Goal: Task Accomplishment & Management: Contribute content

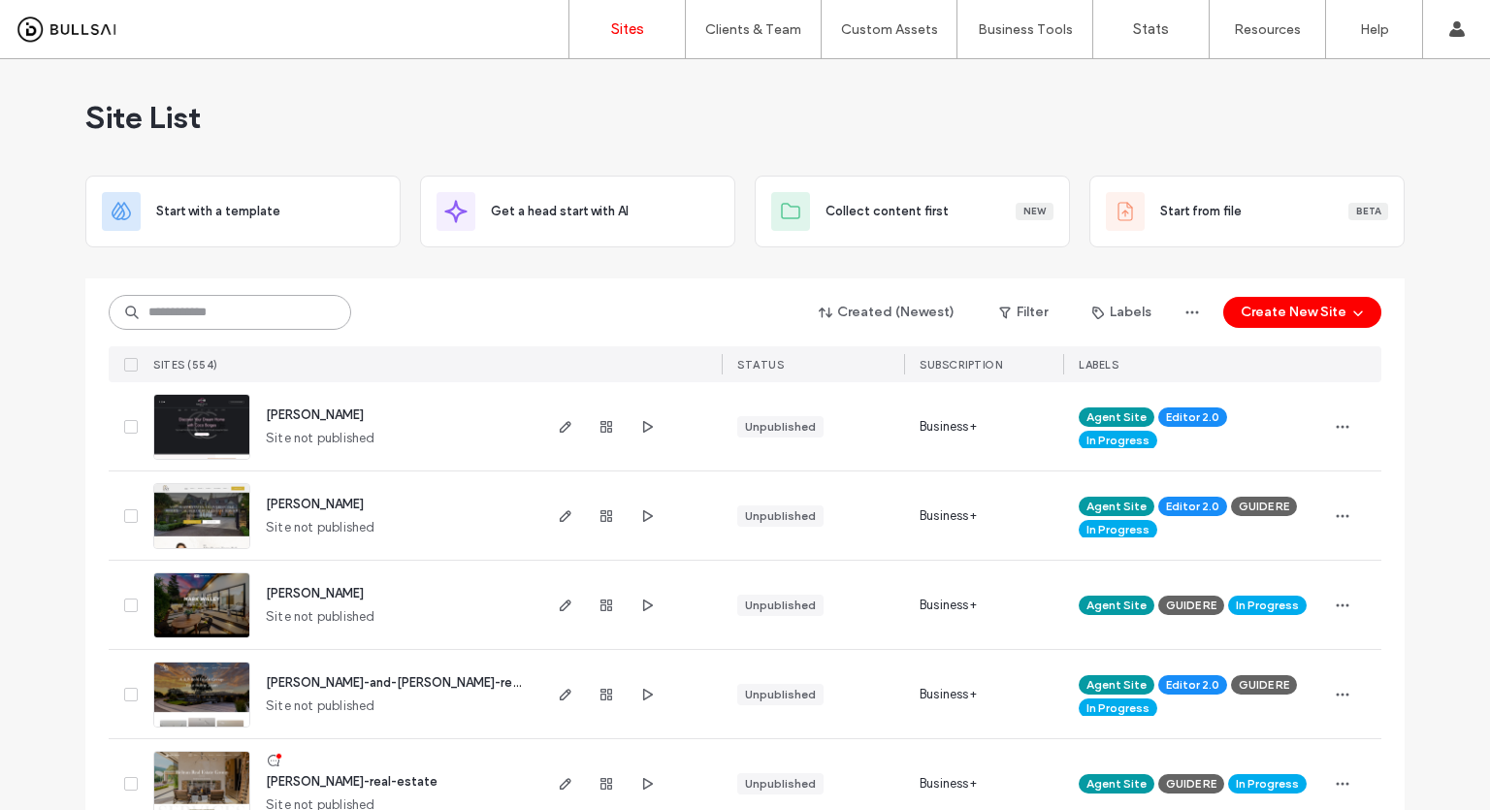
click at [212, 302] on input at bounding box center [230, 312] width 243 height 35
type input "***"
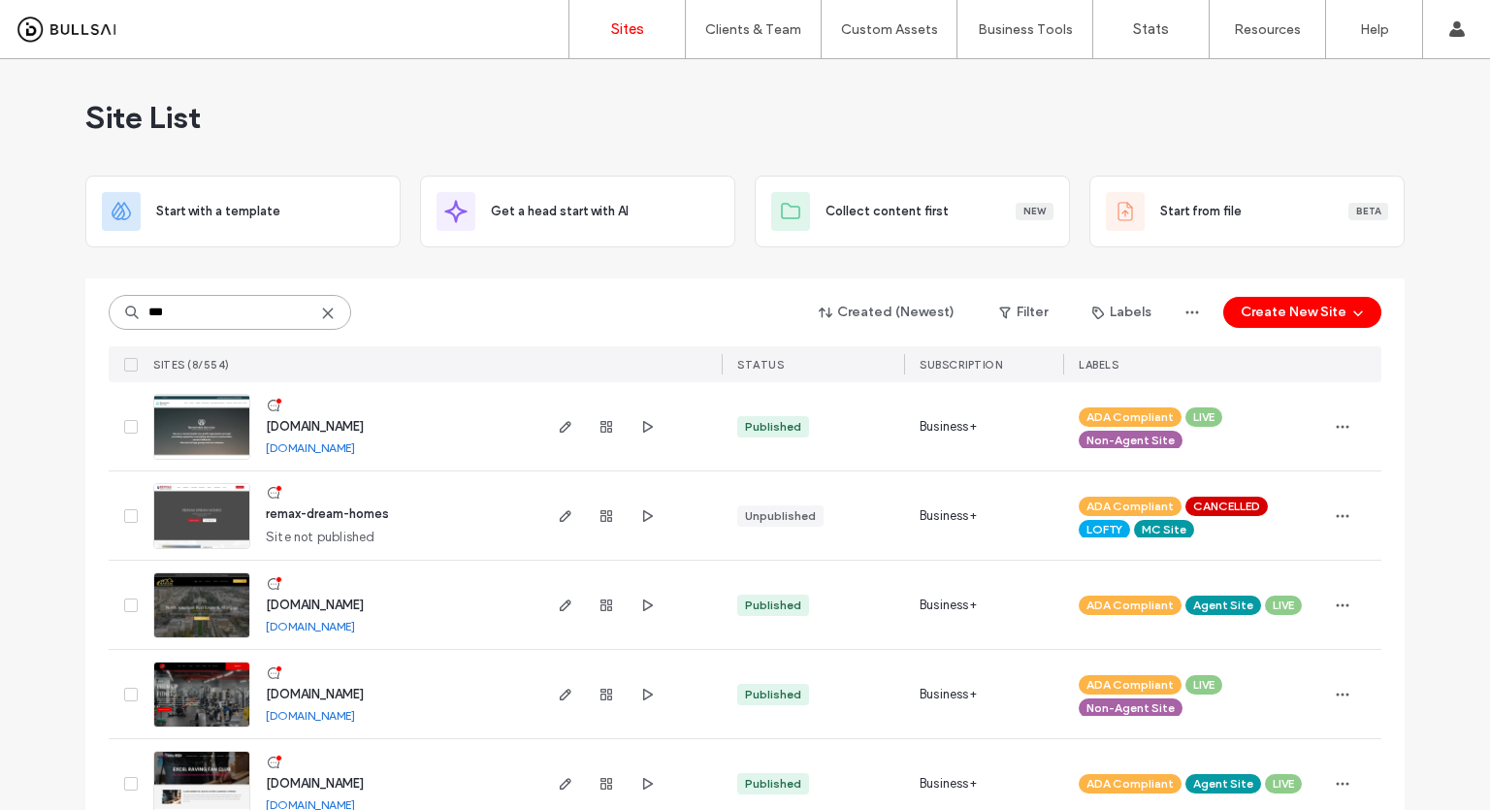
drag, startPoint x: 229, startPoint y: 298, endPoint x: 240, endPoint y: 297, distance: 10.7
click at [238, 298] on input "***" at bounding box center [230, 312] width 243 height 35
click at [213, 428] on img at bounding box center [201, 461] width 95 height 132
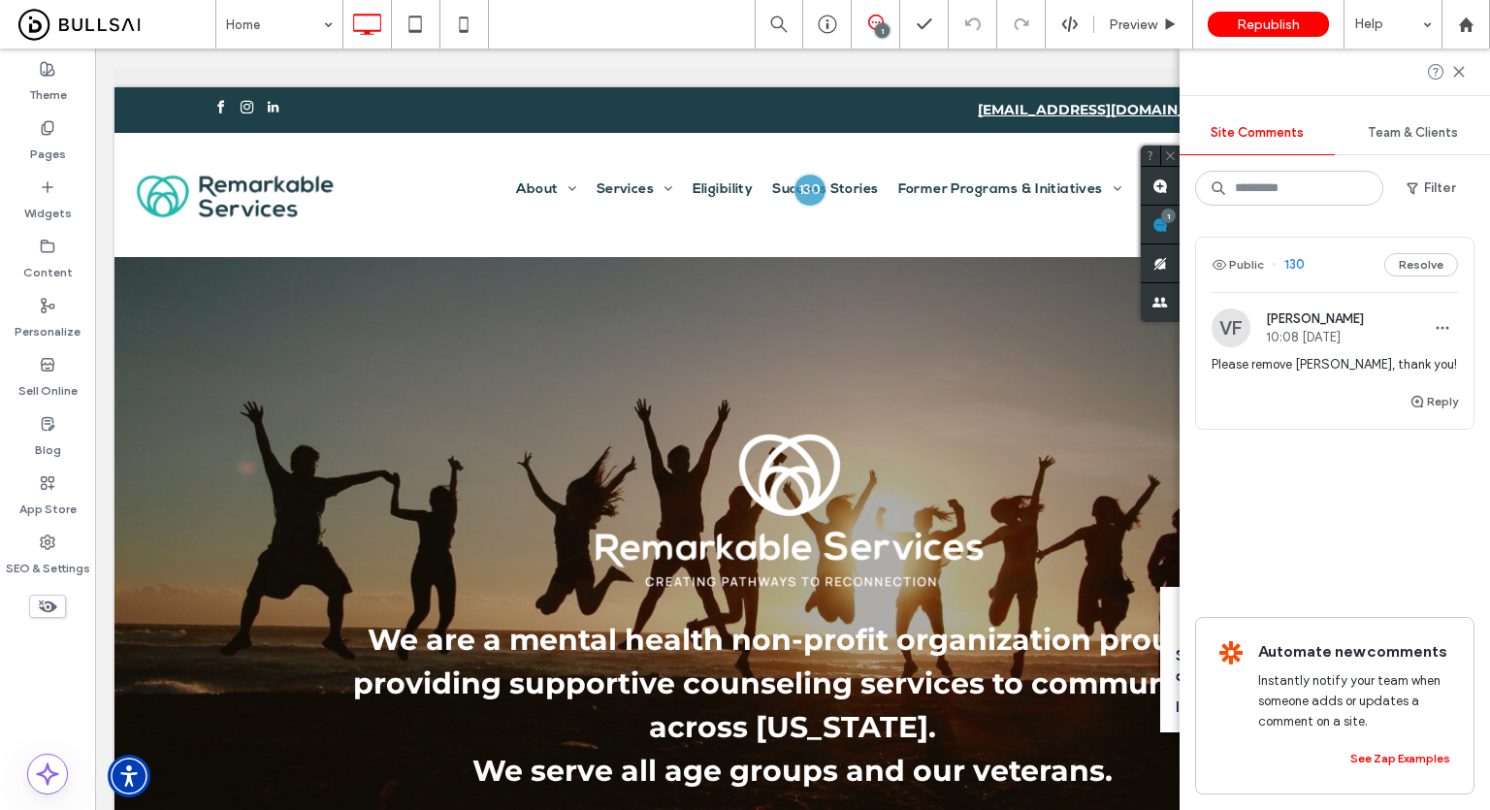
click at [1297, 360] on span "Please remove Joseph Torres, thank you!" at bounding box center [1335, 364] width 246 height 19
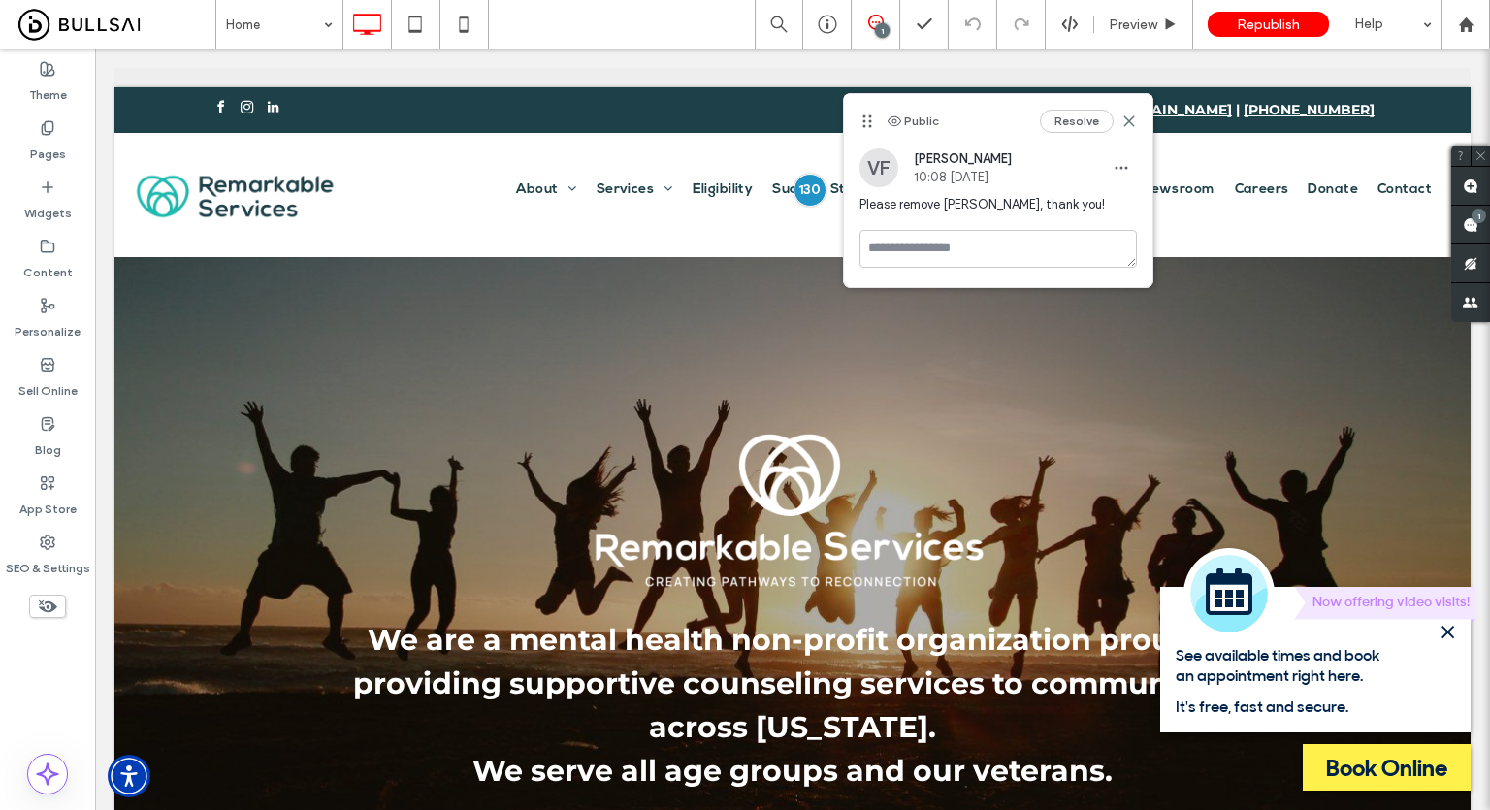
click at [1004, 202] on span "Please remove Joseph Torres, thank you!" at bounding box center [998, 204] width 277 height 19
click at [1127, 121] on icon at bounding box center [1129, 122] width 16 height 16
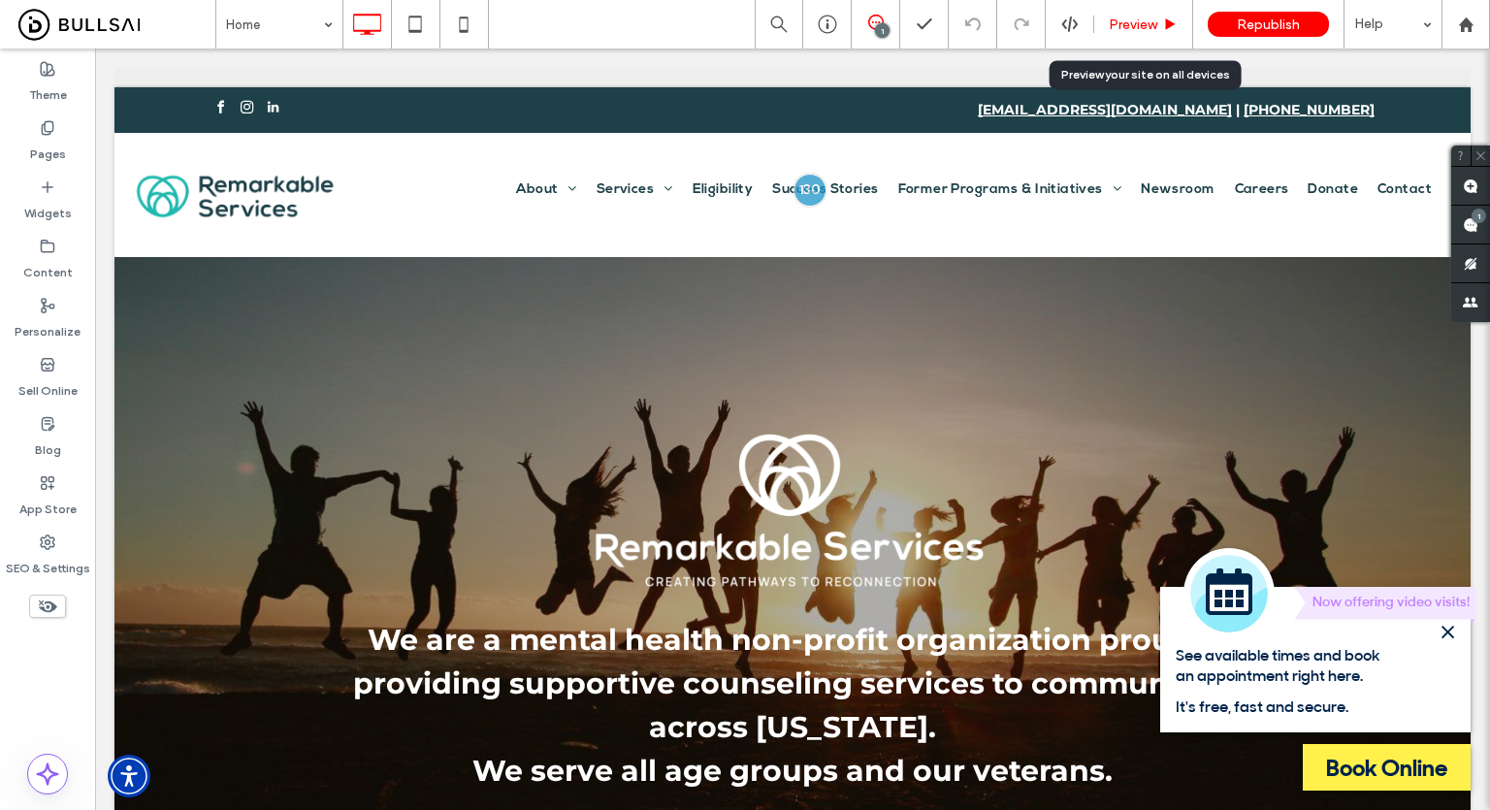
click at [1159, 24] on div "Preview" at bounding box center [1143, 24] width 98 height 16
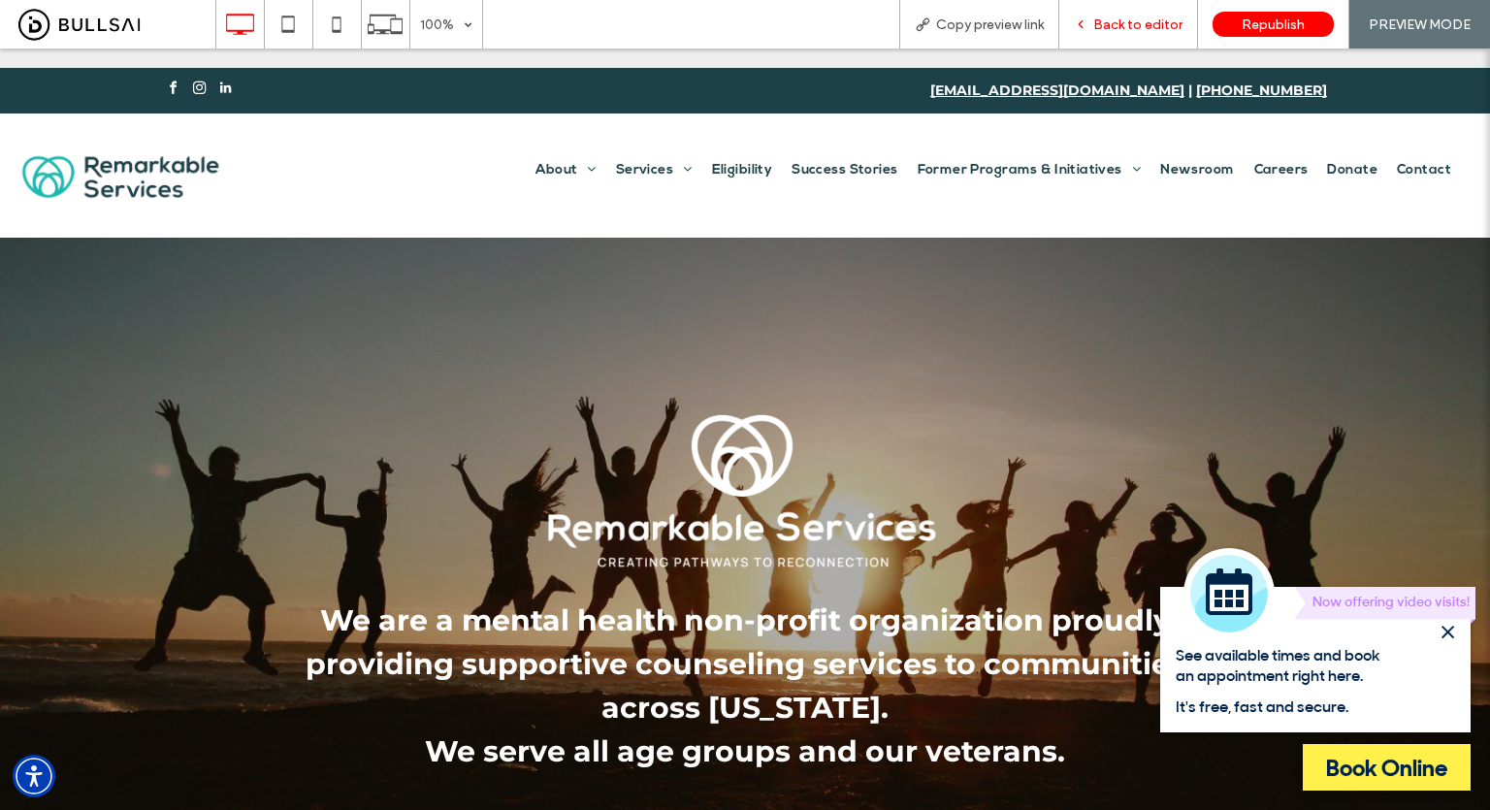
click at [1133, 28] on span "Back to editor" at bounding box center [1137, 24] width 89 height 16
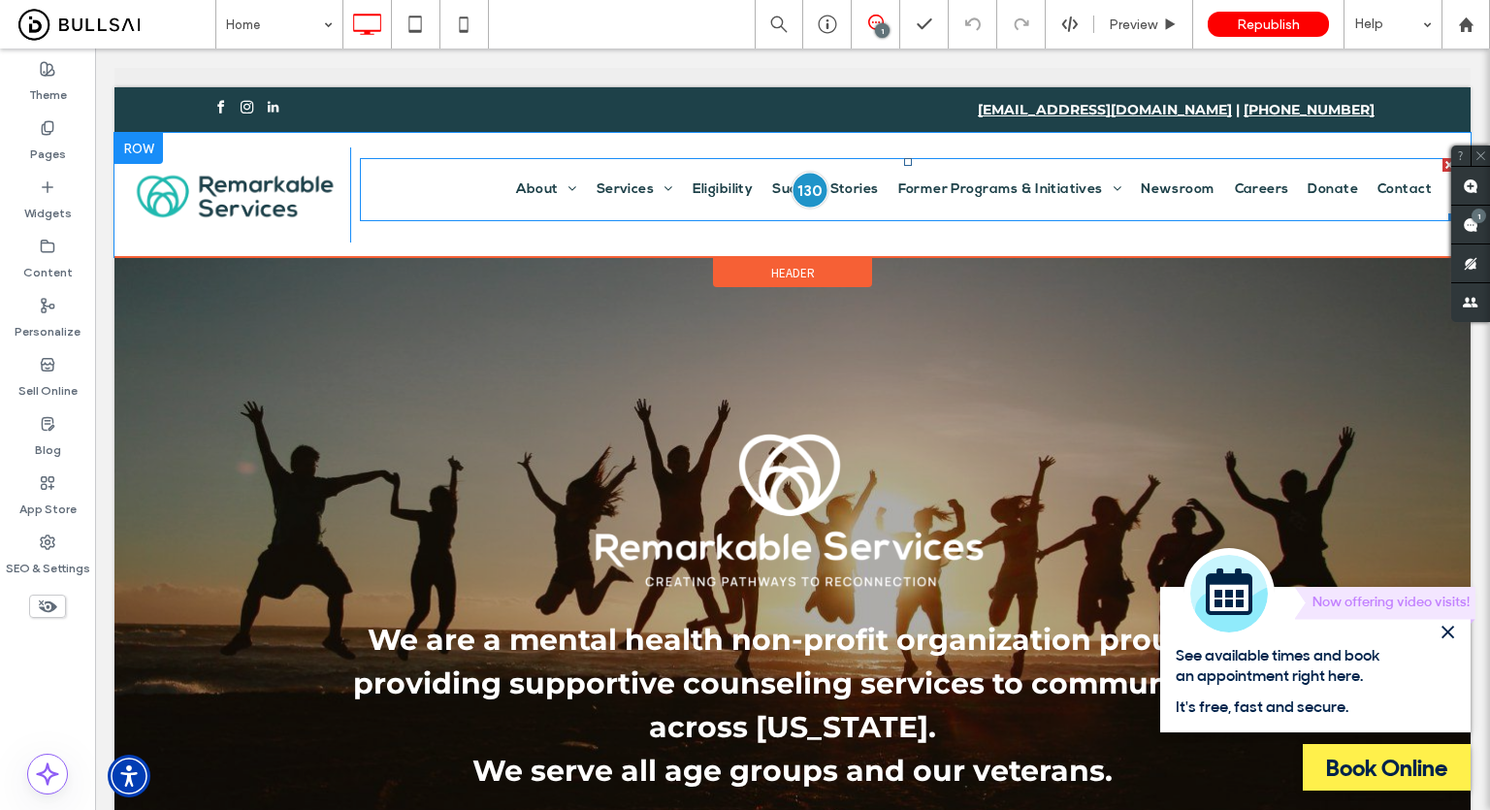
click at [796, 190] on div at bounding box center [810, 190] width 36 height 36
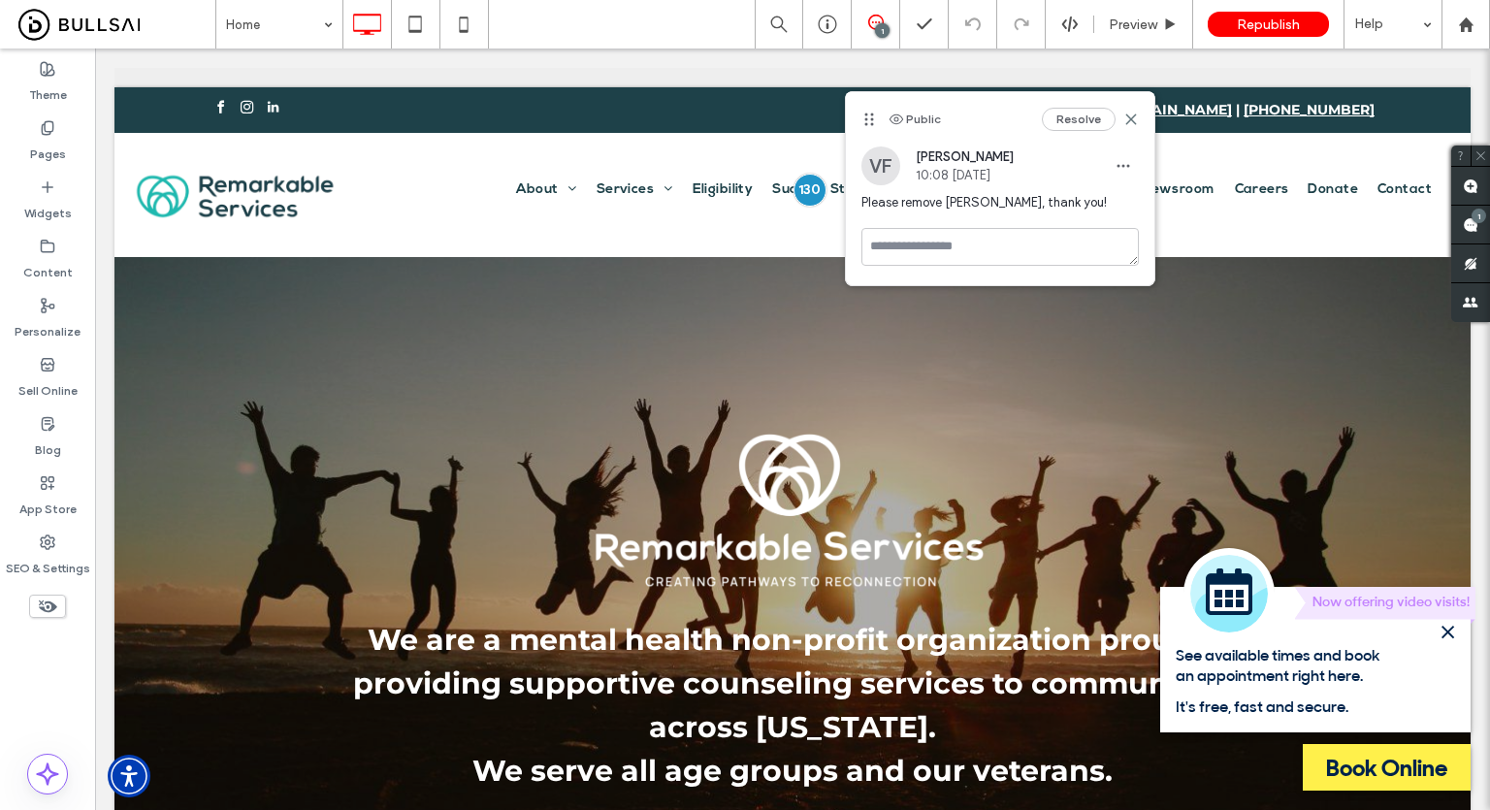
click at [983, 206] on span "Please remove Joseph Torres, thank you!" at bounding box center [999, 202] width 277 height 19
click at [1121, 21] on span "Preview" at bounding box center [1133, 24] width 49 height 16
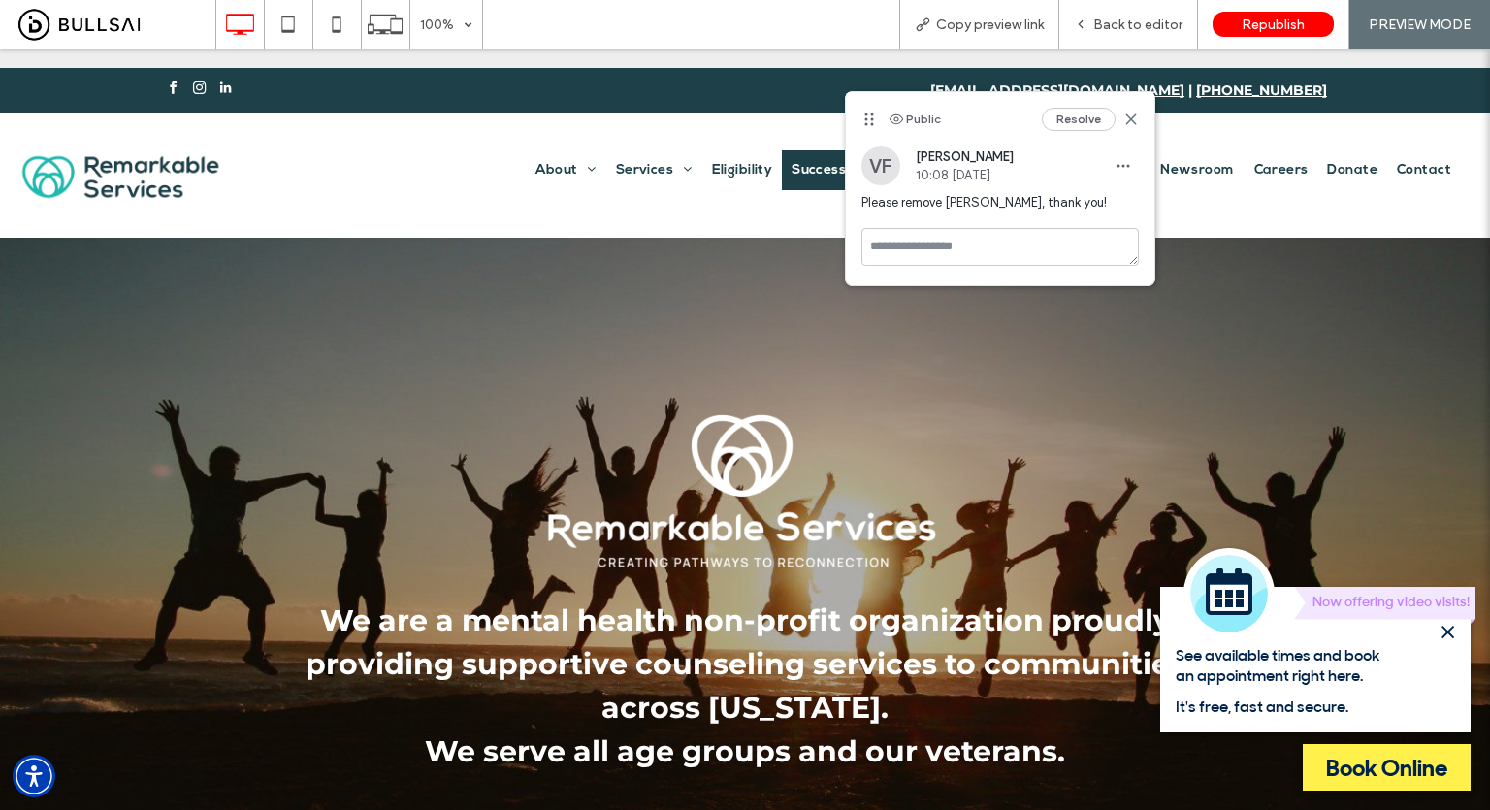
click at [808, 171] on span "Success Stories" at bounding box center [845, 170] width 106 height 20
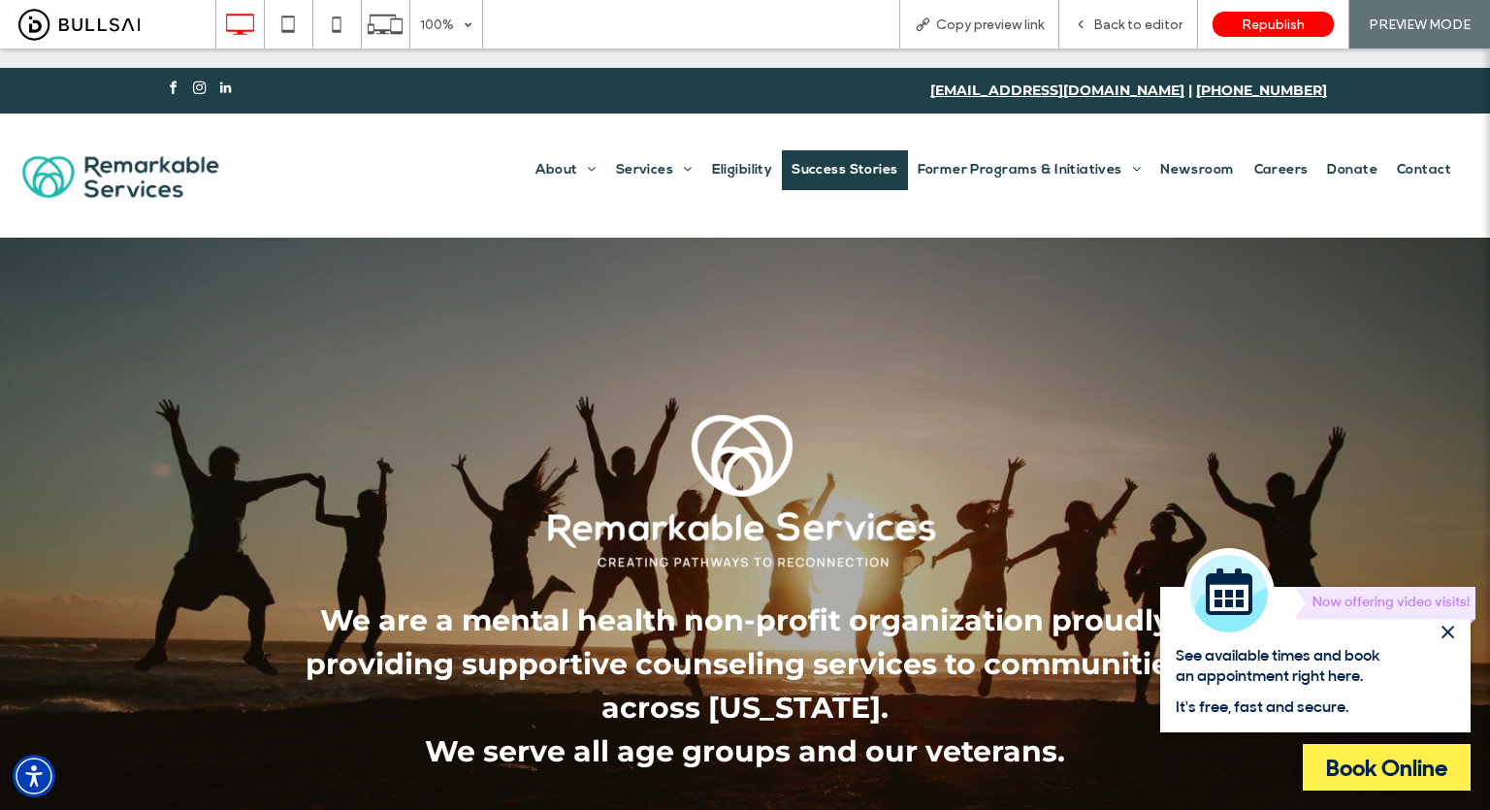
click at [819, 174] on span "Success Stories" at bounding box center [845, 170] width 106 height 20
click at [1142, 28] on span "Back to editor" at bounding box center [1137, 24] width 89 height 16
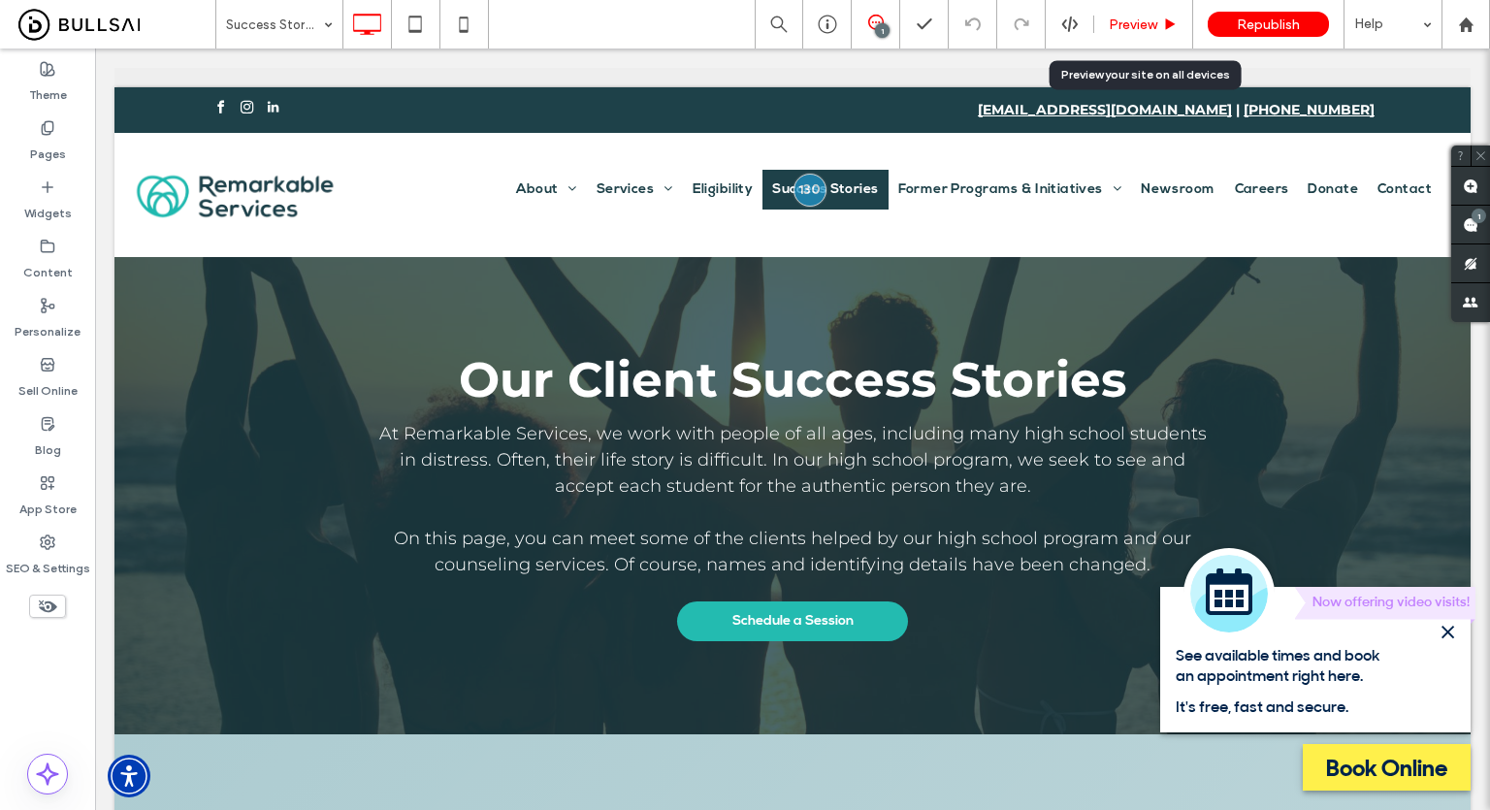
click at [1153, 24] on span "Preview" at bounding box center [1133, 24] width 49 height 16
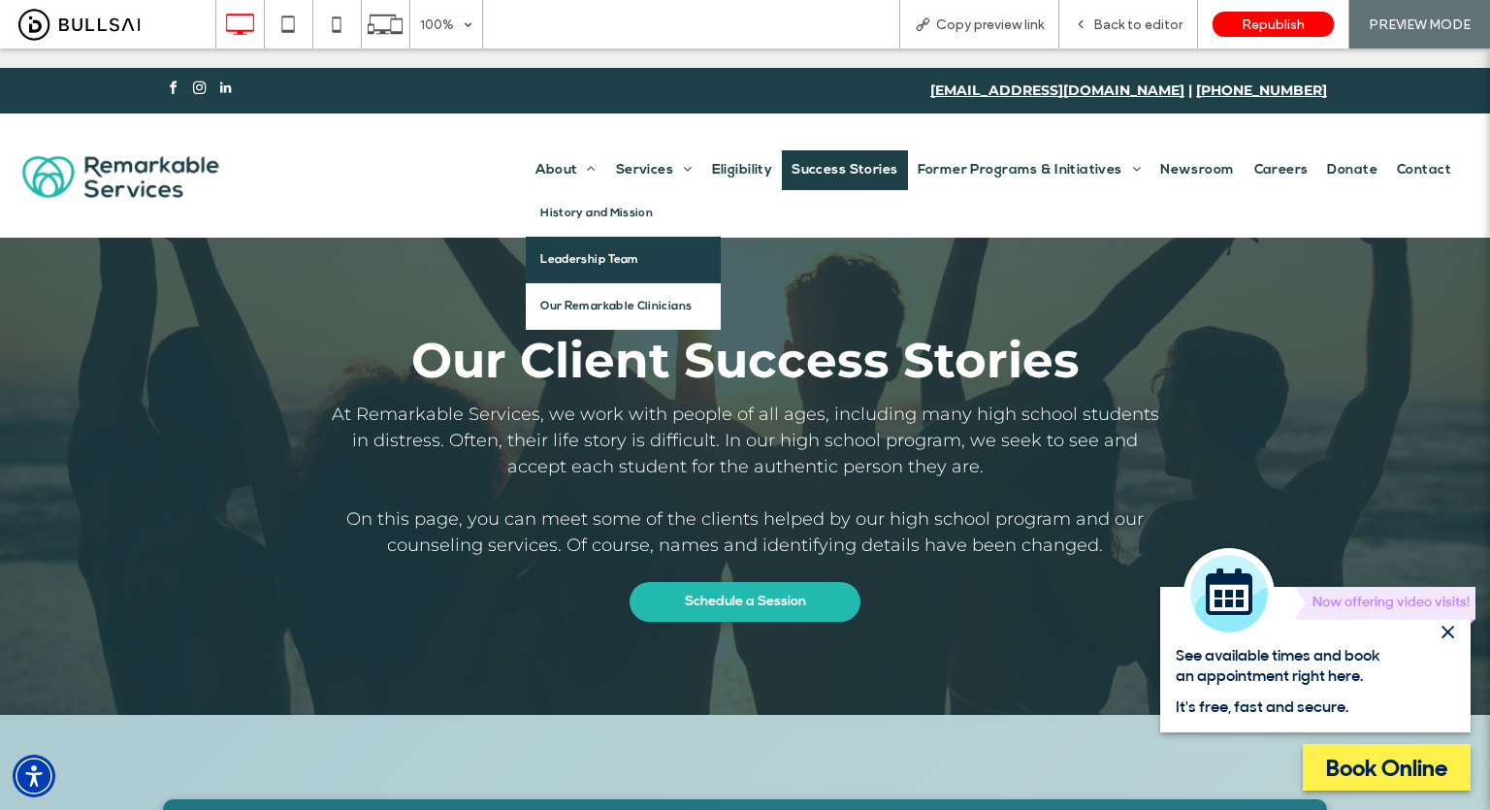
click at [556, 255] on span "Leadership Team" at bounding box center [589, 259] width 98 height 17
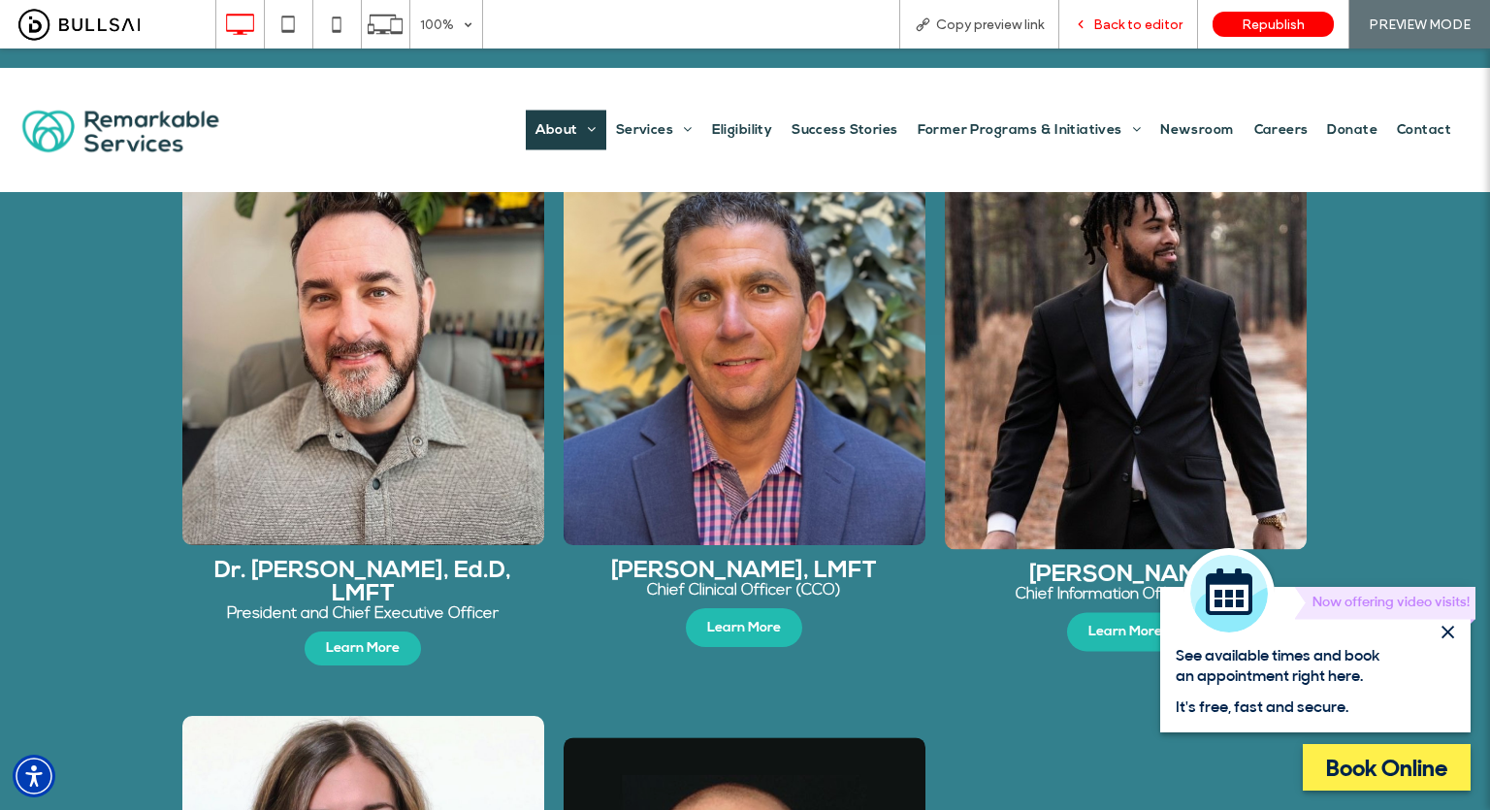
scroll to position [1941, 0]
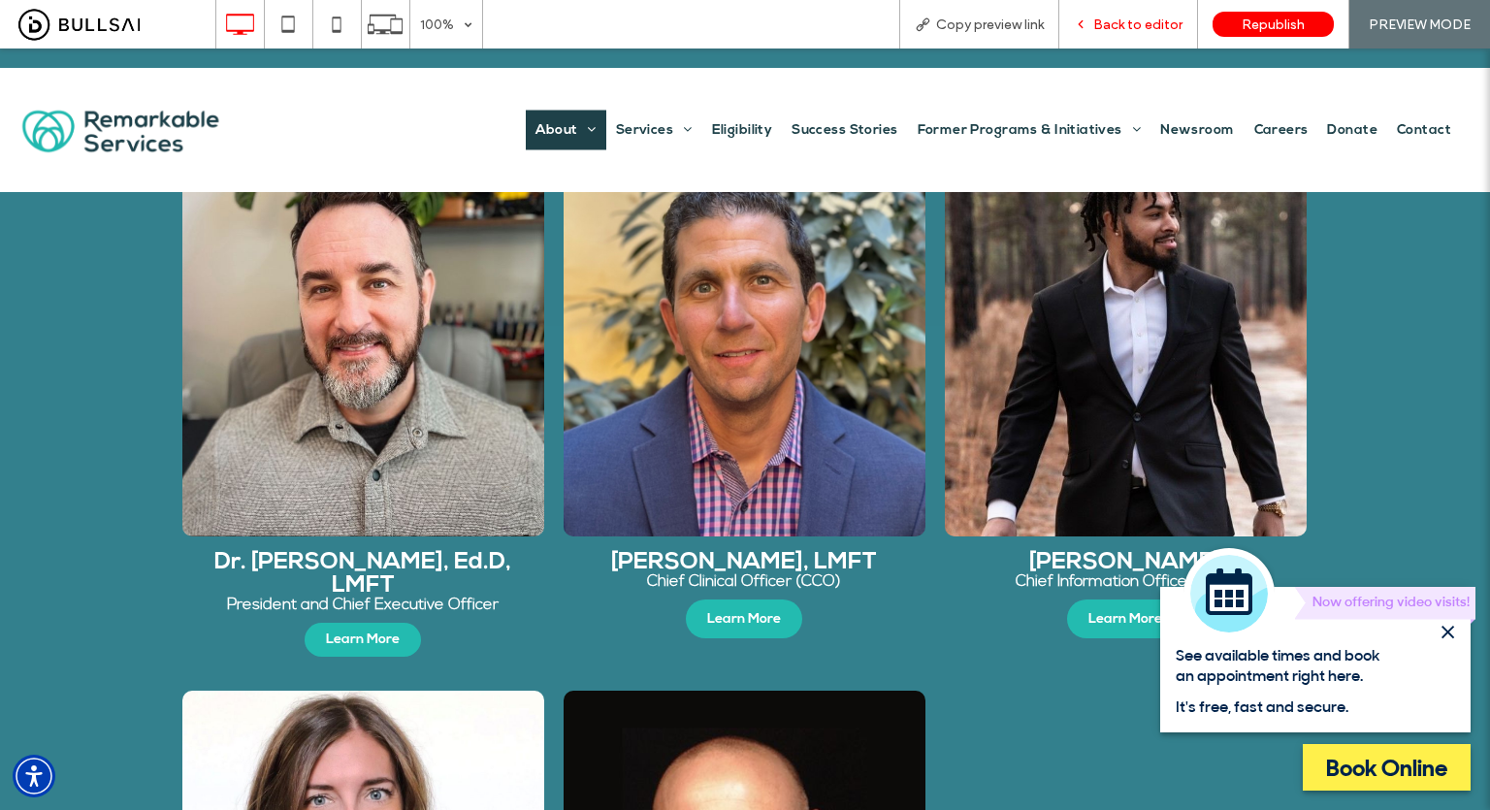
click at [1124, 16] on span "Back to editor" at bounding box center [1137, 24] width 89 height 16
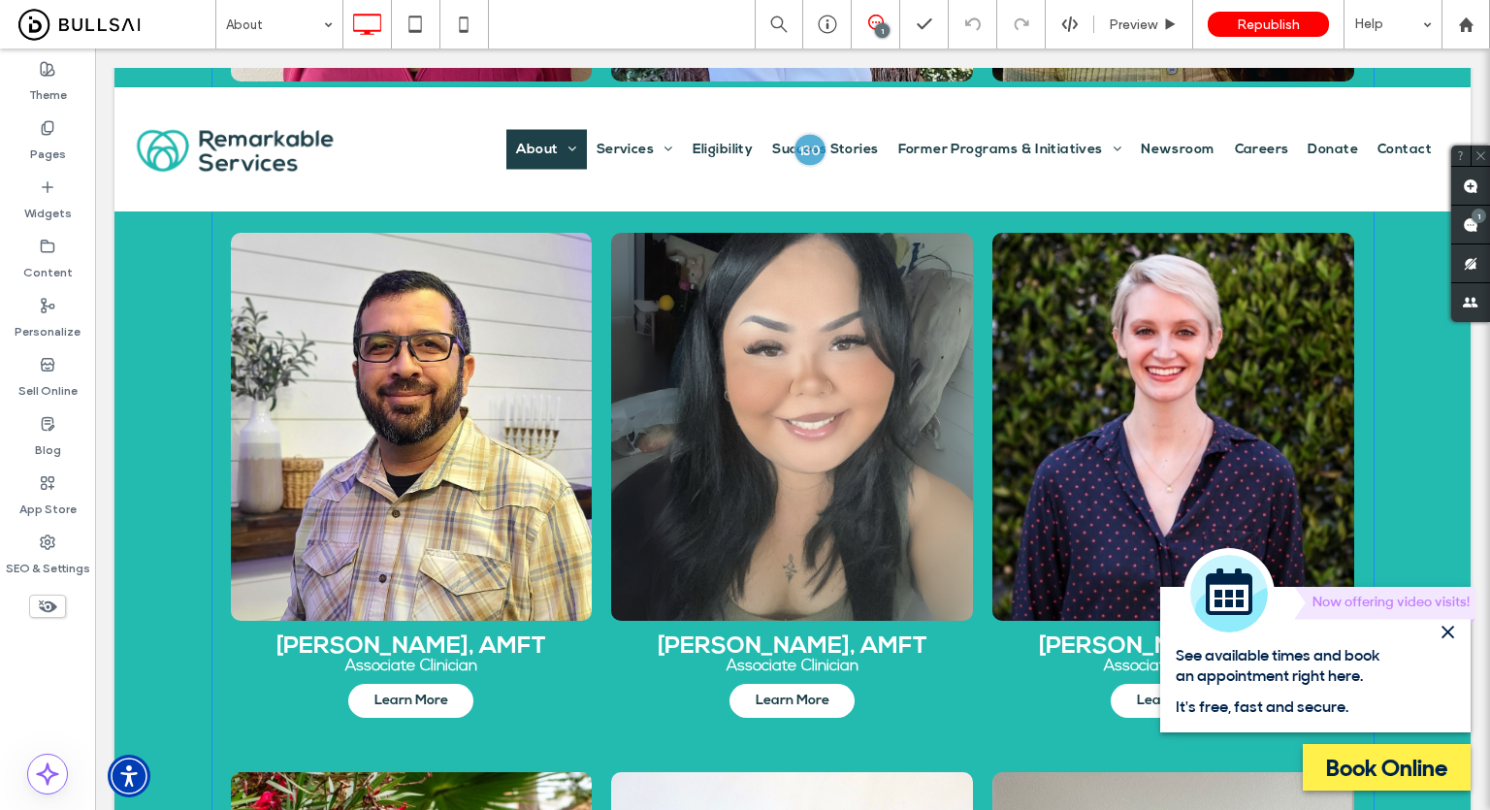
scroll to position [8926, 0]
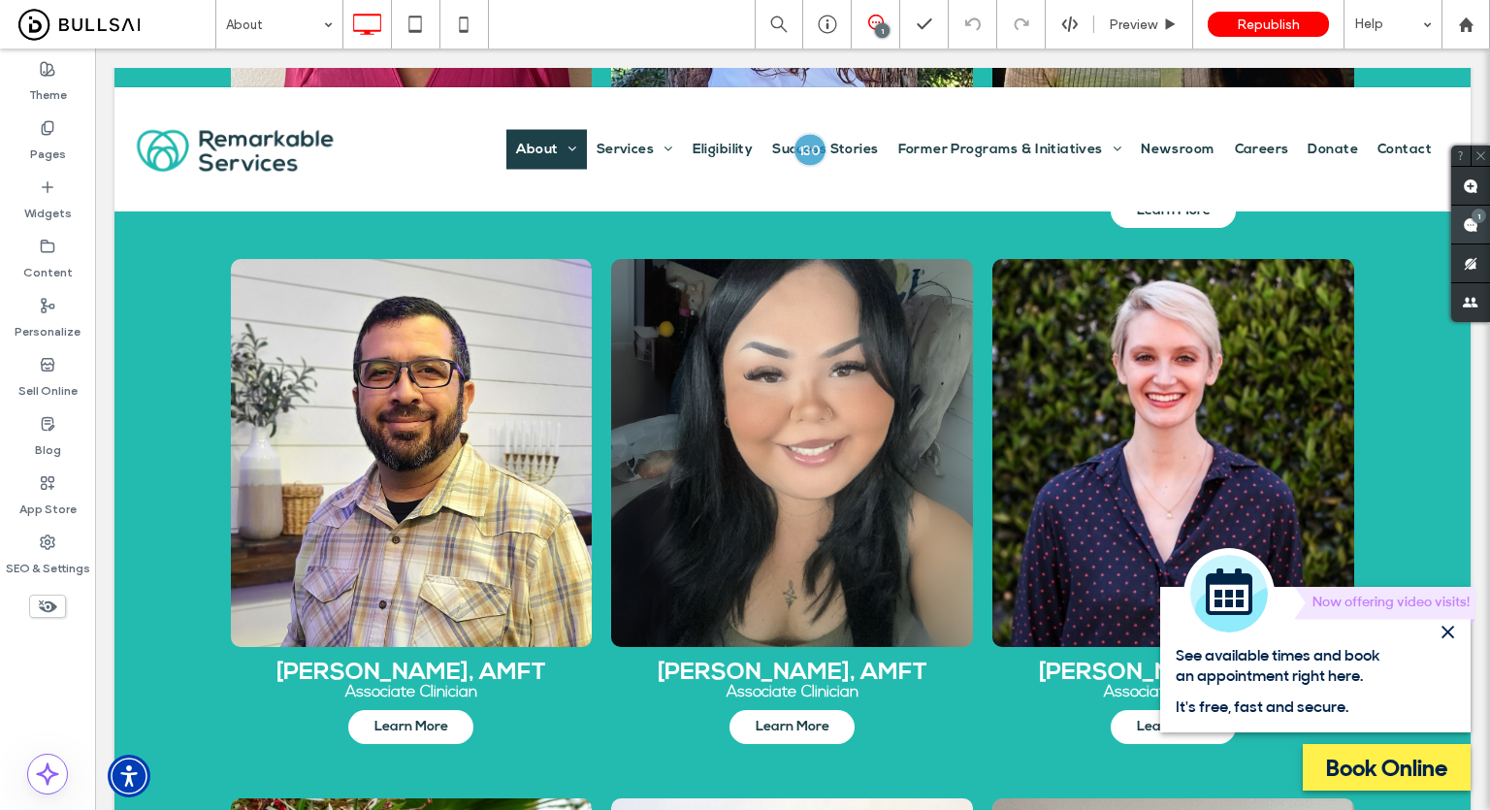
click at [1455, 218] on span at bounding box center [1470, 225] width 39 height 38
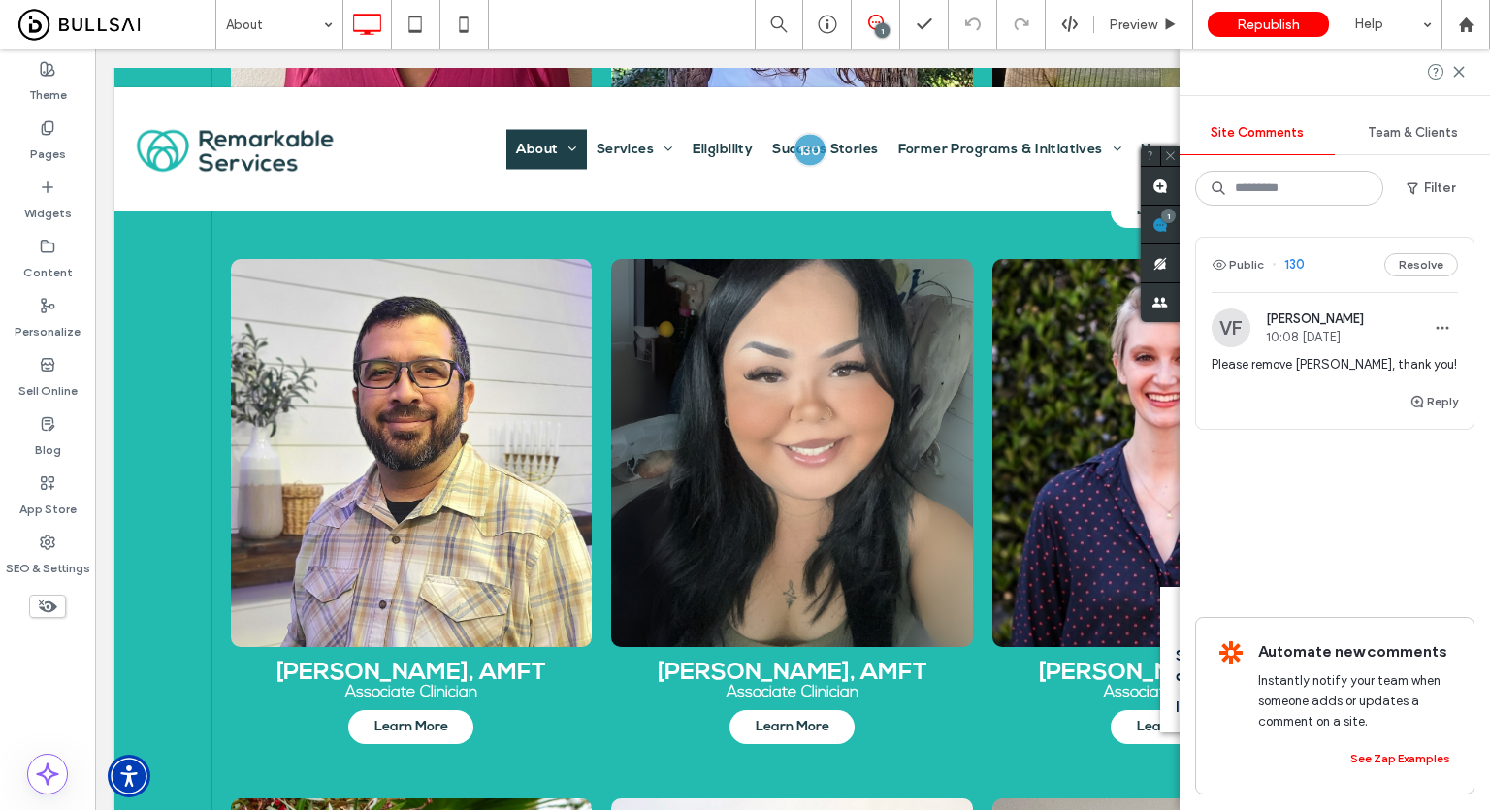
click at [324, 555] on link at bounding box center [412, 453] width 362 height 388
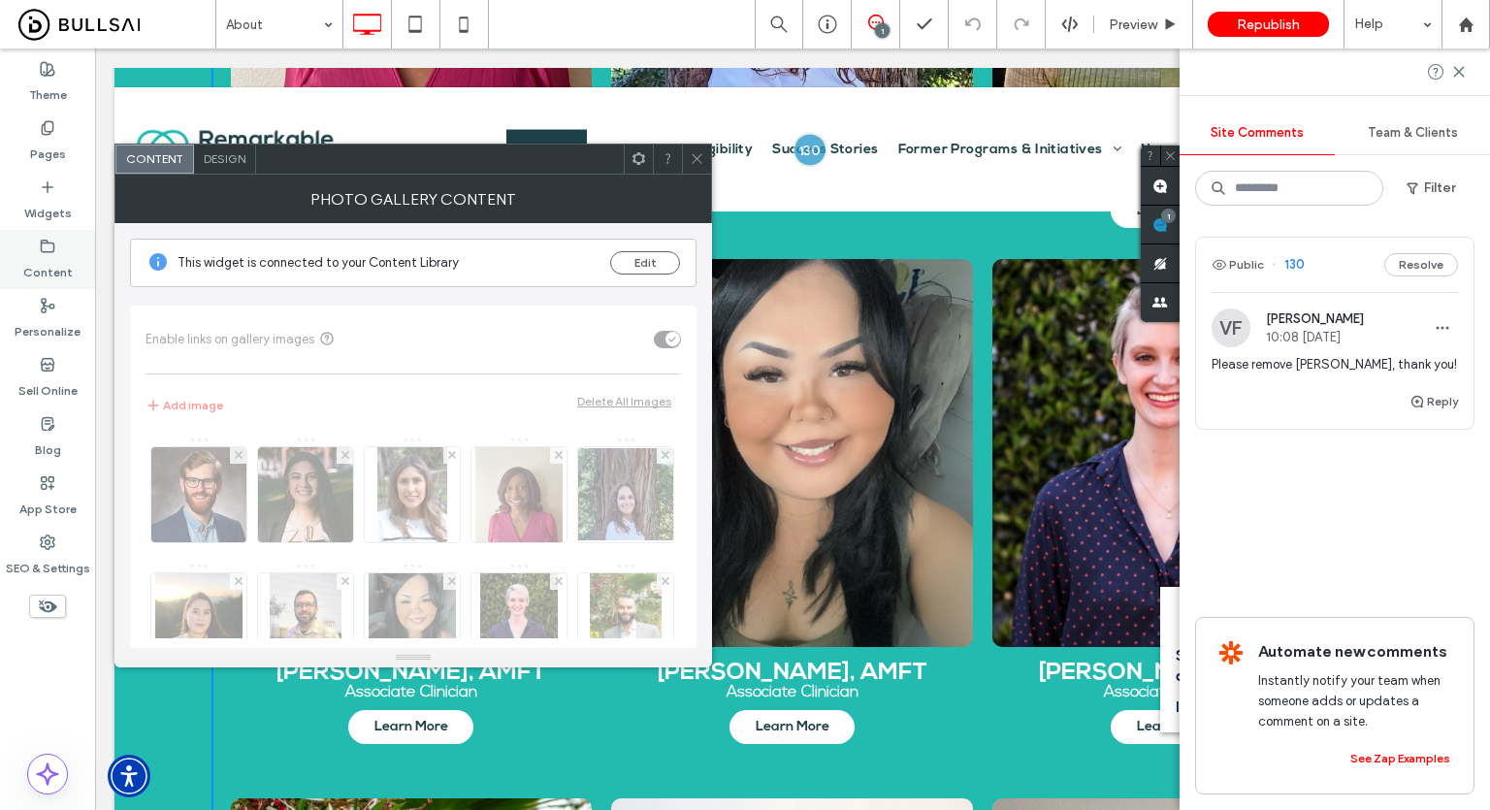
click at [50, 246] on icon at bounding box center [48, 247] width 16 height 16
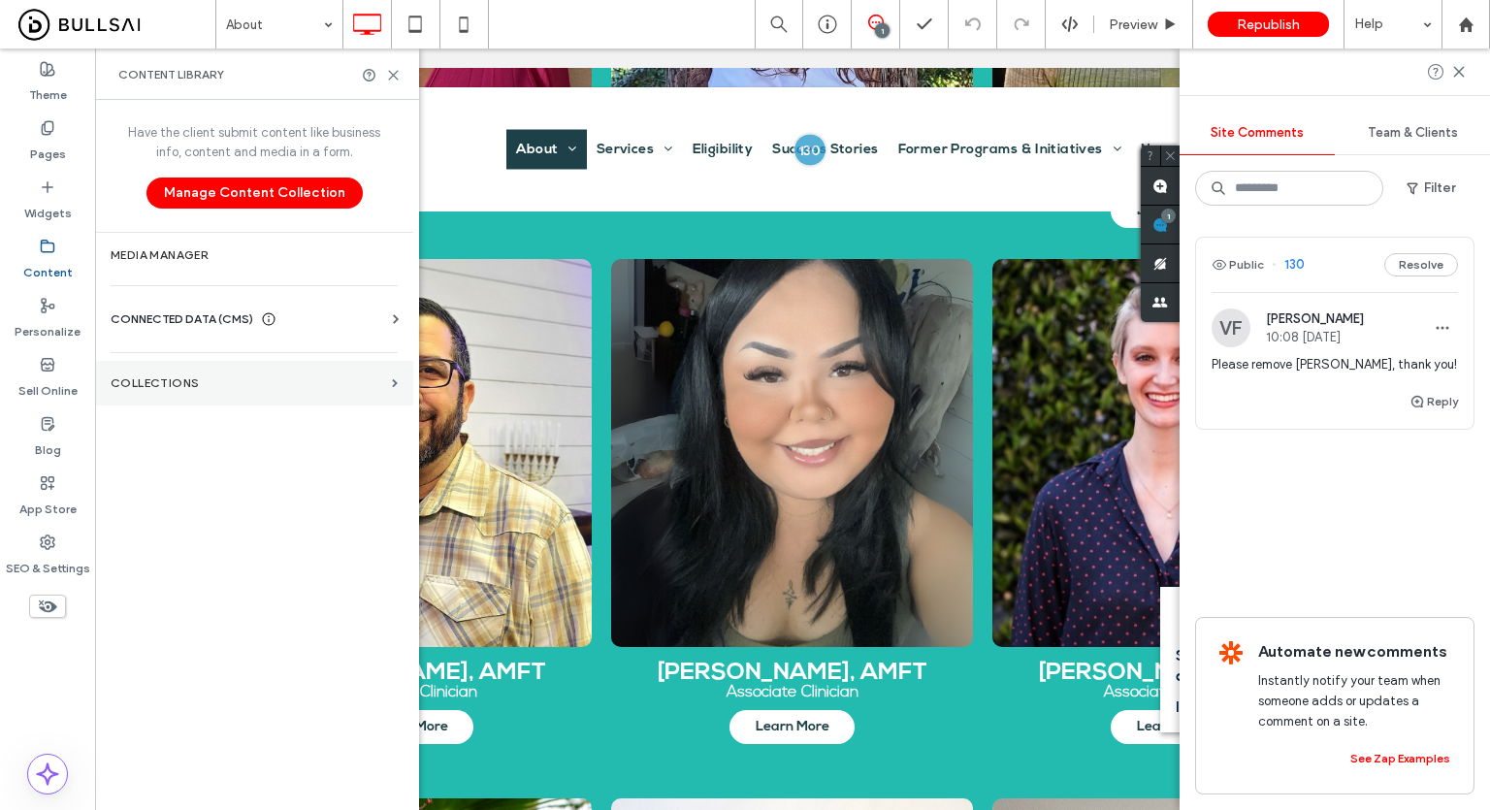
click at [232, 381] on label "Collections" at bounding box center [248, 383] width 274 height 14
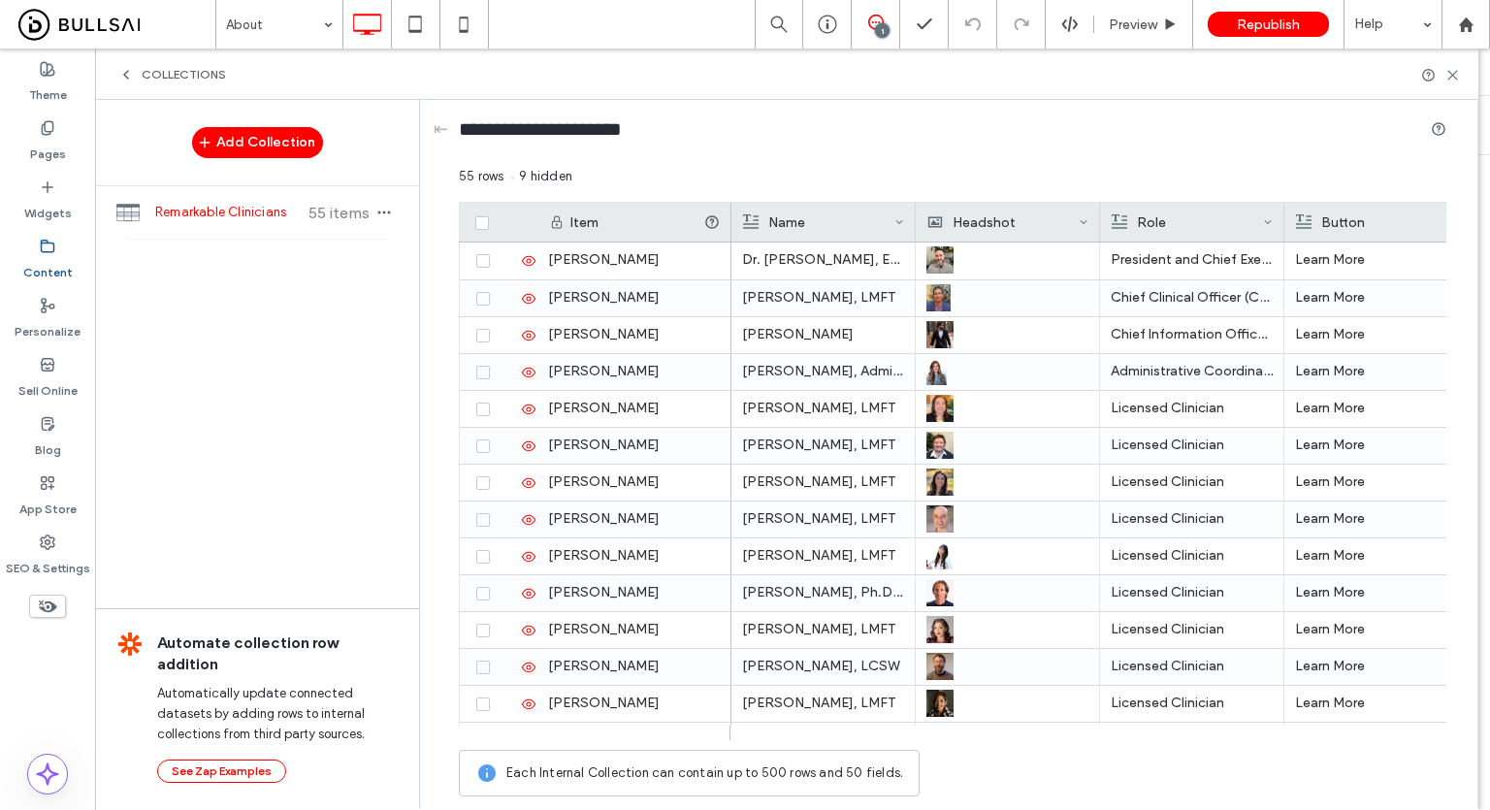
click at [266, 211] on span "Remarkable Clinicians" at bounding box center [227, 212] width 145 height 19
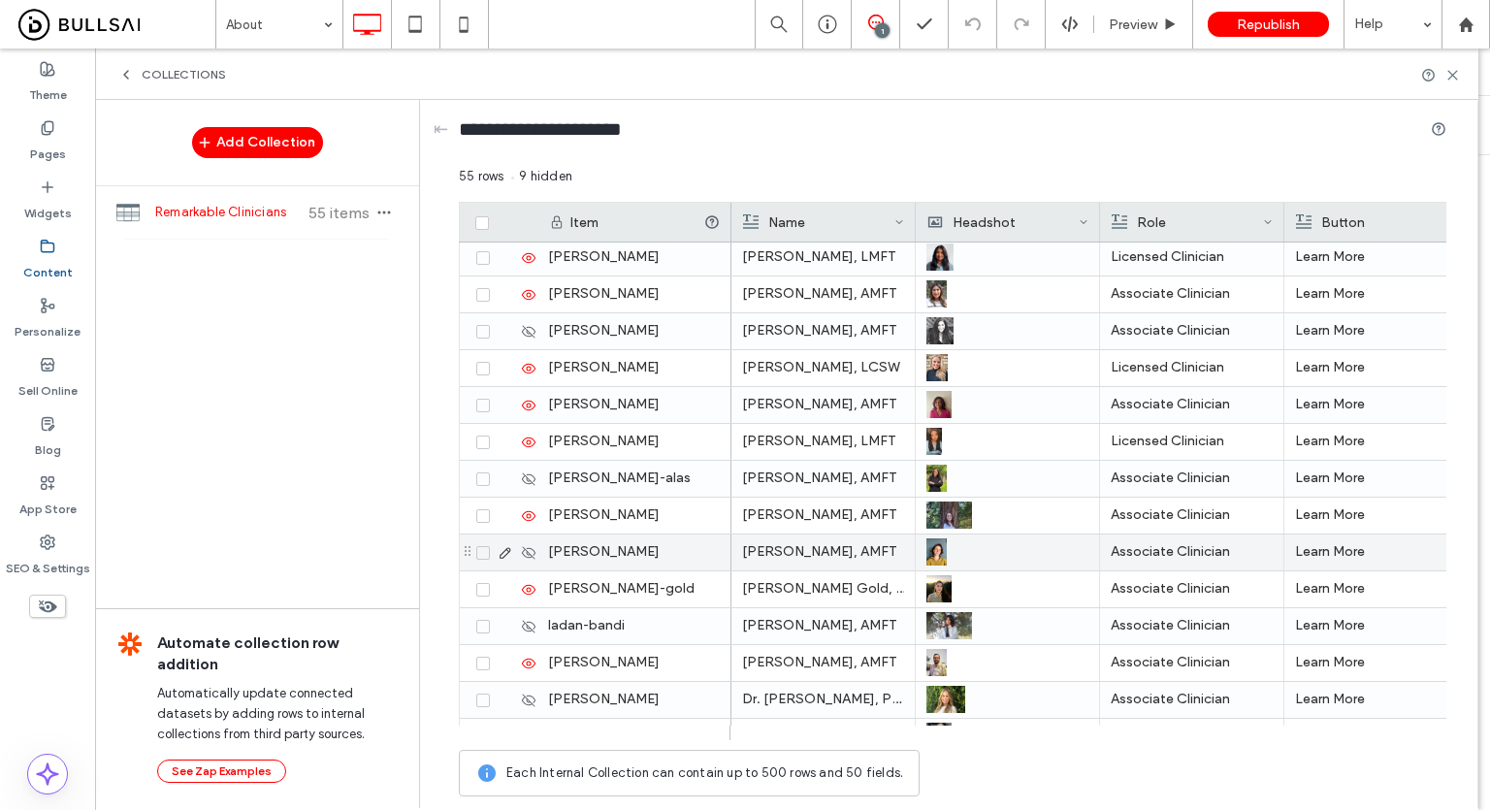
scroll to position [776, 0]
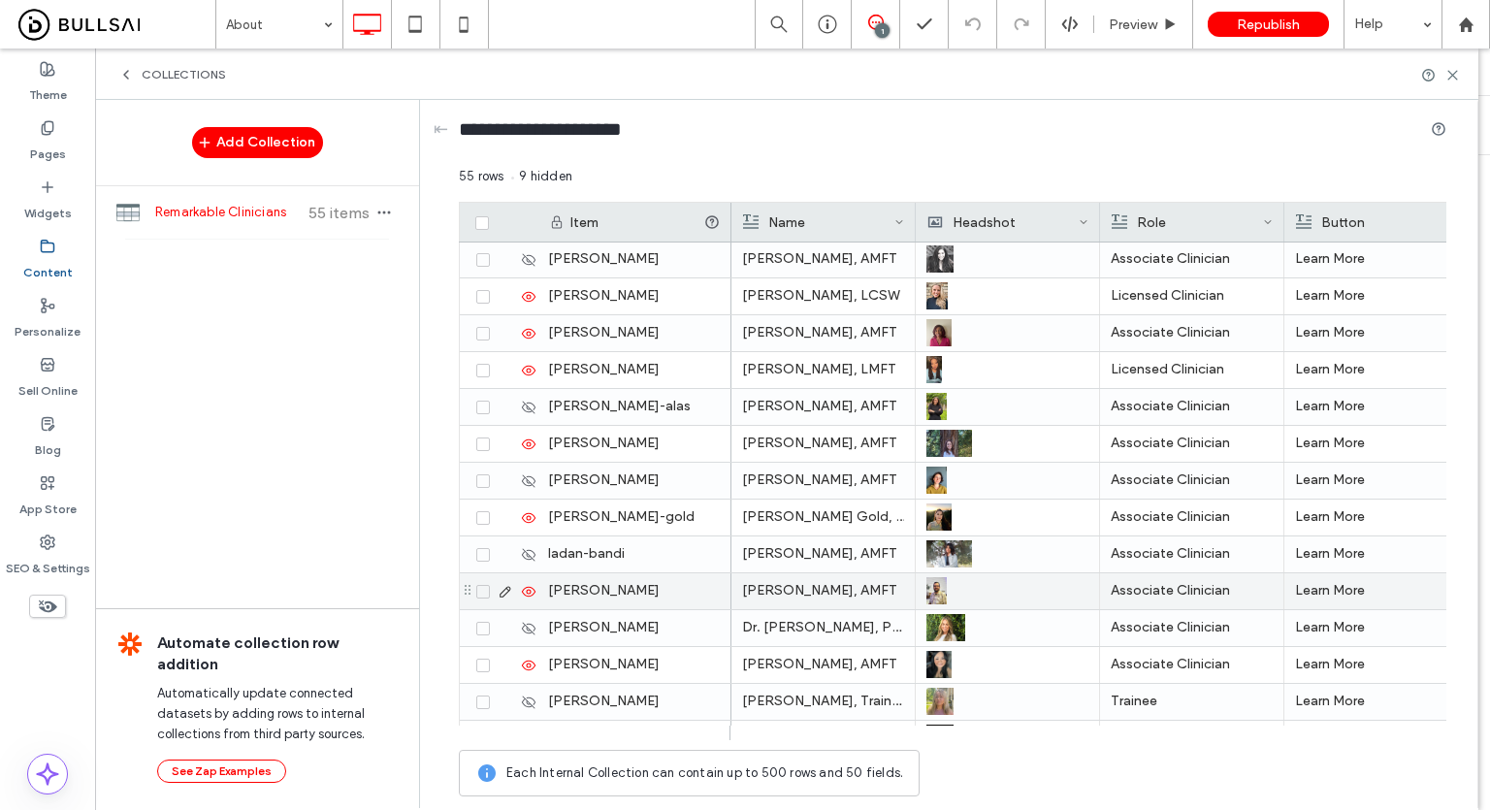
click at [528, 594] on icon at bounding box center [529, 592] width 16 height 16
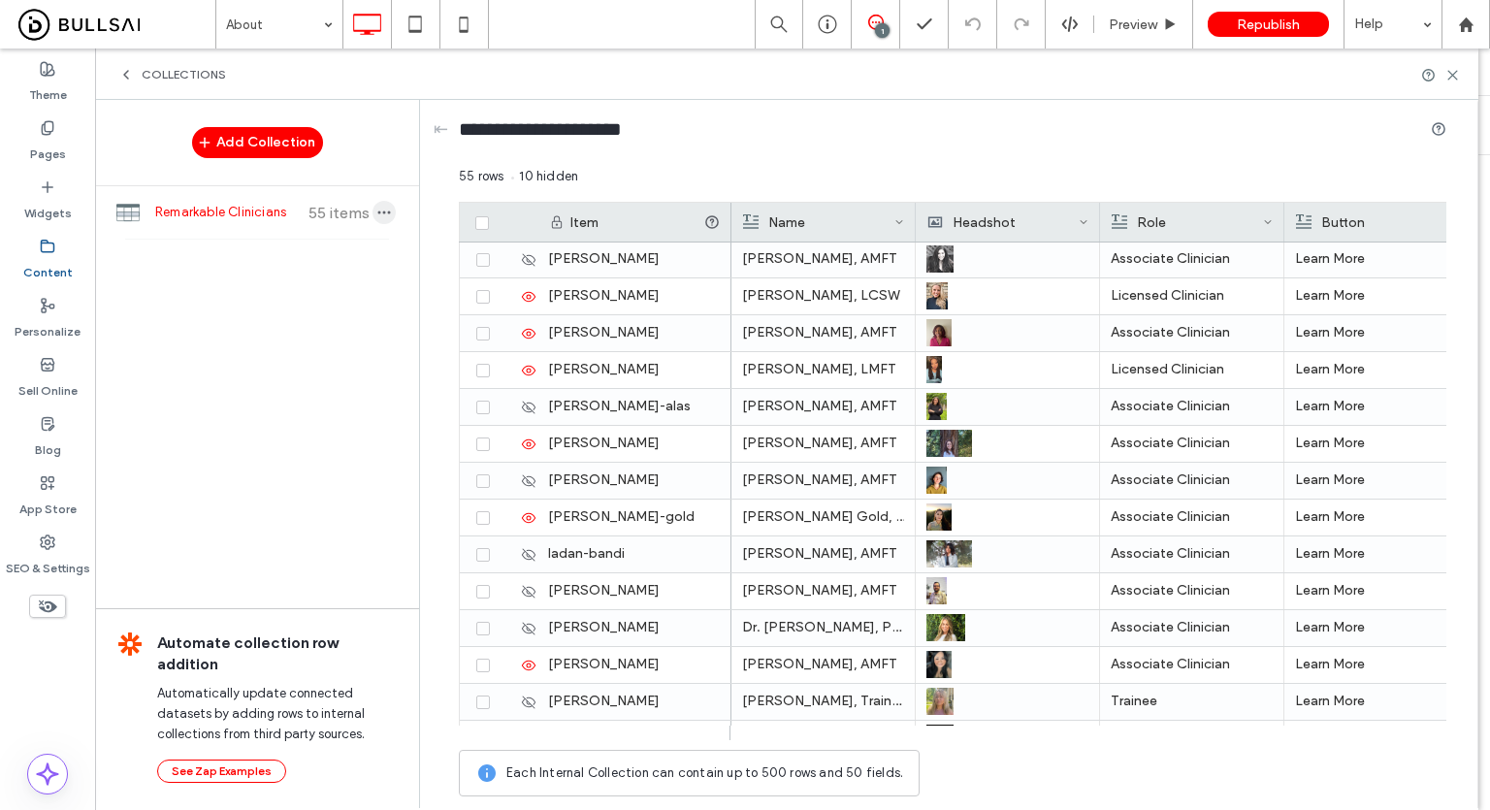
click at [384, 215] on icon "button" at bounding box center [384, 213] width 16 height 16
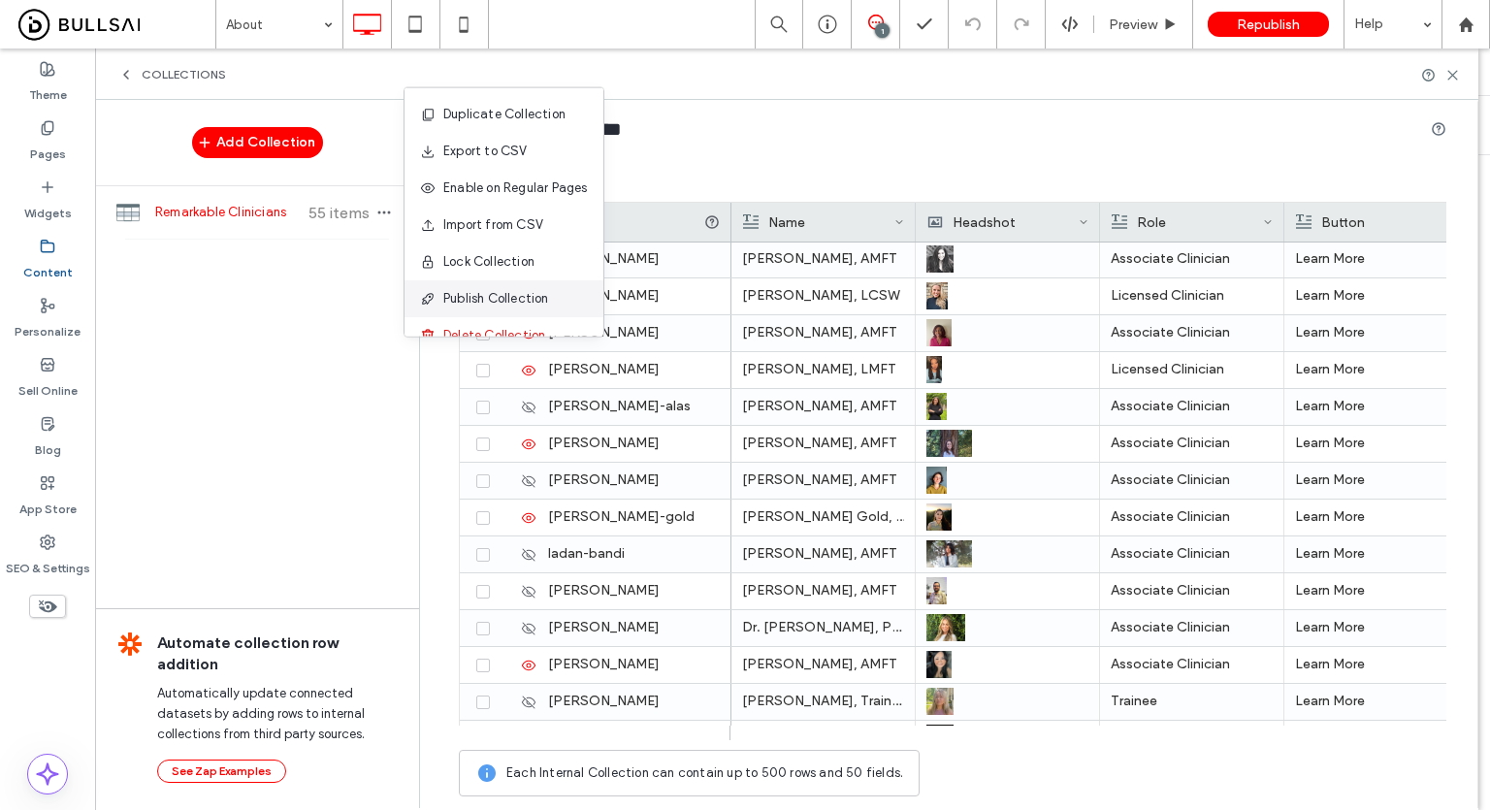
click at [514, 303] on span "Publish Collection" at bounding box center [496, 298] width 106 height 19
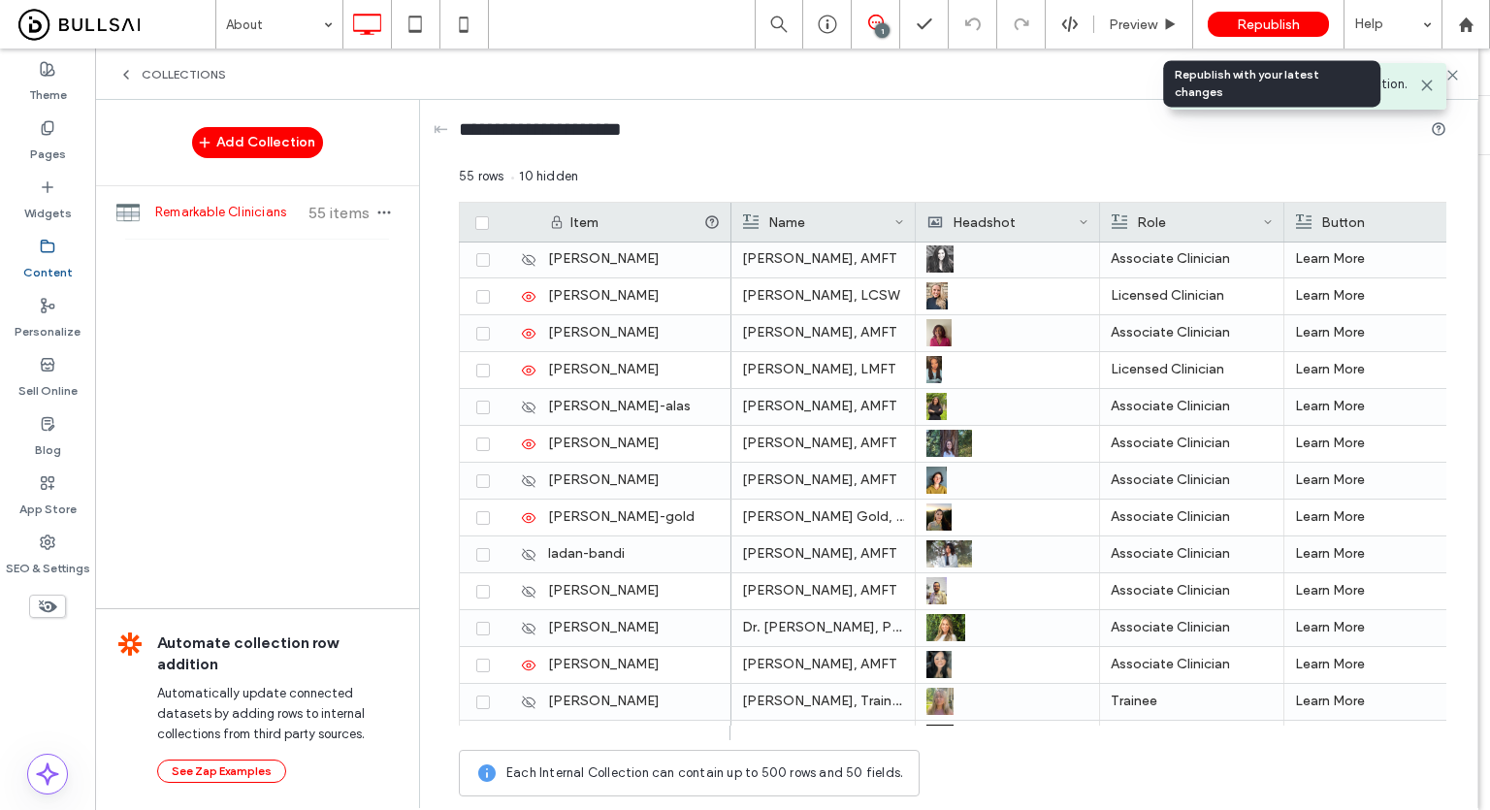
click at [1269, 24] on span "Republish" at bounding box center [1268, 24] width 63 height 16
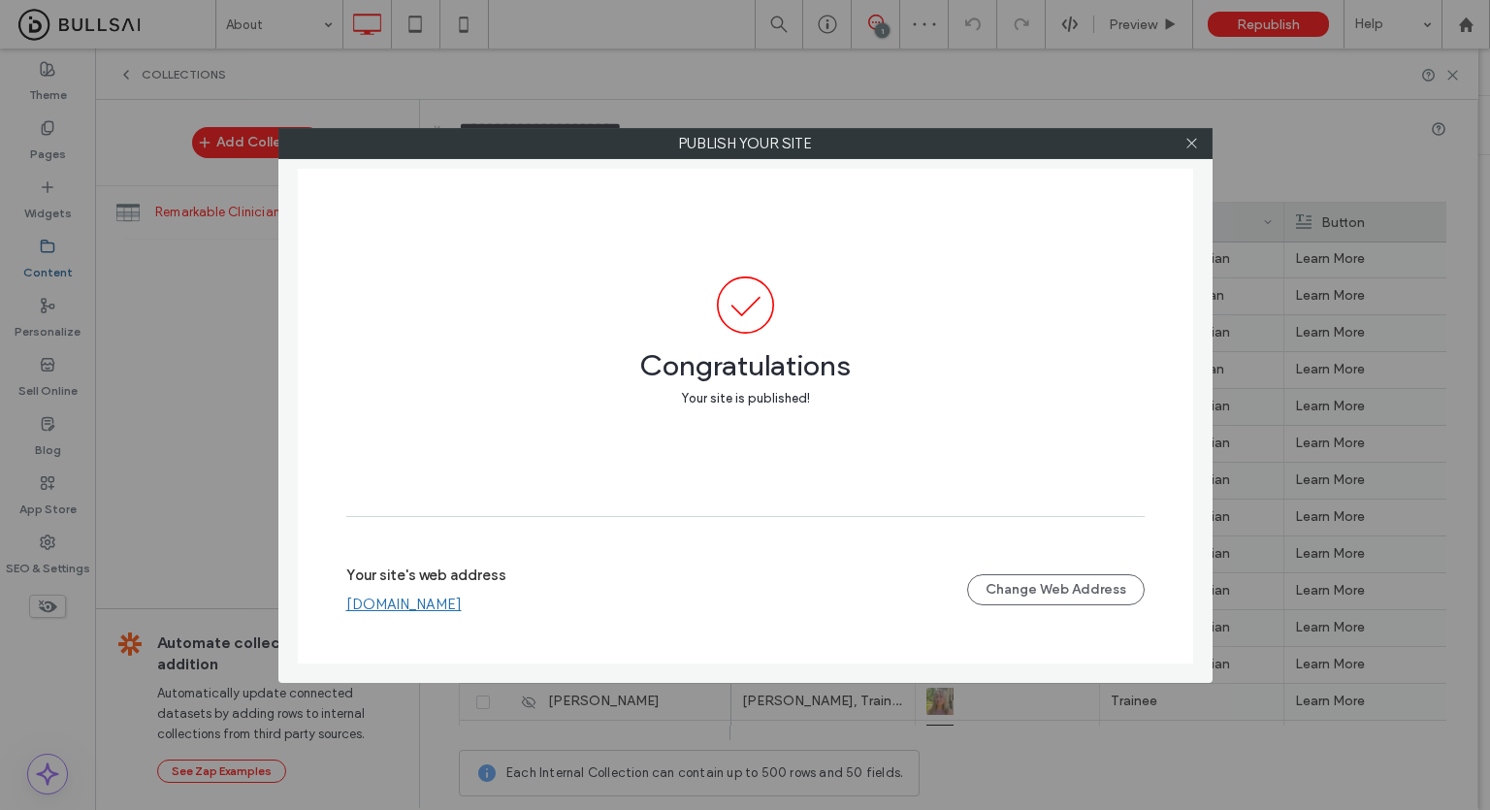
click at [470, 619] on div "Your site's web address www.remarkableservices.org Change Web Address" at bounding box center [745, 590] width 798 height 62
click at [462, 611] on link "www.remarkableservices.org" at bounding box center [403, 604] width 115 height 17
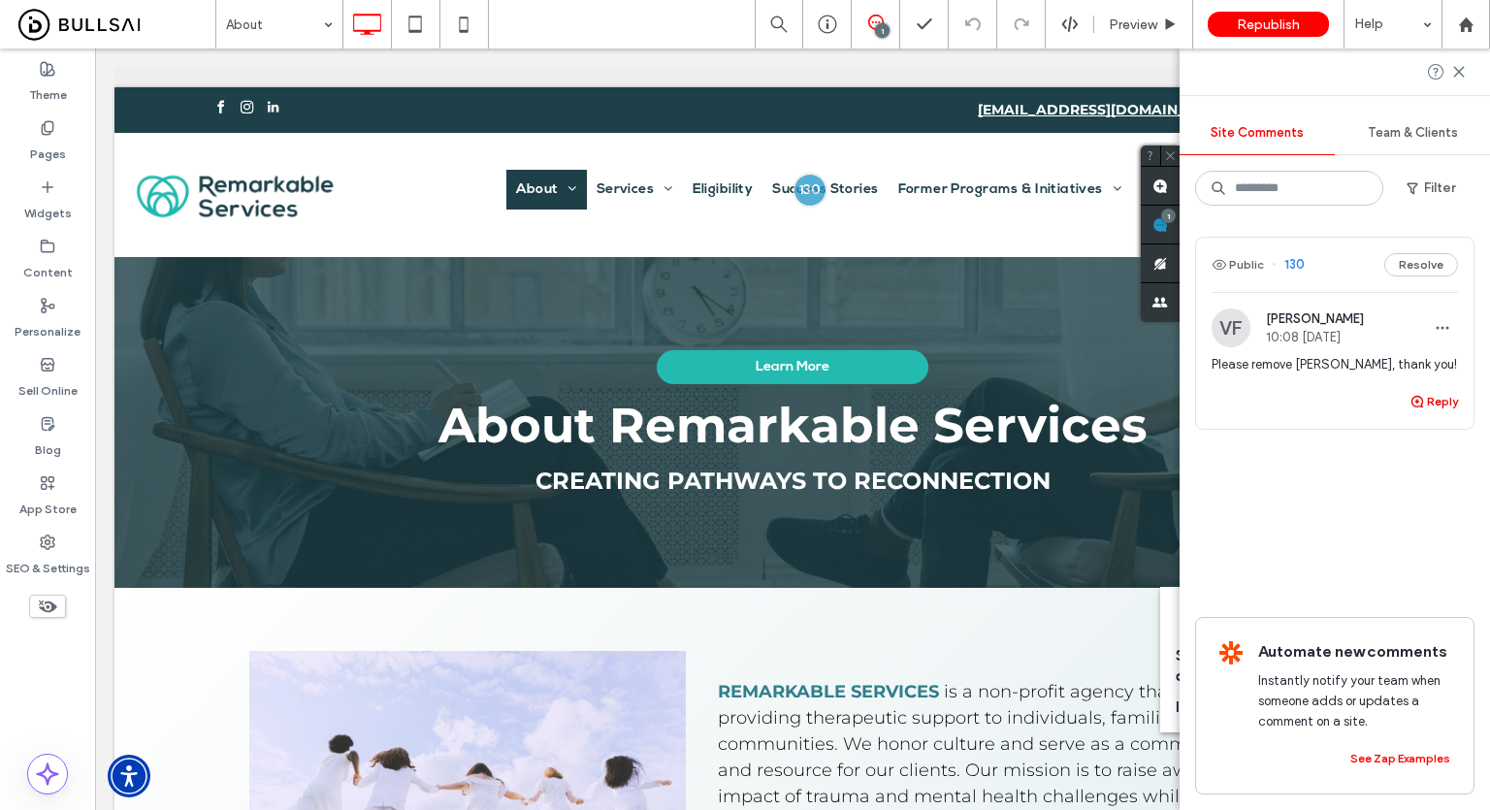
click at [1438, 407] on button "Reply" at bounding box center [1434, 401] width 49 height 23
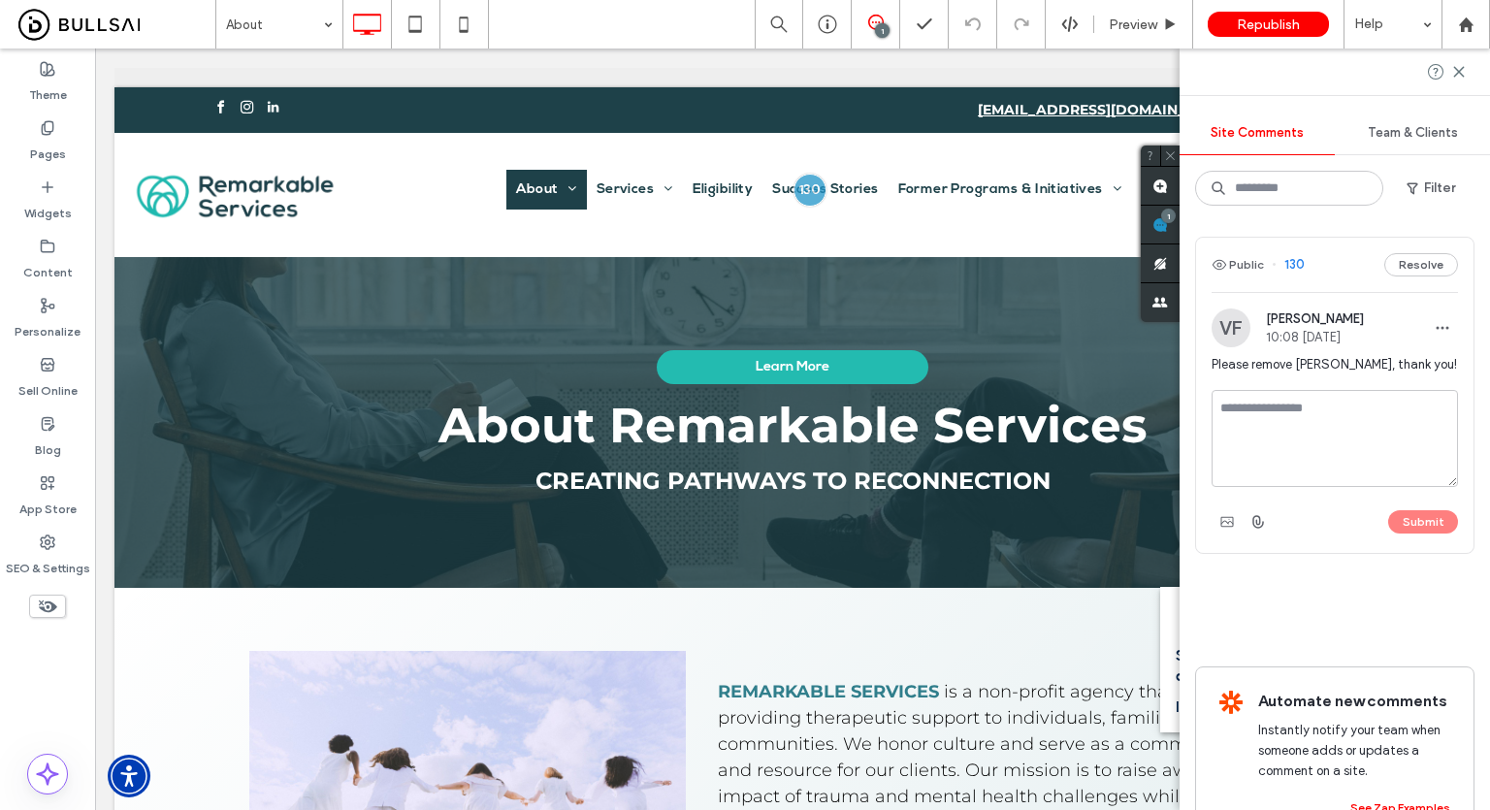
click at [1370, 433] on textarea at bounding box center [1335, 438] width 246 height 97
type textarea "********"
click at [1414, 534] on div "Submit" at bounding box center [1335, 521] width 246 height 31
click at [1412, 519] on button "Submit" at bounding box center [1423, 521] width 70 height 23
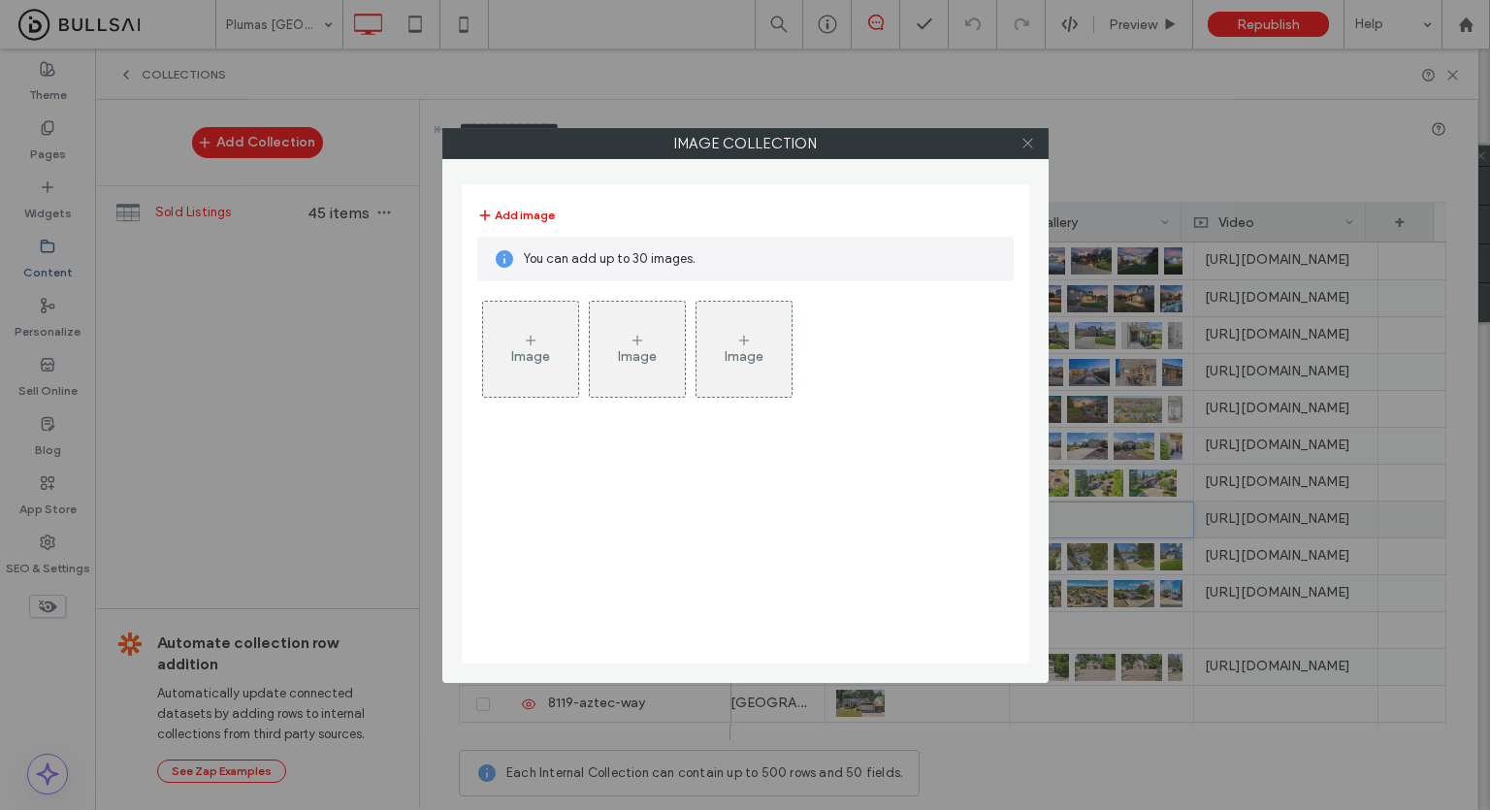
scroll to position [0, 2130]
drag, startPoint x: 790, startPoint y: 282, endPoint x: 843, endPoint y: 230, distance: 74.8
click at [843, 230] on div "Add image" at bounding box center [745, 215] width 536 height 43
click at [1023, 145] on icon at bounding box center [1028, 143] width 15 height 15
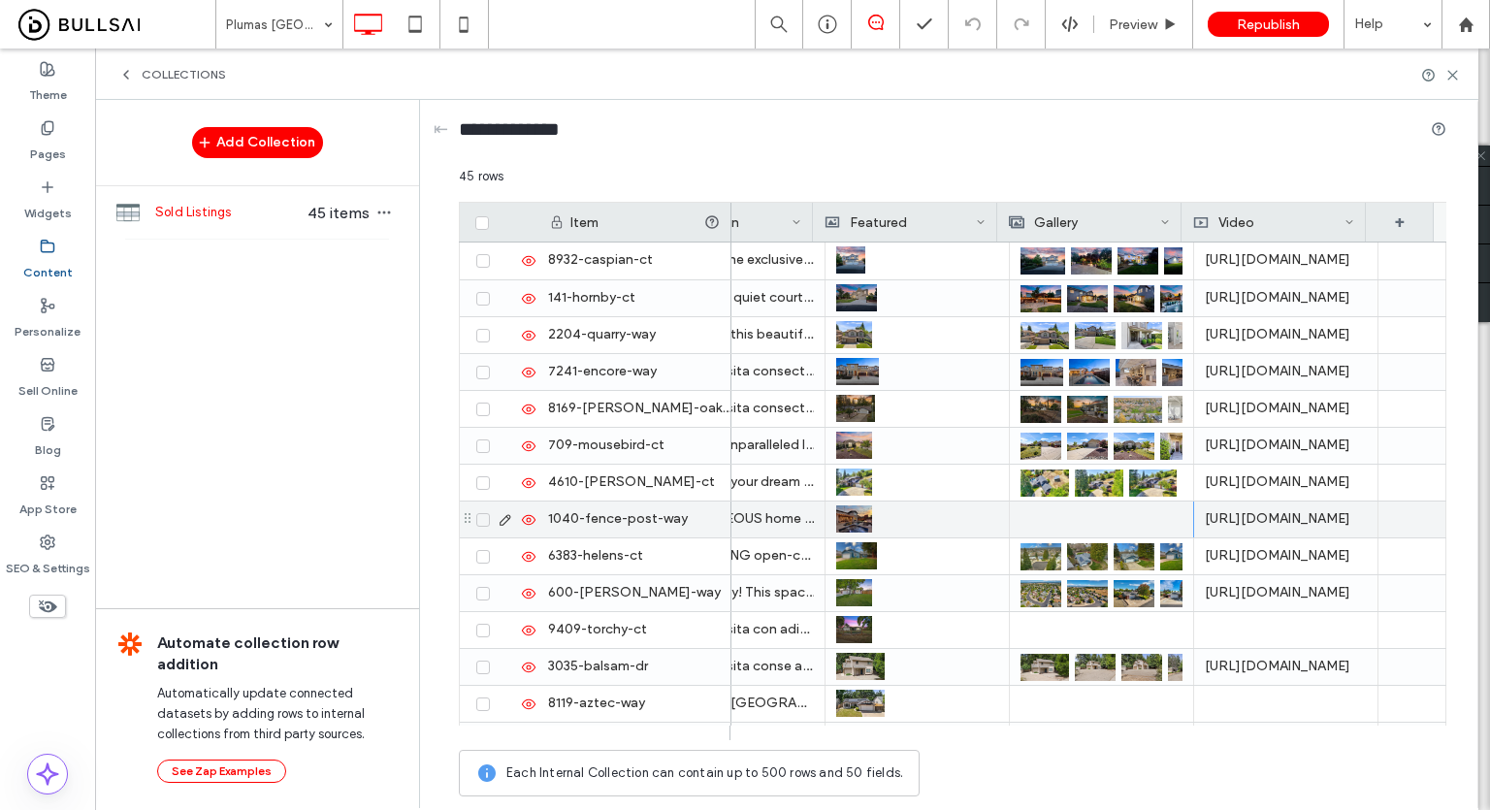
click at [1063, 520] on div at bounding box center [1102, 520] width 162 height 36
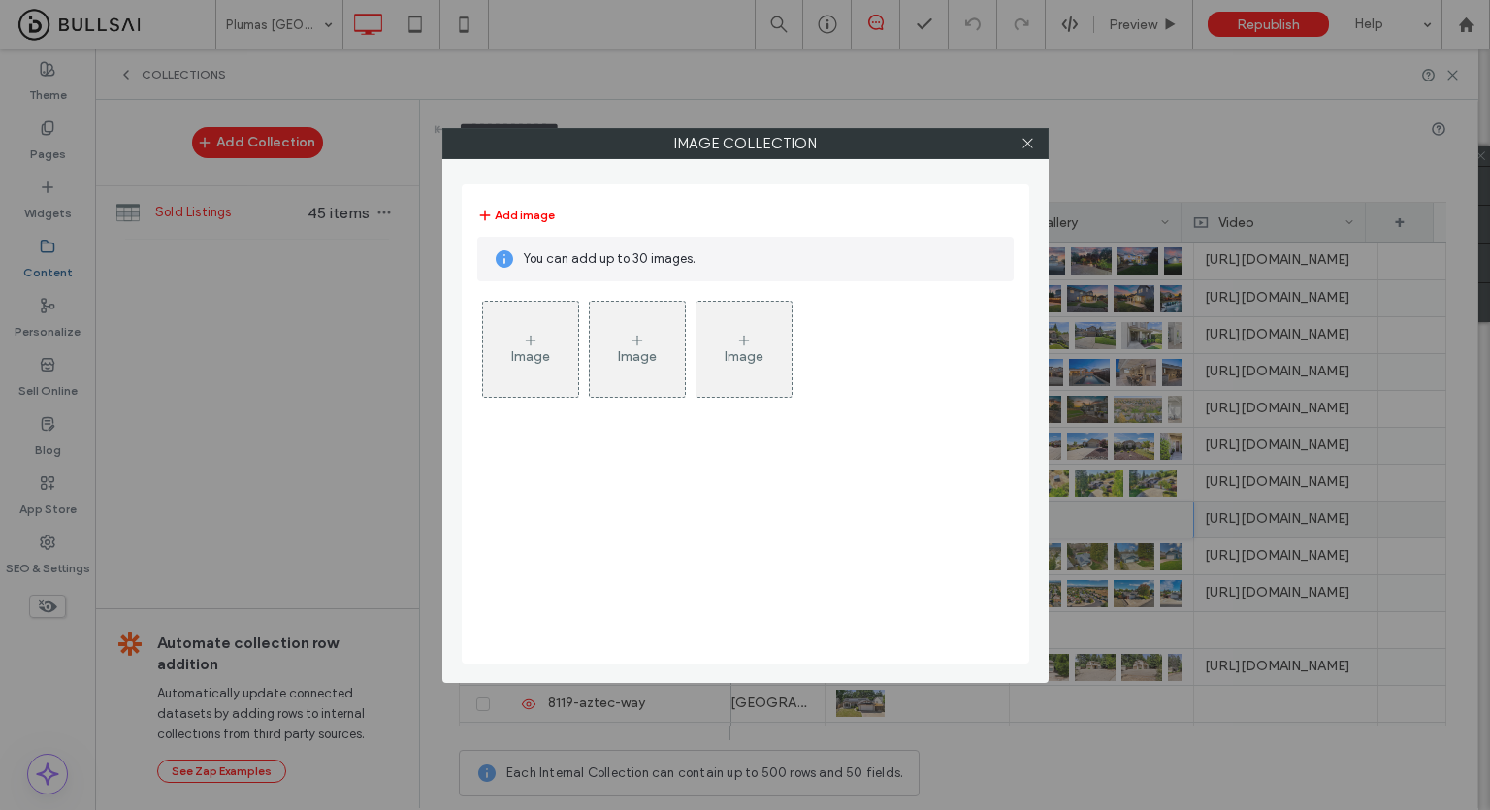
click at [534, 329] on div "Image" at bounding box center [530, 349] width 95 height 91
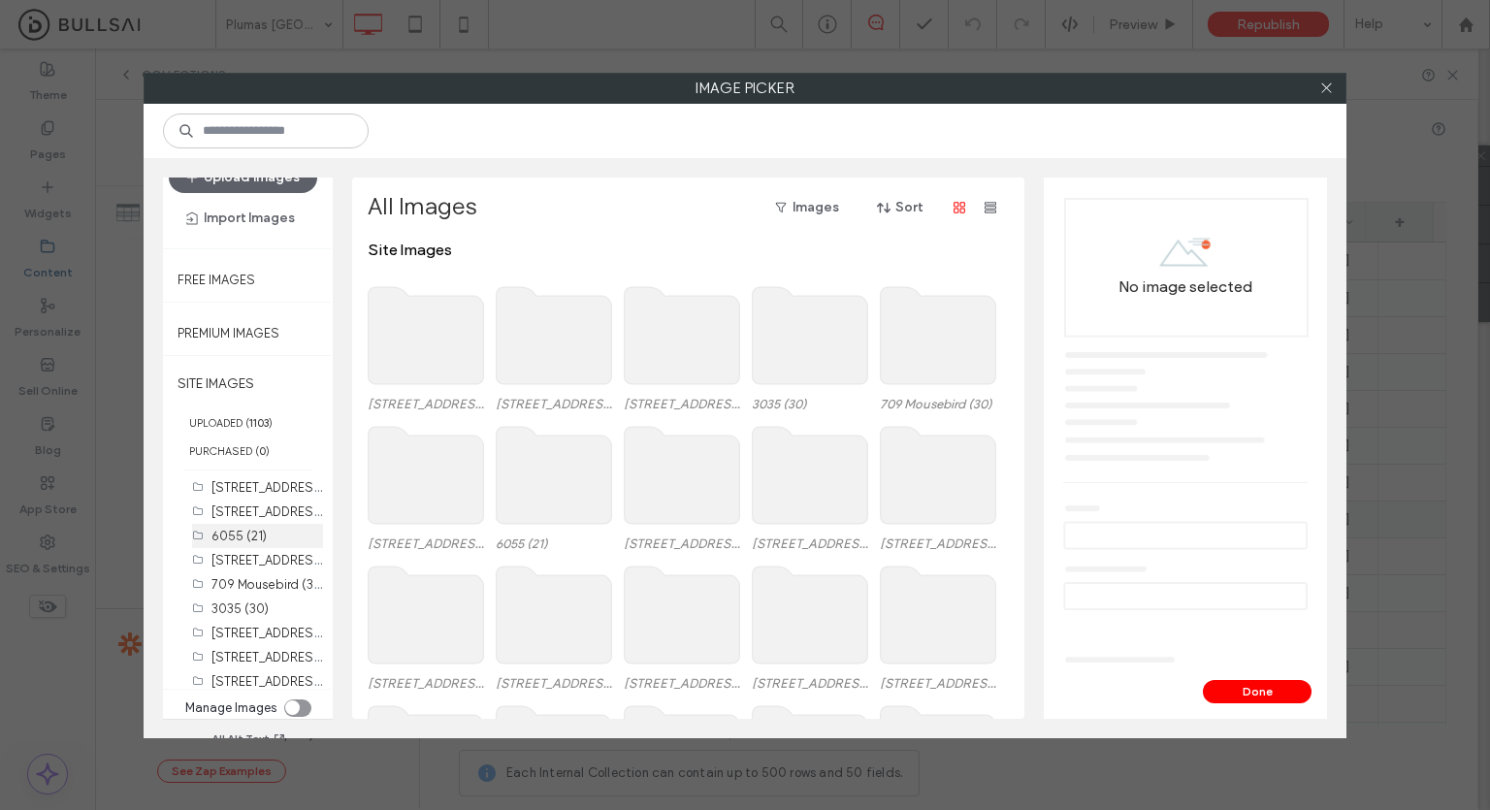
scroll to position [298, 0]
click at [296, 695] on section "Manage Images" at bounding box center [249, 708] width 146 height 29
click at [292, 711] on div "toggle" at bounding box center [292, 707] width 15 height 15
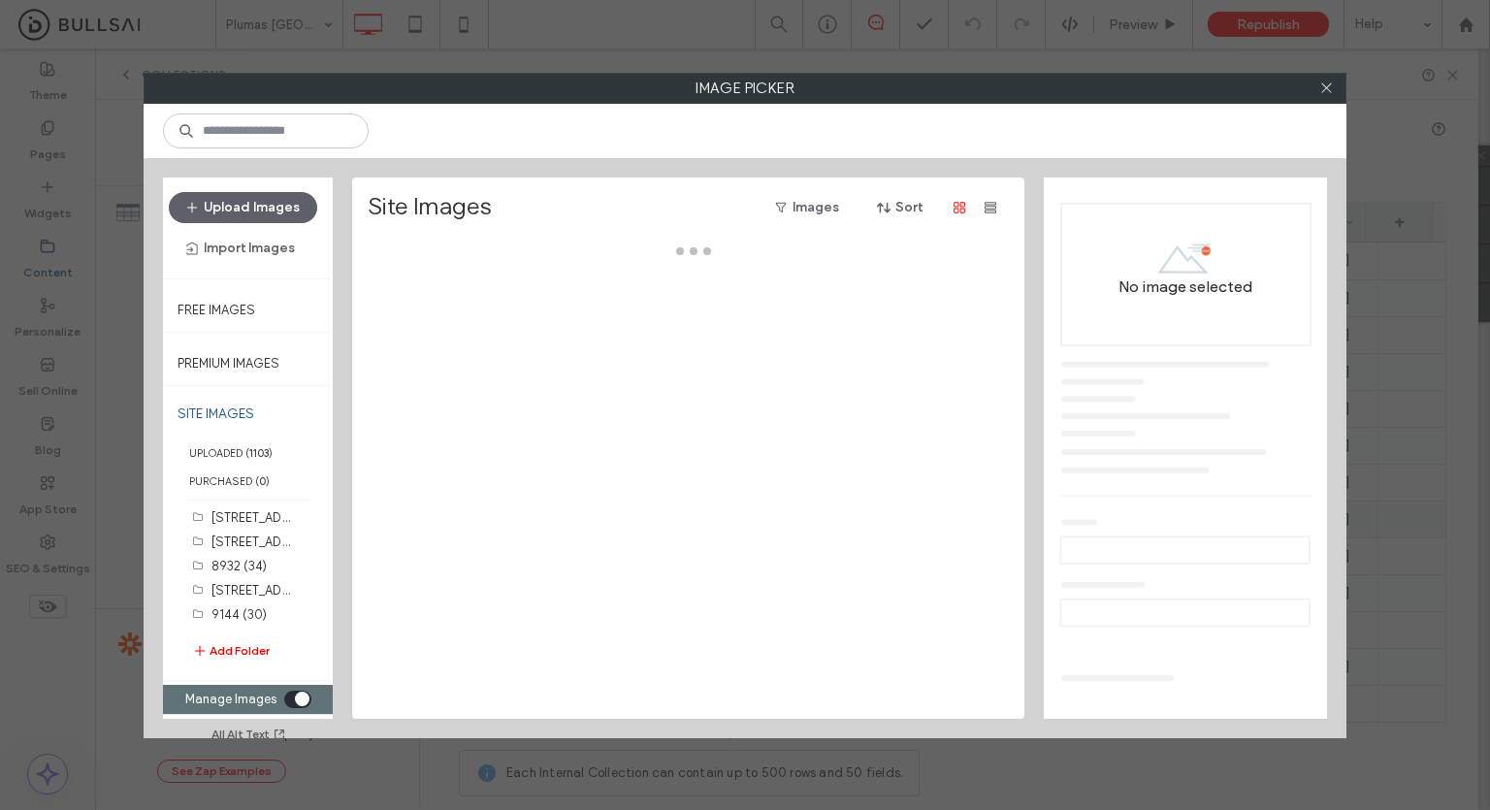
scroll to position [0, 0]
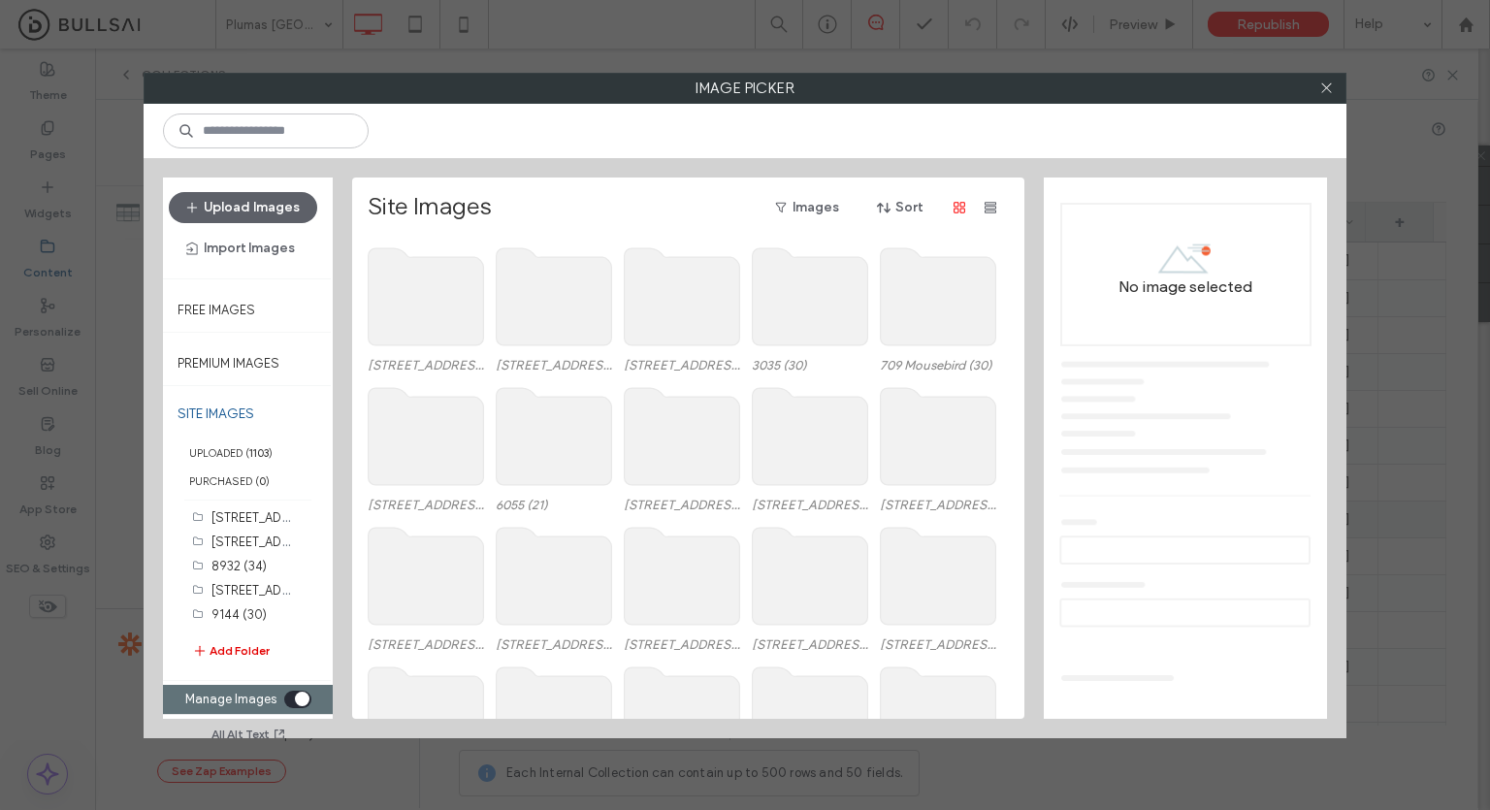
click at [234, 646] on button "Add Folder" at bounding box center [231, 650] width 78 height 19
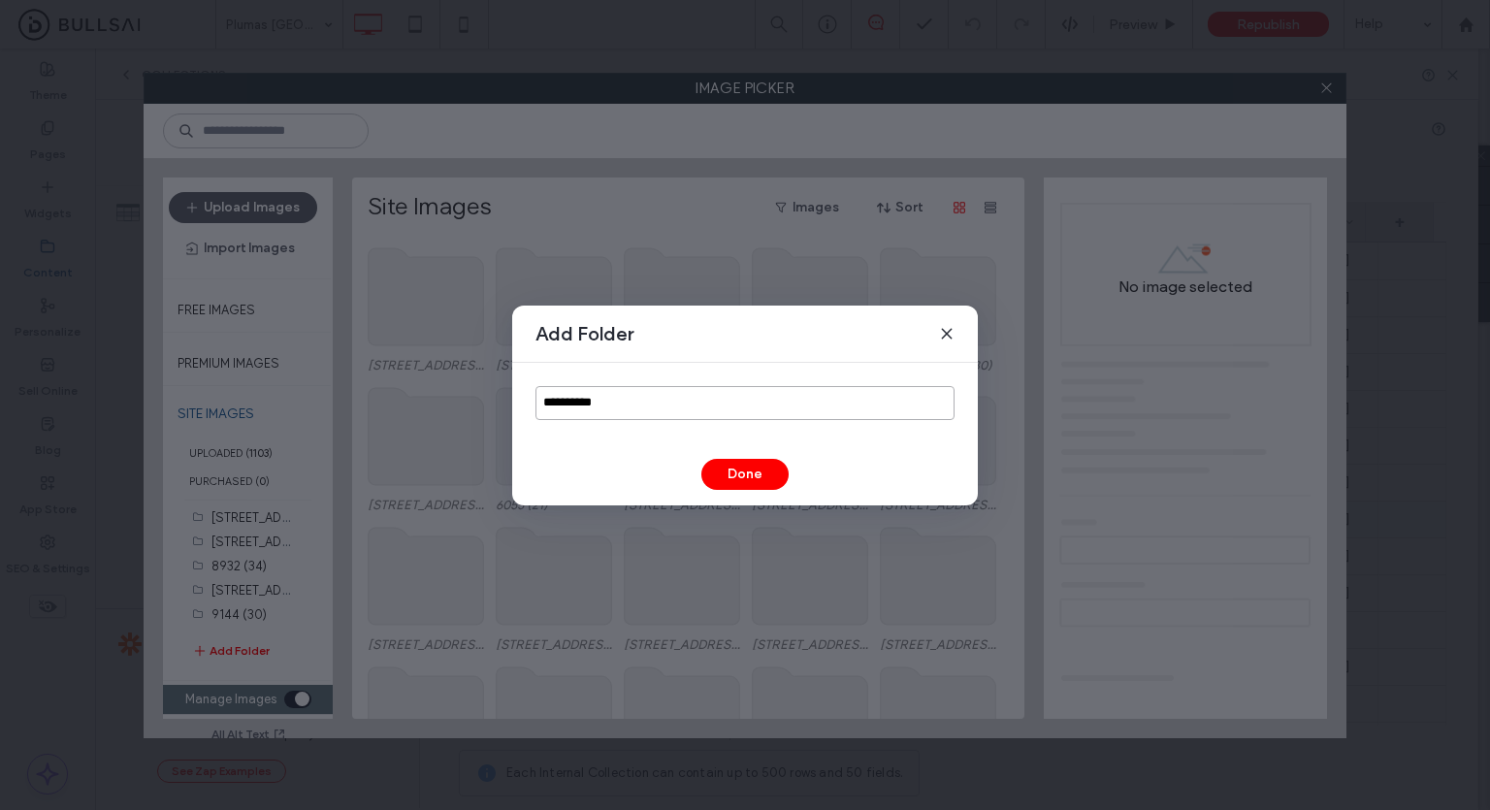
click at [609, 405] on input "**********" at bounding box center [745, 403] width 419 height 34
type input "**********"
click at [729, 461] on button "Done" at bounding box center [744, 474] width 87 height 31
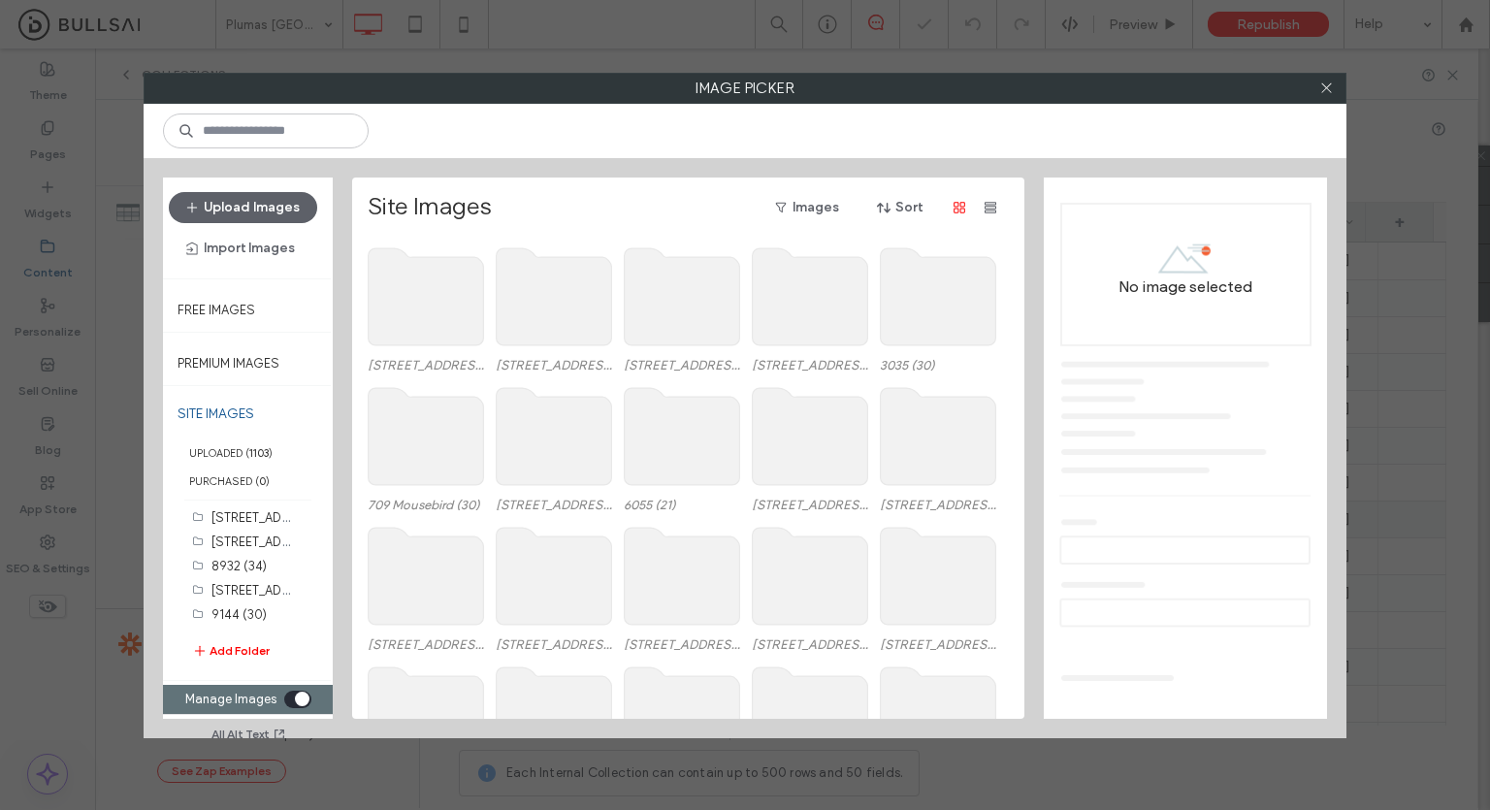
click at [377, 309] on use at bounding box center [426, 296] width 115 height 97
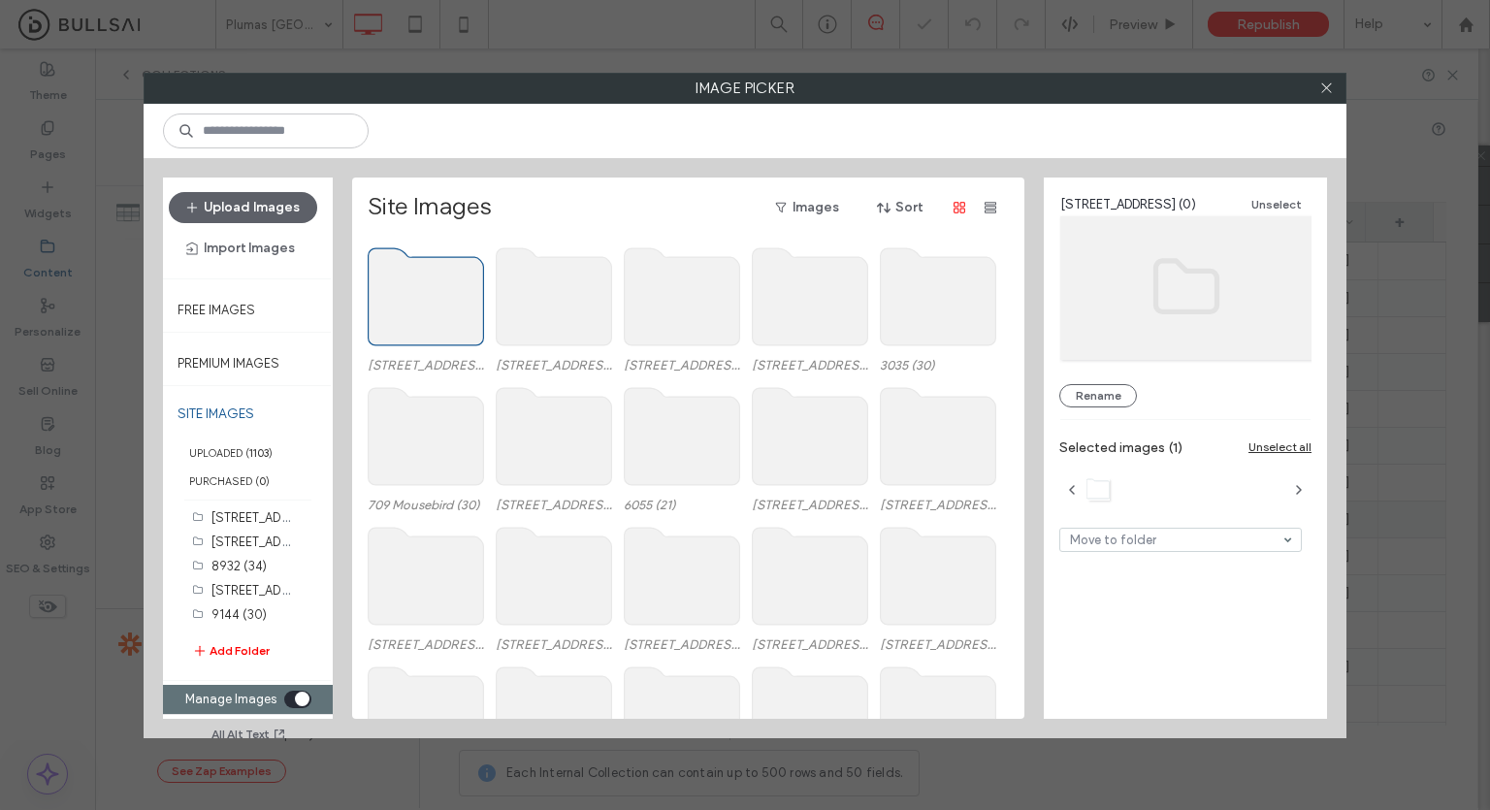
click at [377, 309] on use at bounding box center [426, 296] width 115 height 97
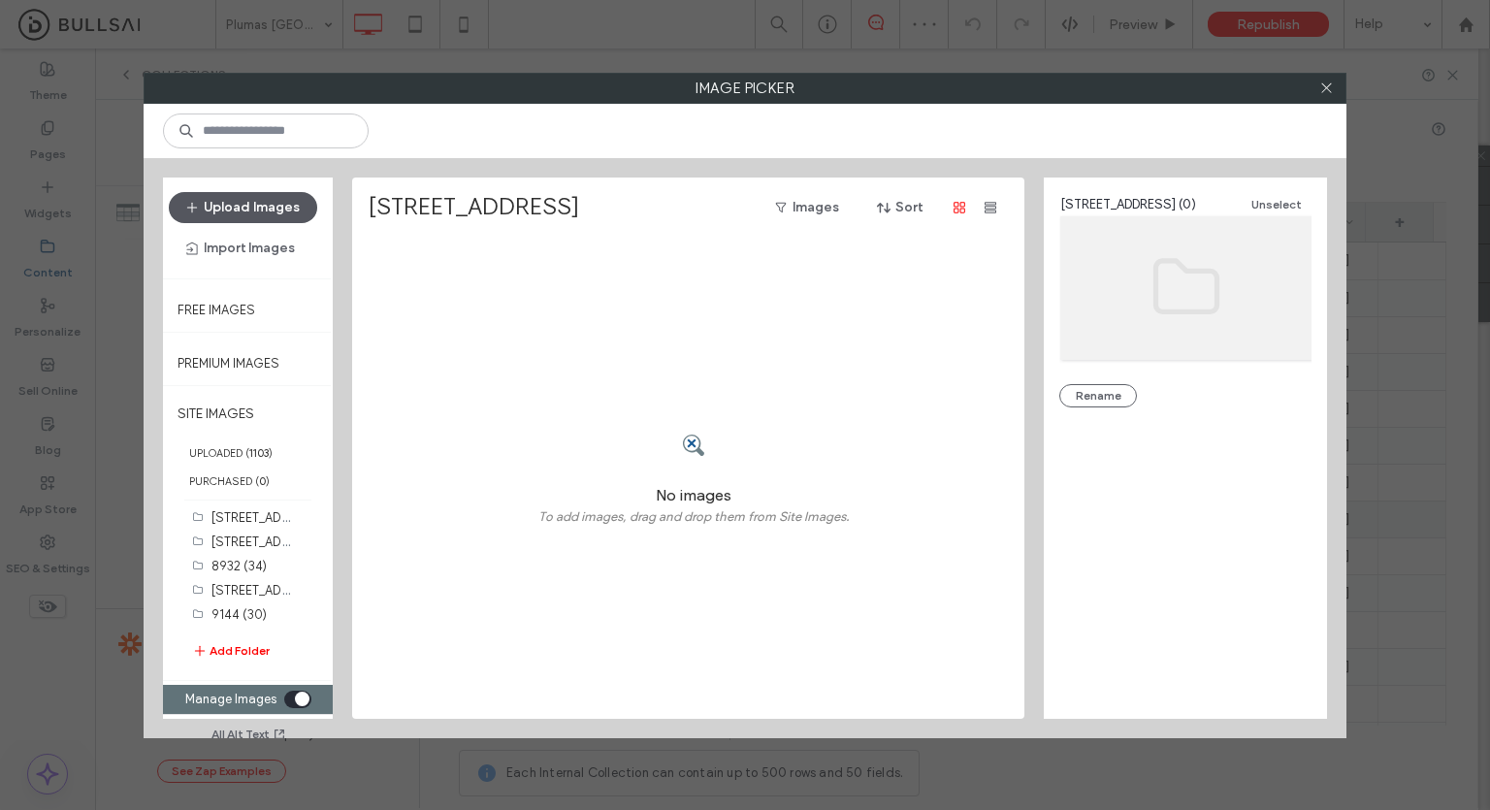
click at [249, 208] on button "Upload Images" at bounding box center [243, 207] width 148 height 31
click at [1327, 85] on icon at bounding box center [1326, 88] width 15 height 15
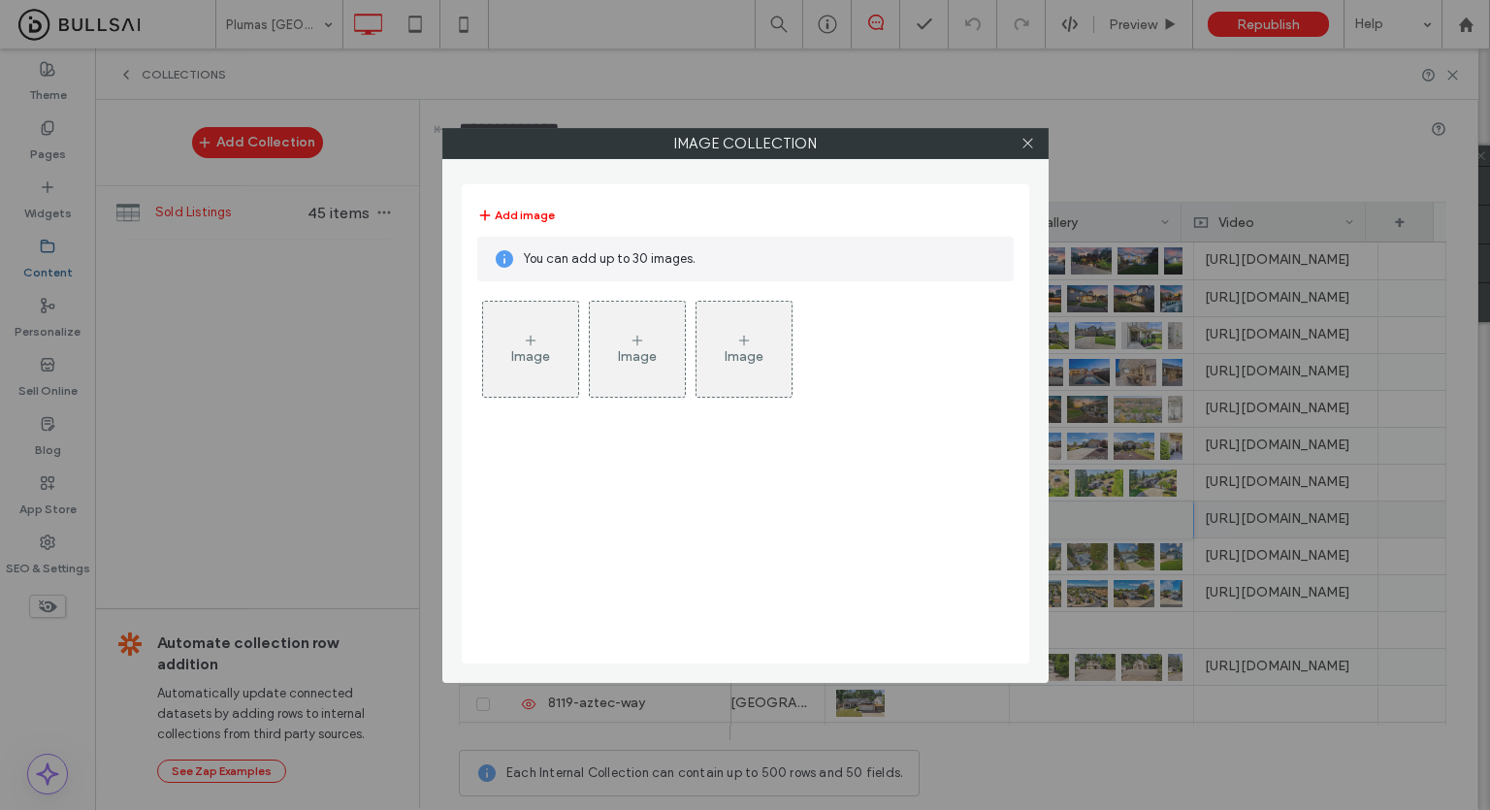
click at [1038, 141] on div at bounding box center [1028, 143] width 29 height 29
click at [1035, 140] on div at bounding box center [1028, 143] width 29 height 29
click at [1028, 139] on icon at bounding box center [1028, 143] width 15 height 15
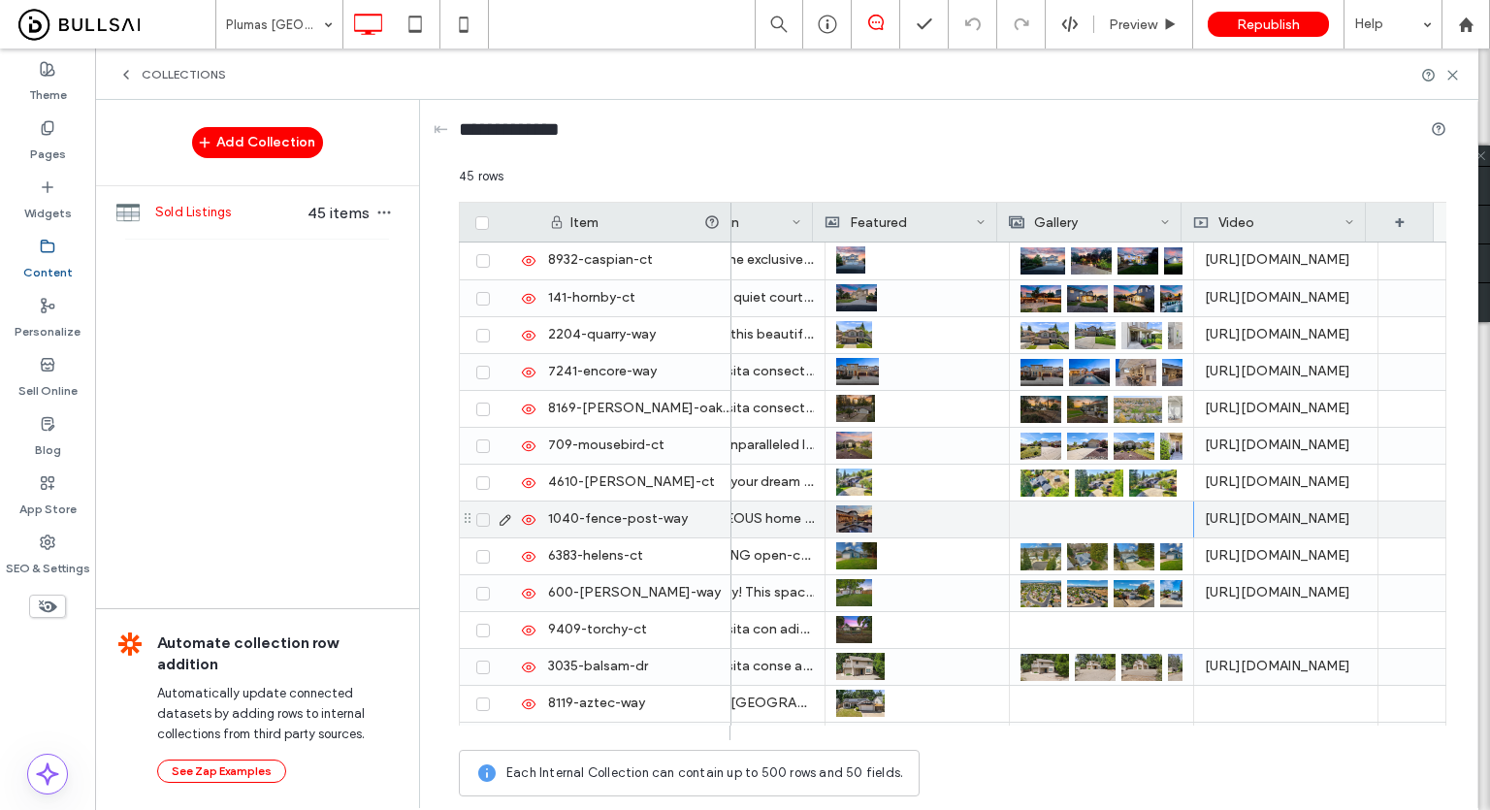
click at [1055, 522] on div at bounding box center [1102, 520] width 162 height 36
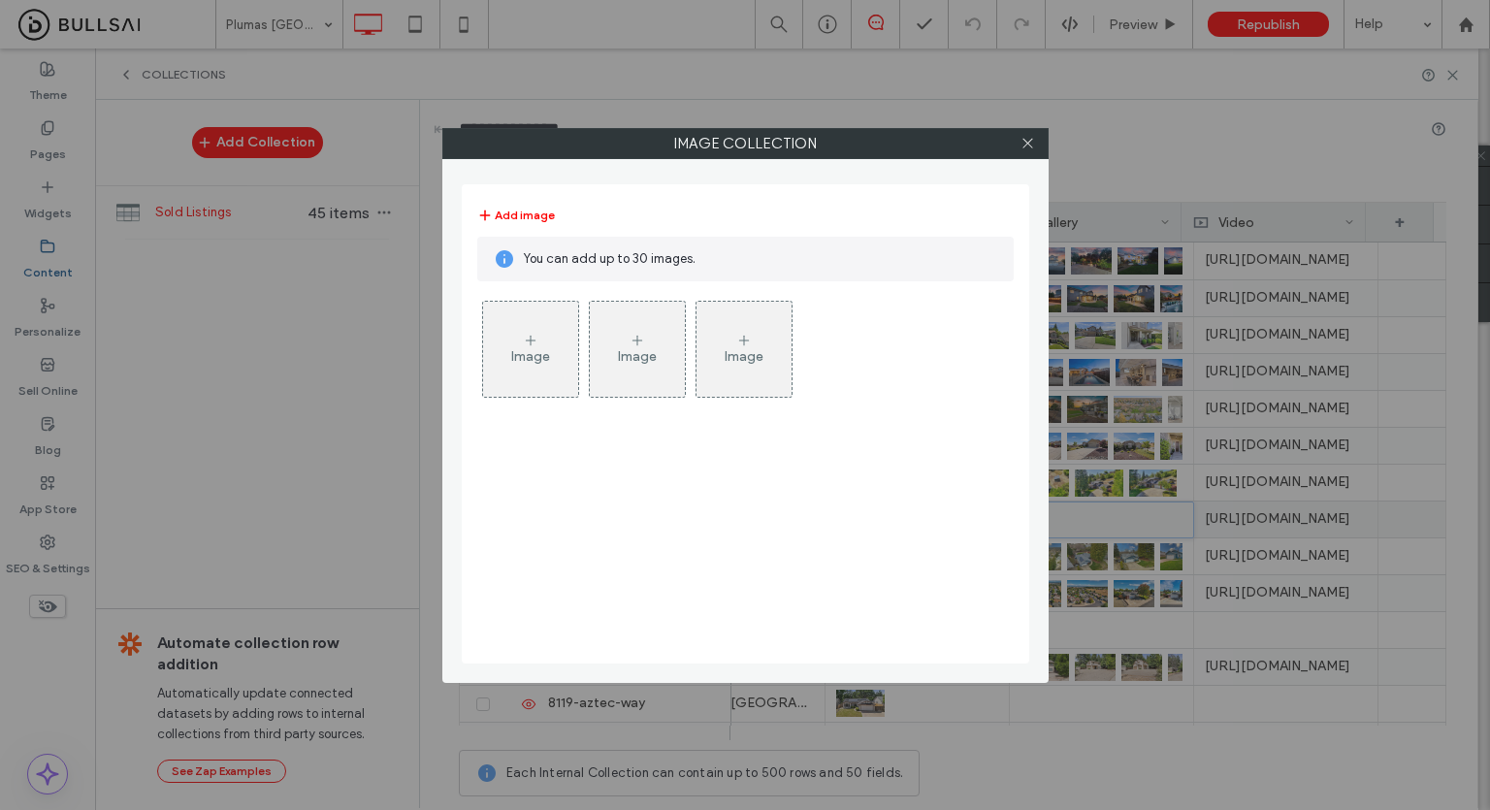
click at [559, 335] on div "Image" at bounding box center [530, 349] width 95 height 91
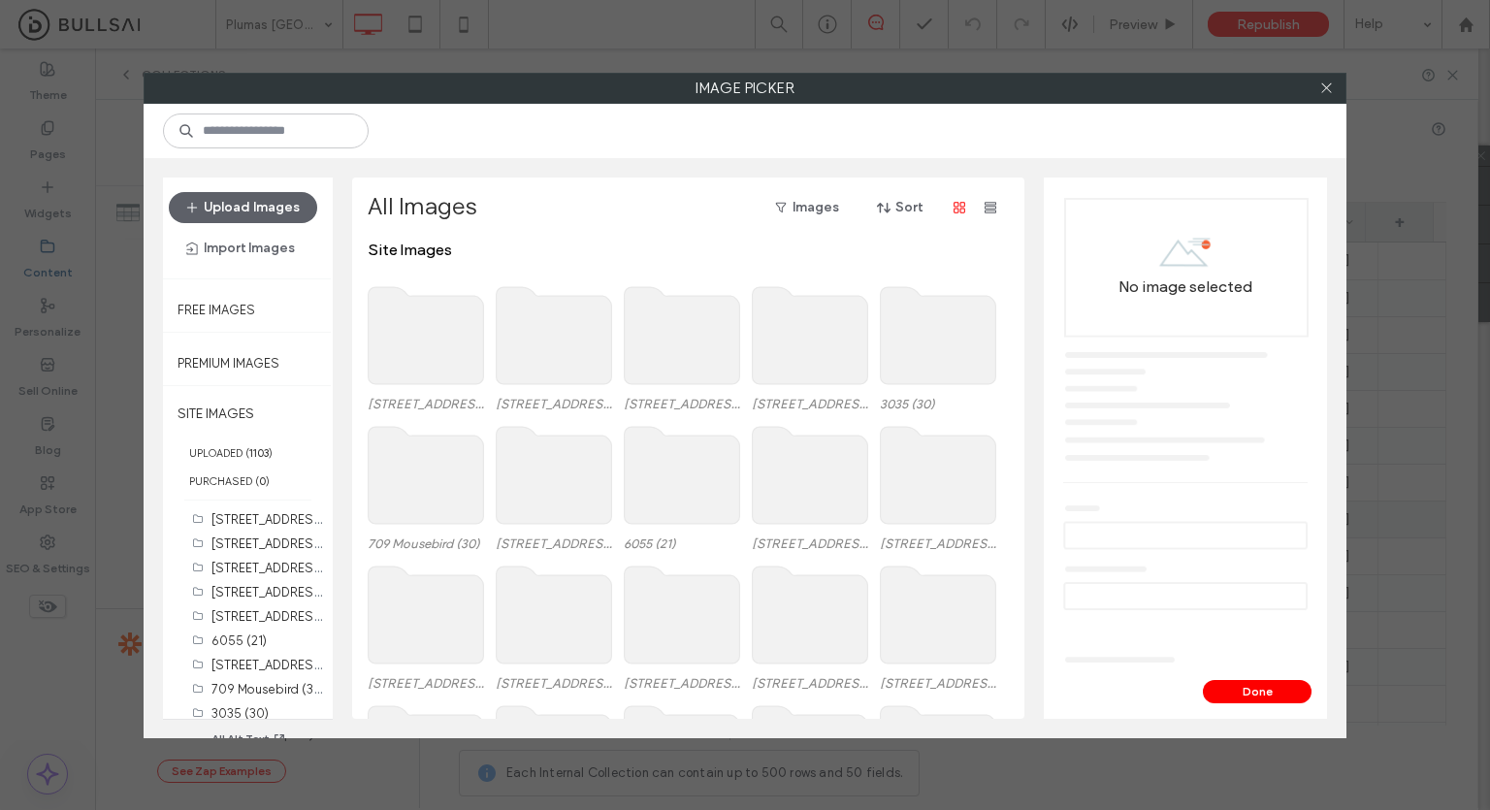
scroll to position [322, 0]
click at [256, 702] on label "[STREET_ADDRESS] (0)" at bounding box center [278, 704] width 135 height 18
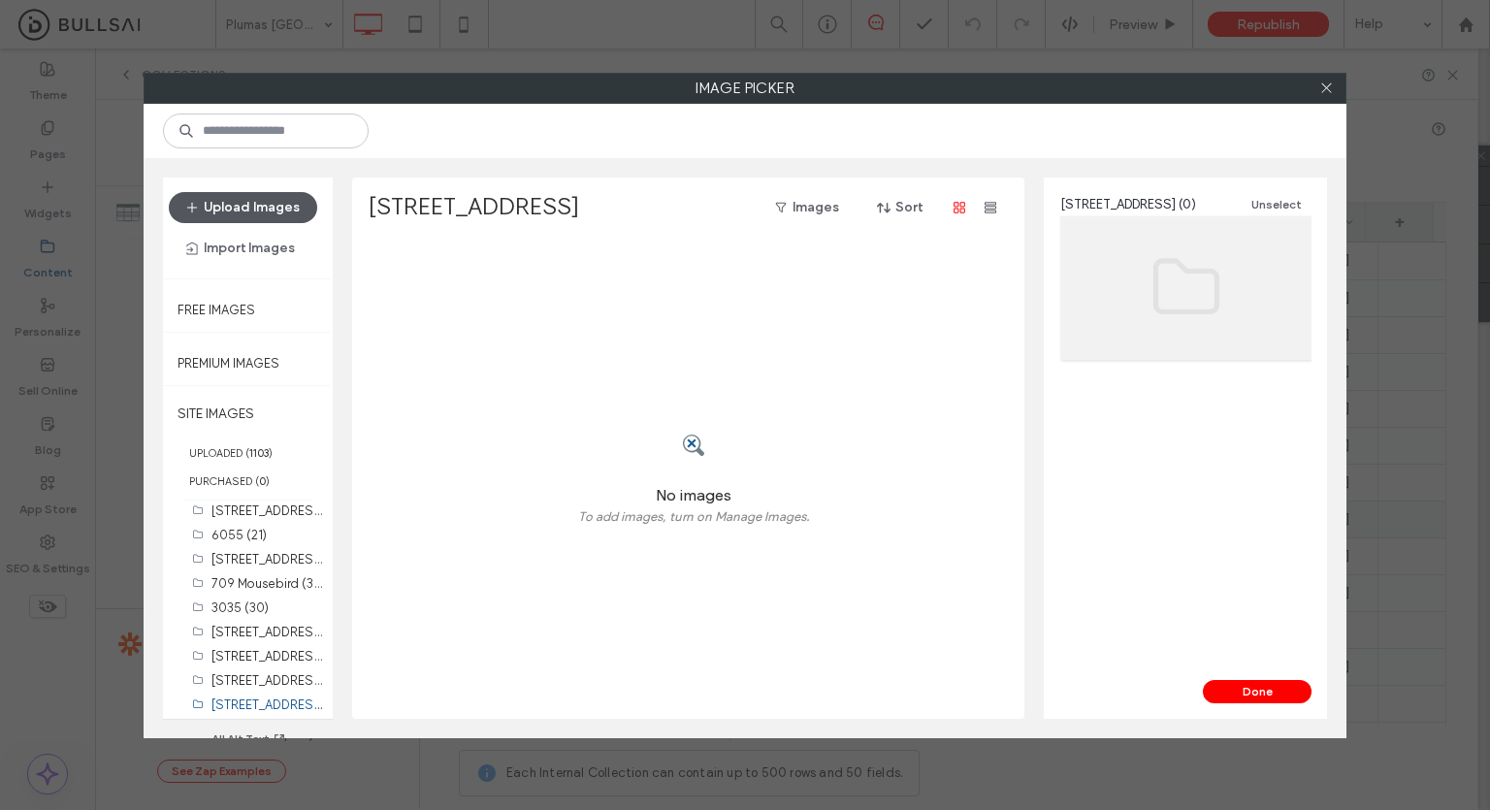
click at [283, 215] on button "Upload Images" at bounding box center [243, 207] width 148 height 31
click at [256, 204] on button "Upload Images" at bounding box center [243, 207] width 148 height 31
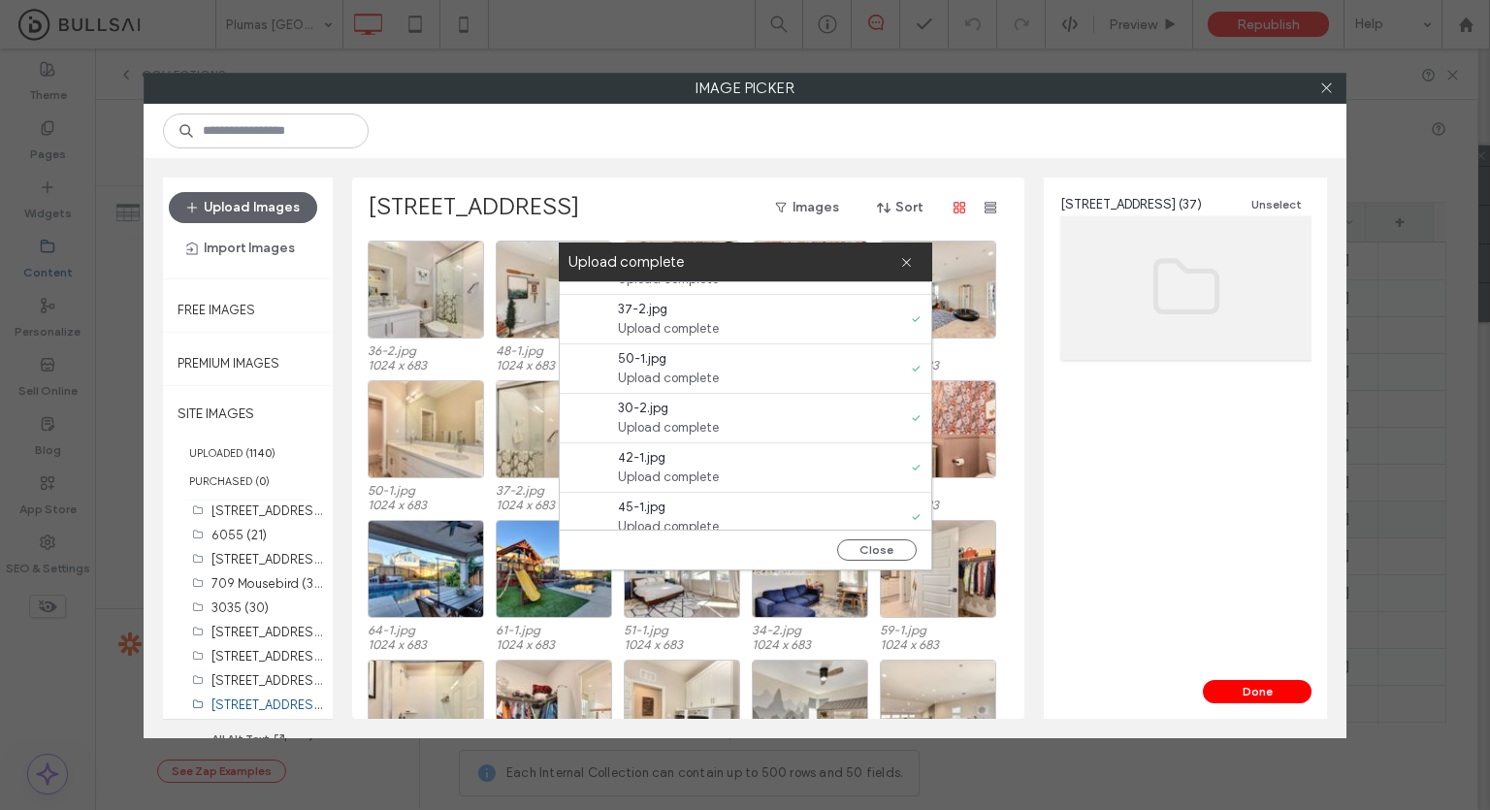
scroll to position [1576, 0]
click at [873, 548] on button "Close" at bounding box center [877, 549] width 80 height 21
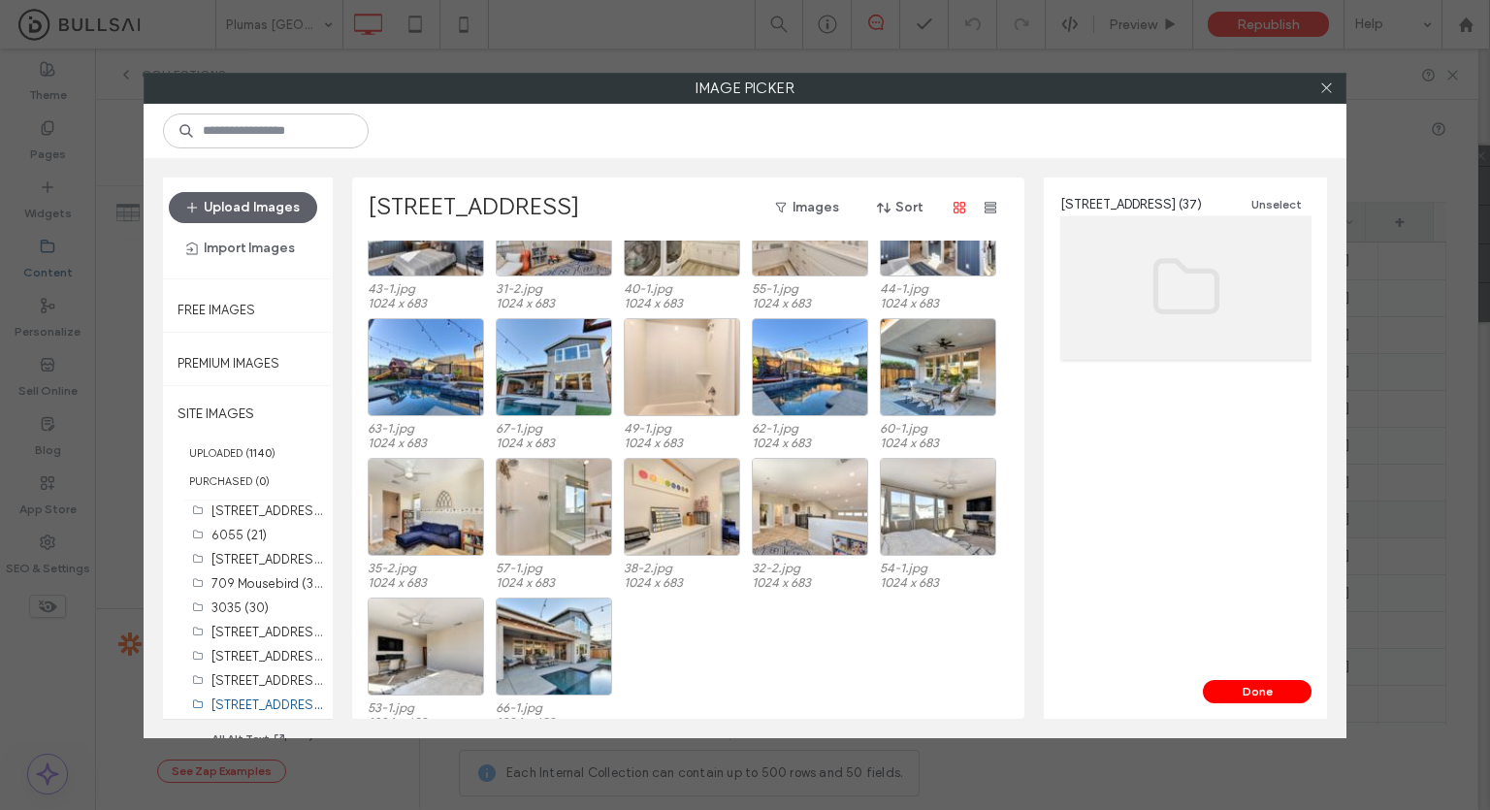
scroll to position [639, 0]
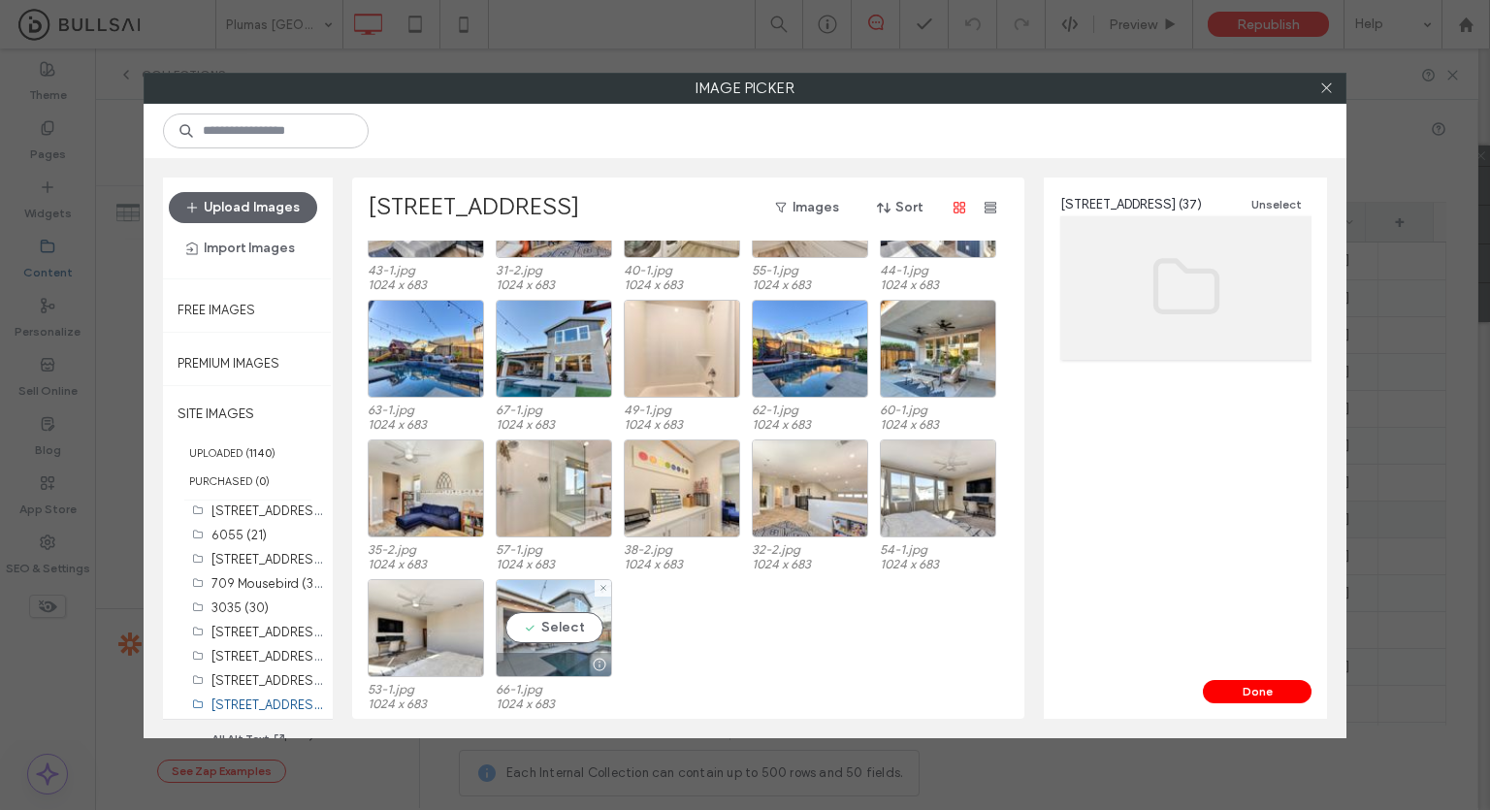
click at [543, 615] on div "Select" at bounding box center [554, 628] width 116 height 98
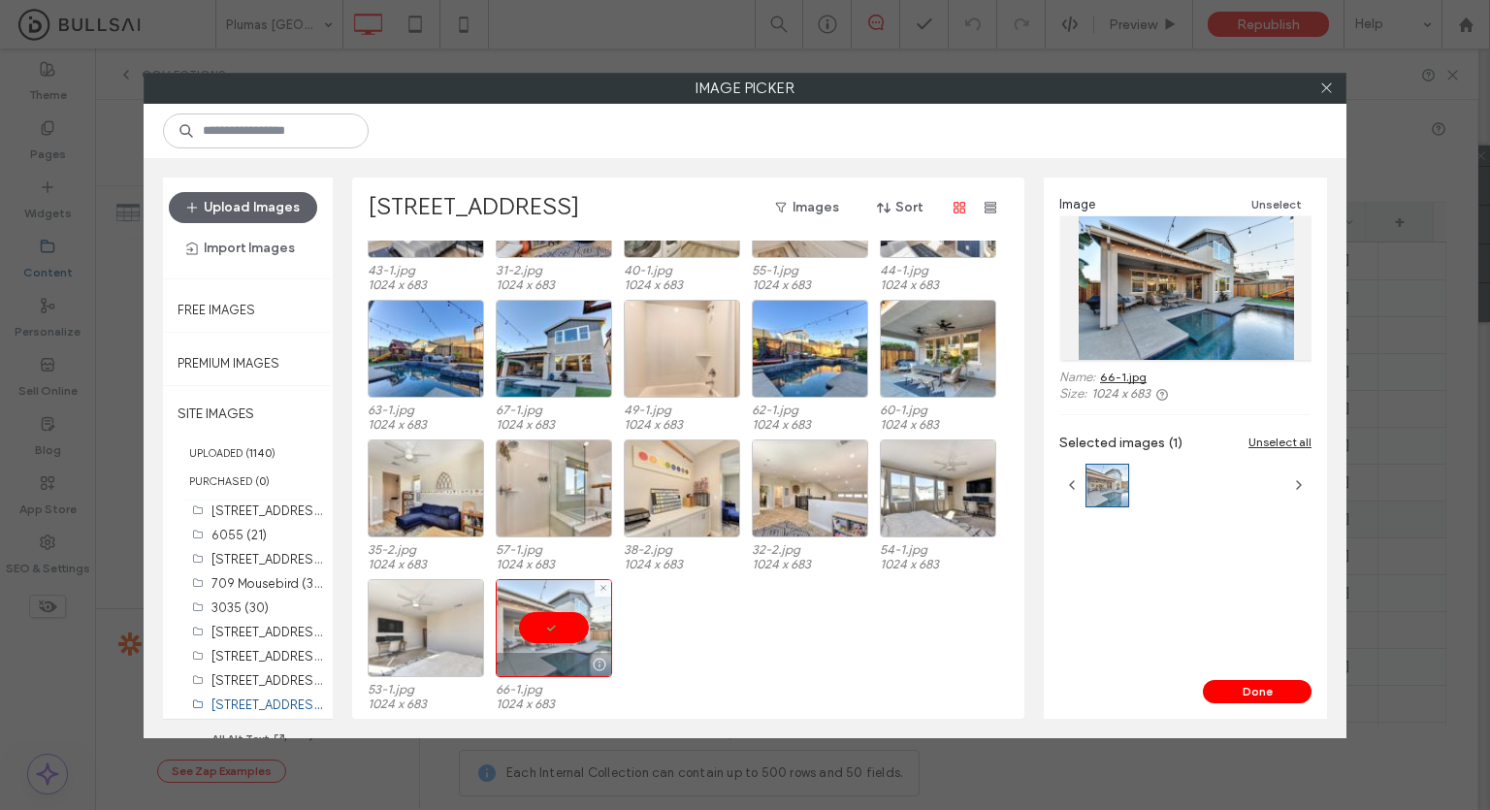
click at [435, 622] on div at bounding box center [426, 628] width 116 height 98
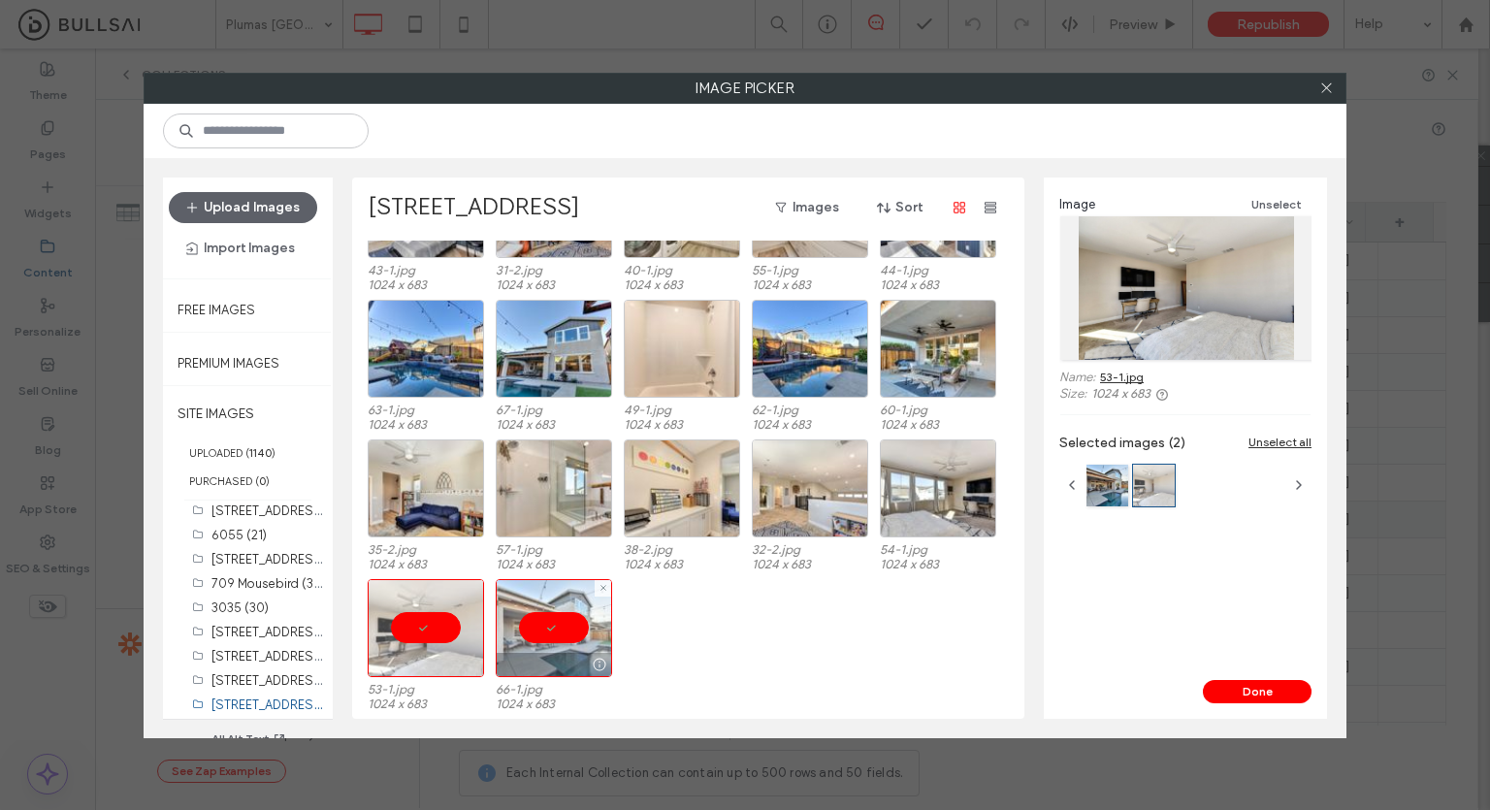
click at [445, 627] on div at bounding box center [426, 628] width 116 height 98
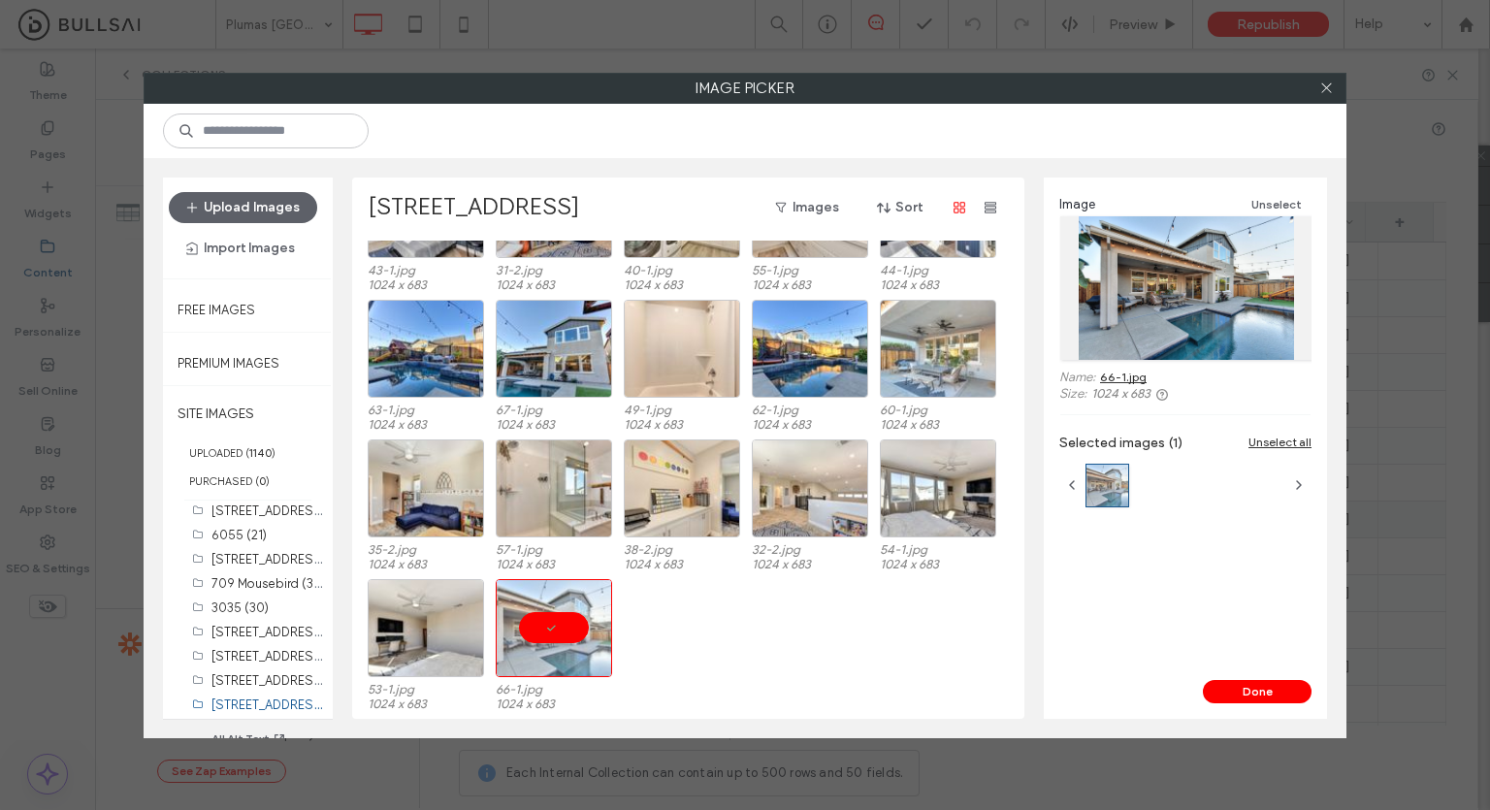
click at [911, 356] on div at bounding box center [938, 349] width 116 height 98
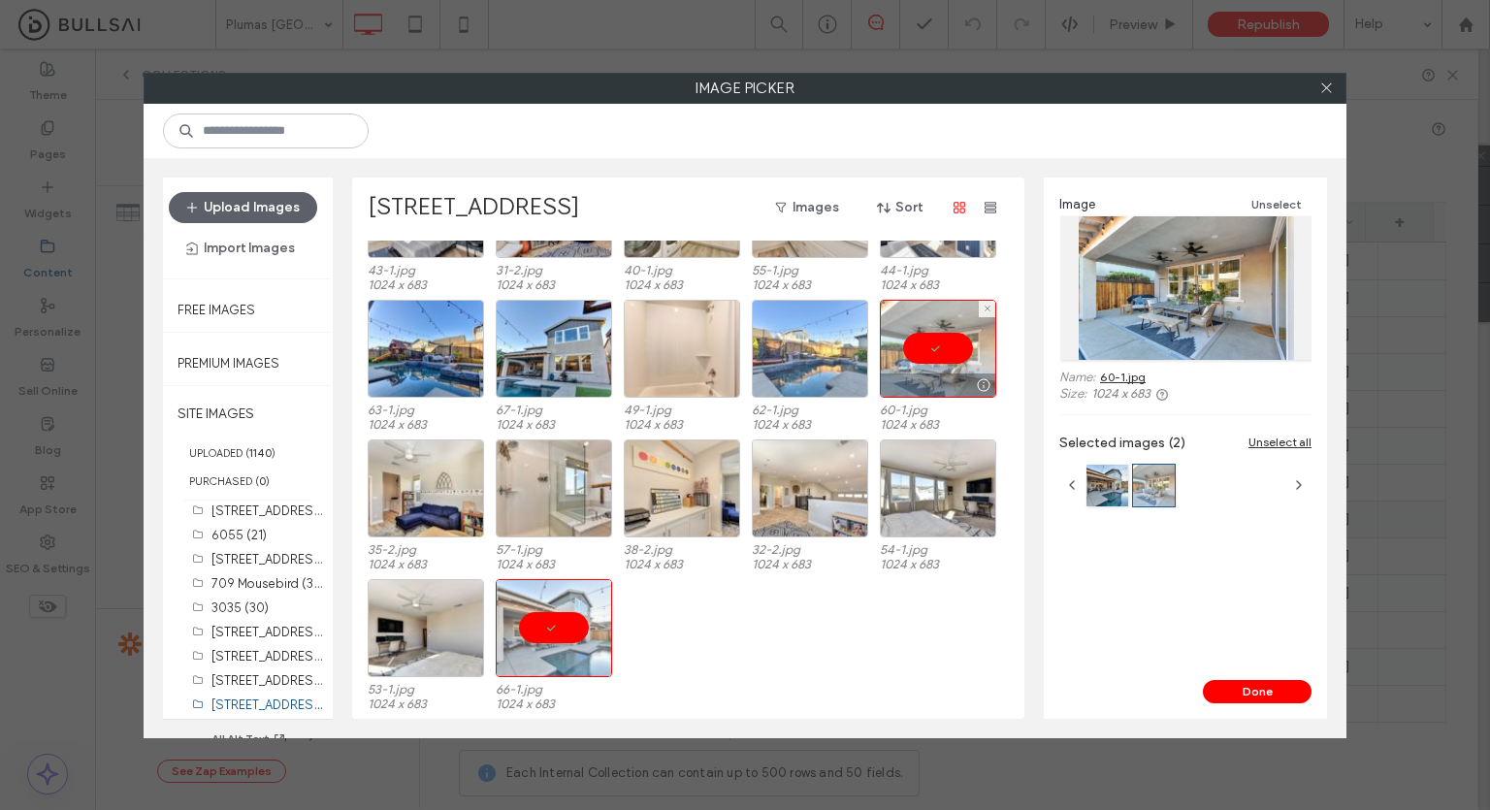
click at [784, 346] on div at bounding box center [810, 349] width 116 height 98
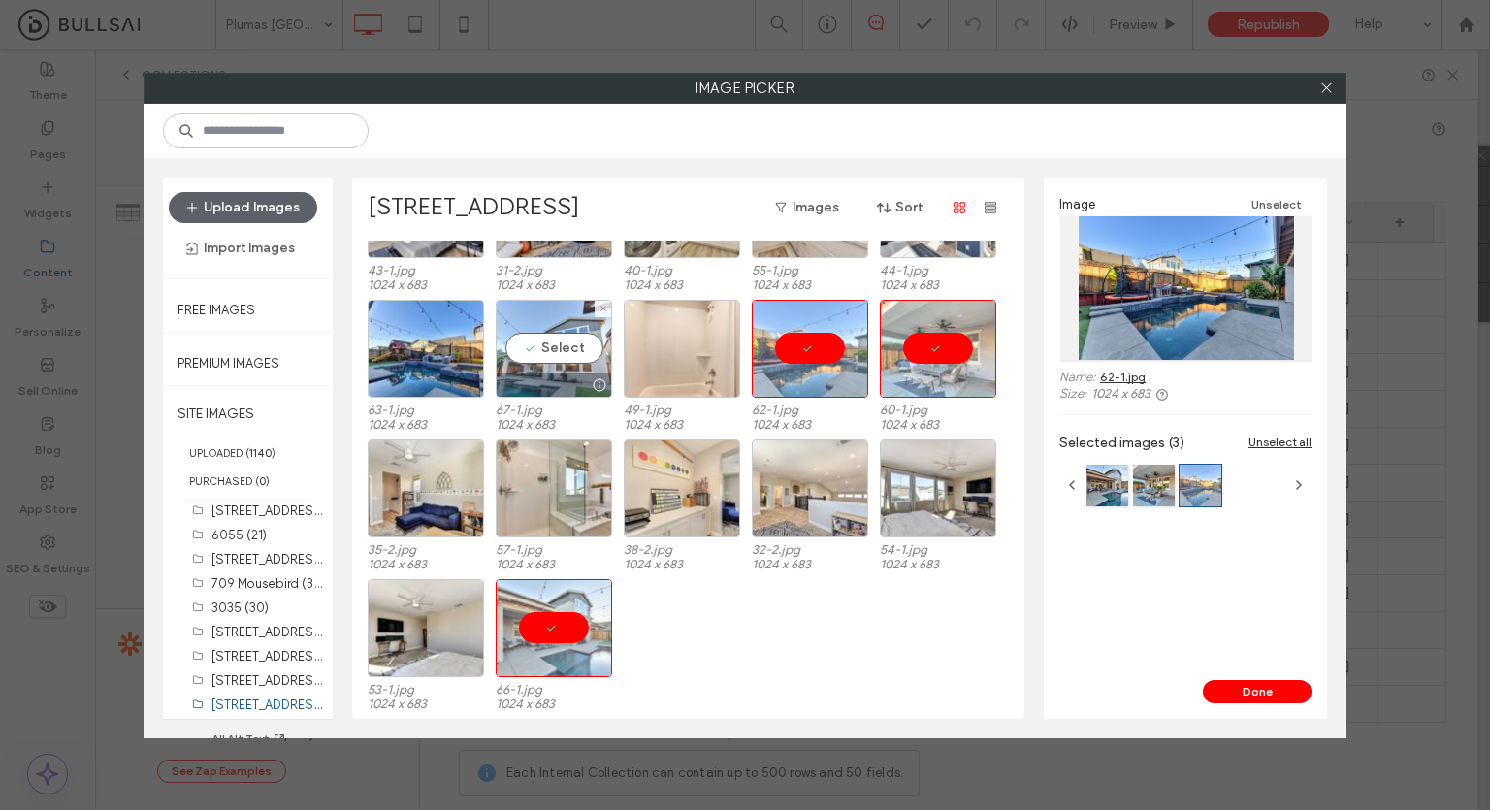
click at [574, 351] on div "Select" at bounding box center [554, 349] width 116 height 98
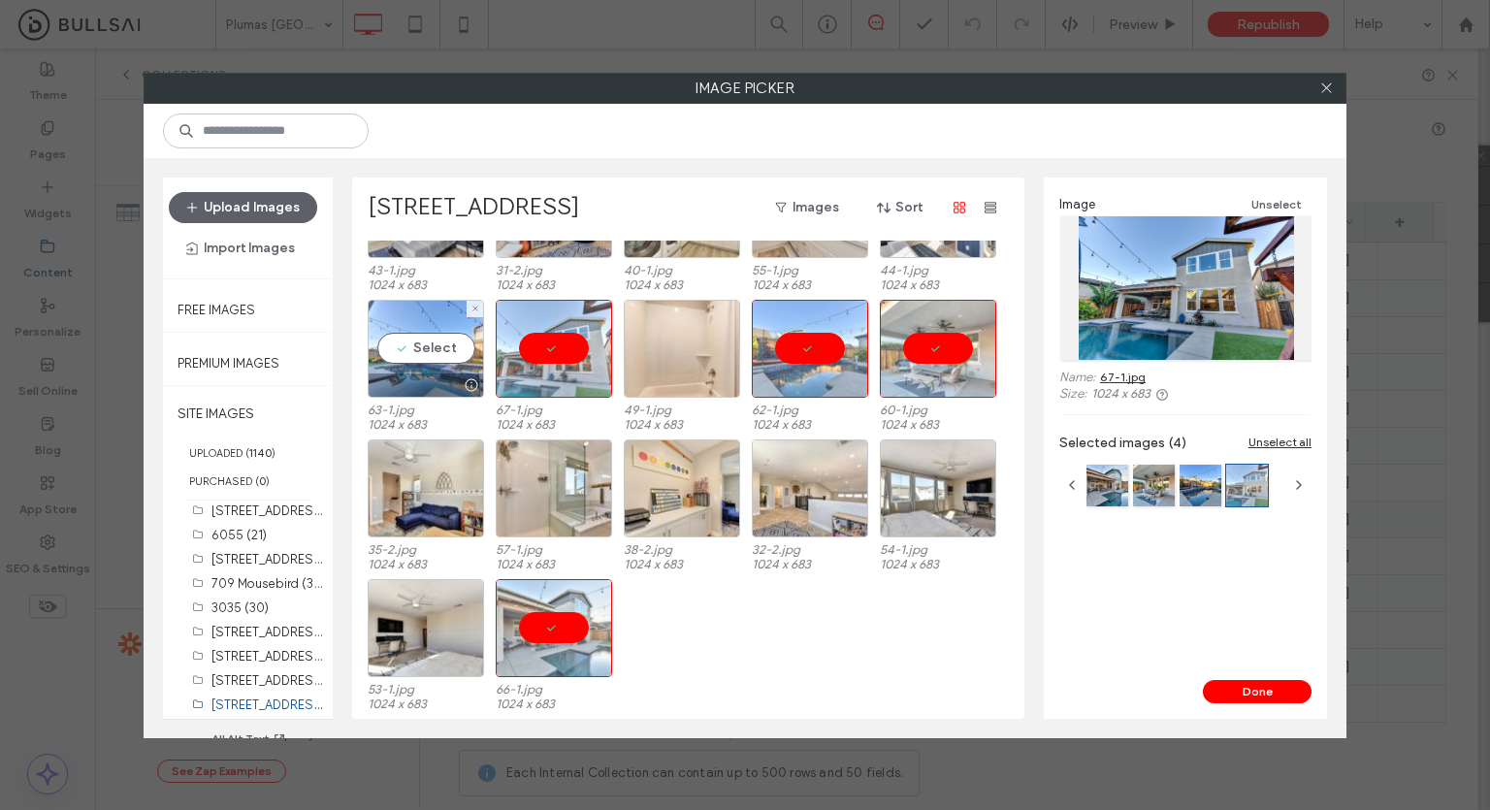
click at [439, 358] on div "Select" at bounding box center [426, 349] width 116 height 98
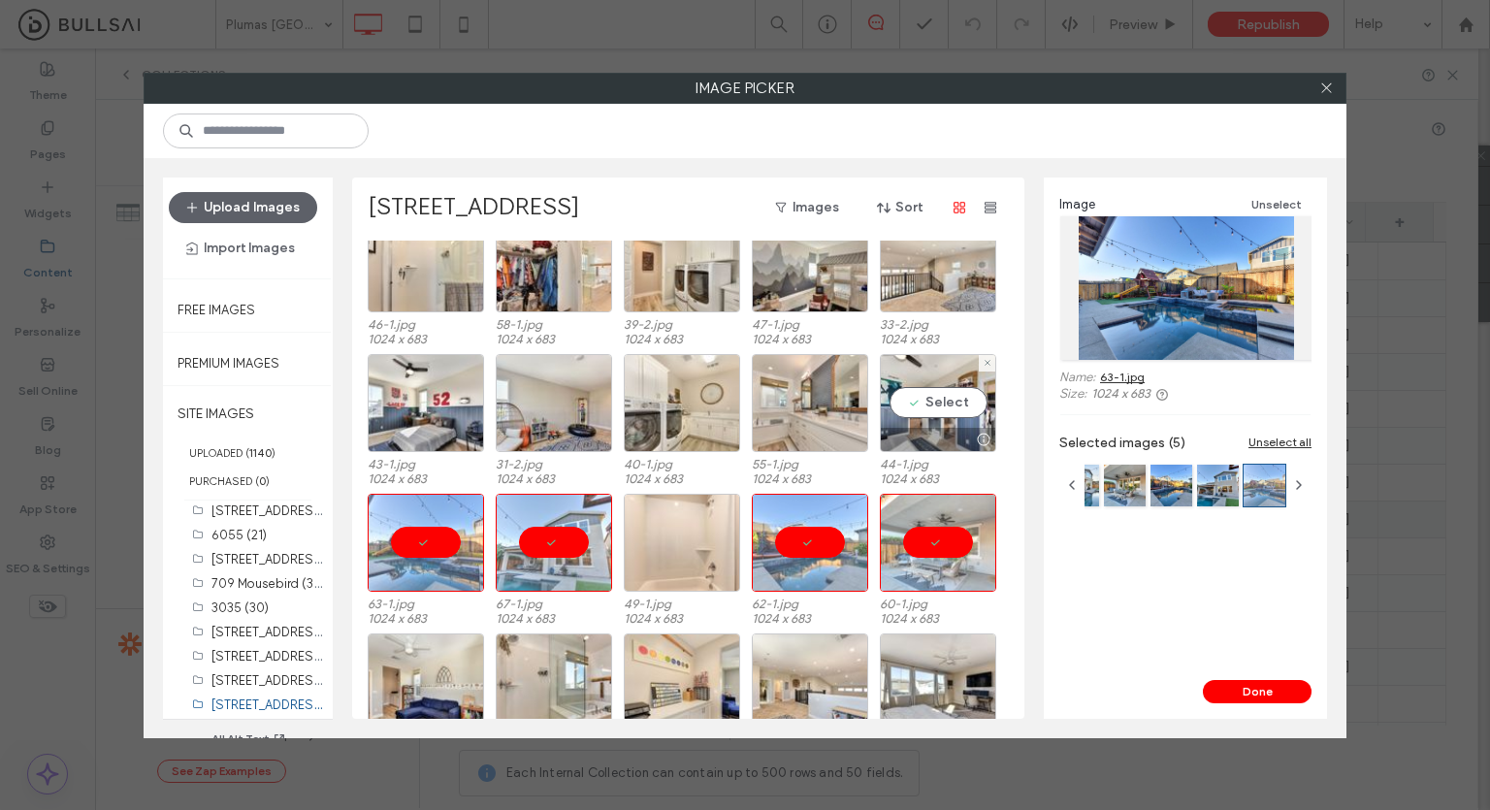
scroll to position [251, 0]
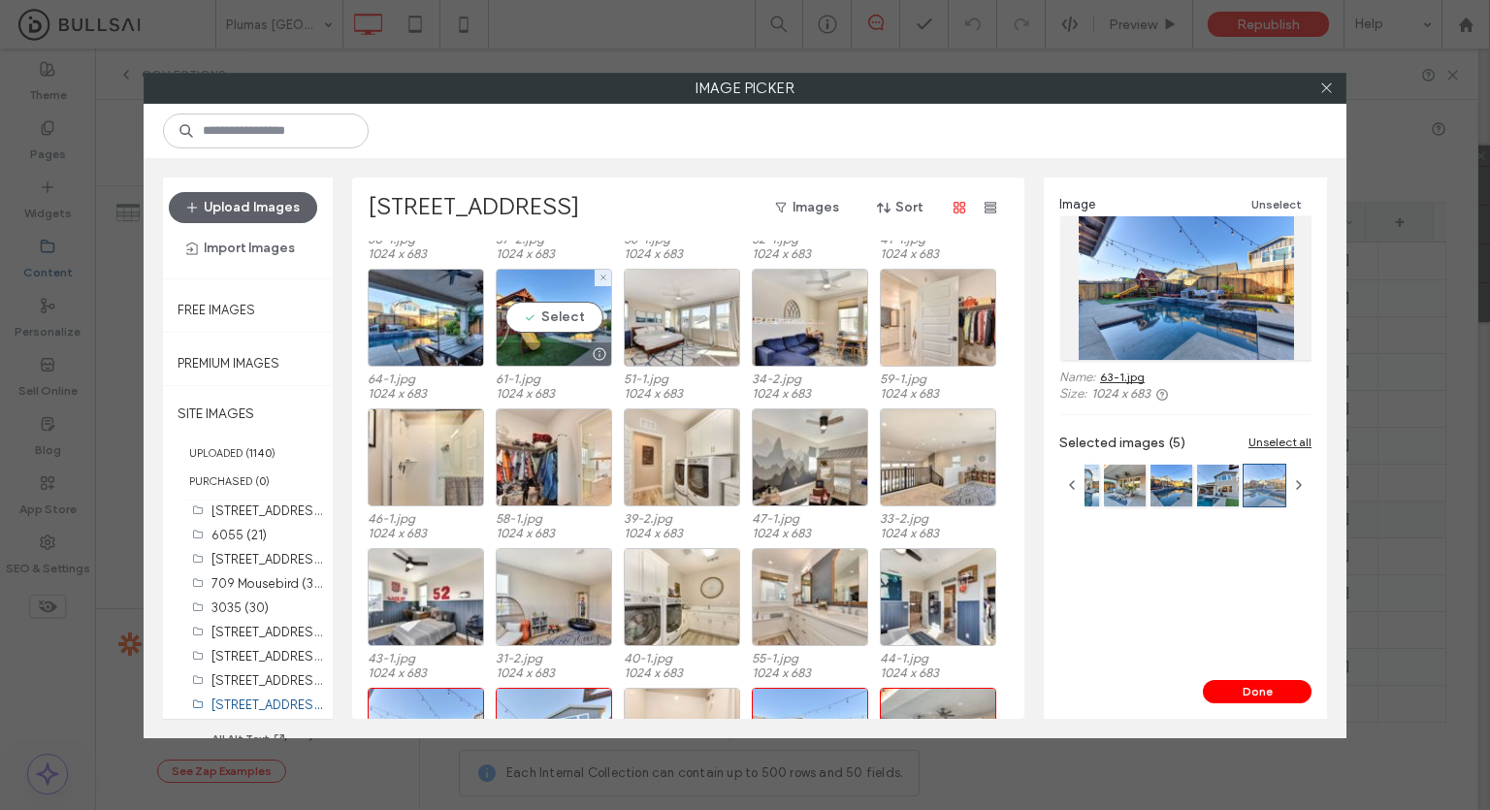
drag, startPoint x: 532, startPoint y: 360, endPoint x: 492, endPoint y: 357, distance: 39.9
click at [533, 360] on div at bounding box center [554, 353] width 114 height 23
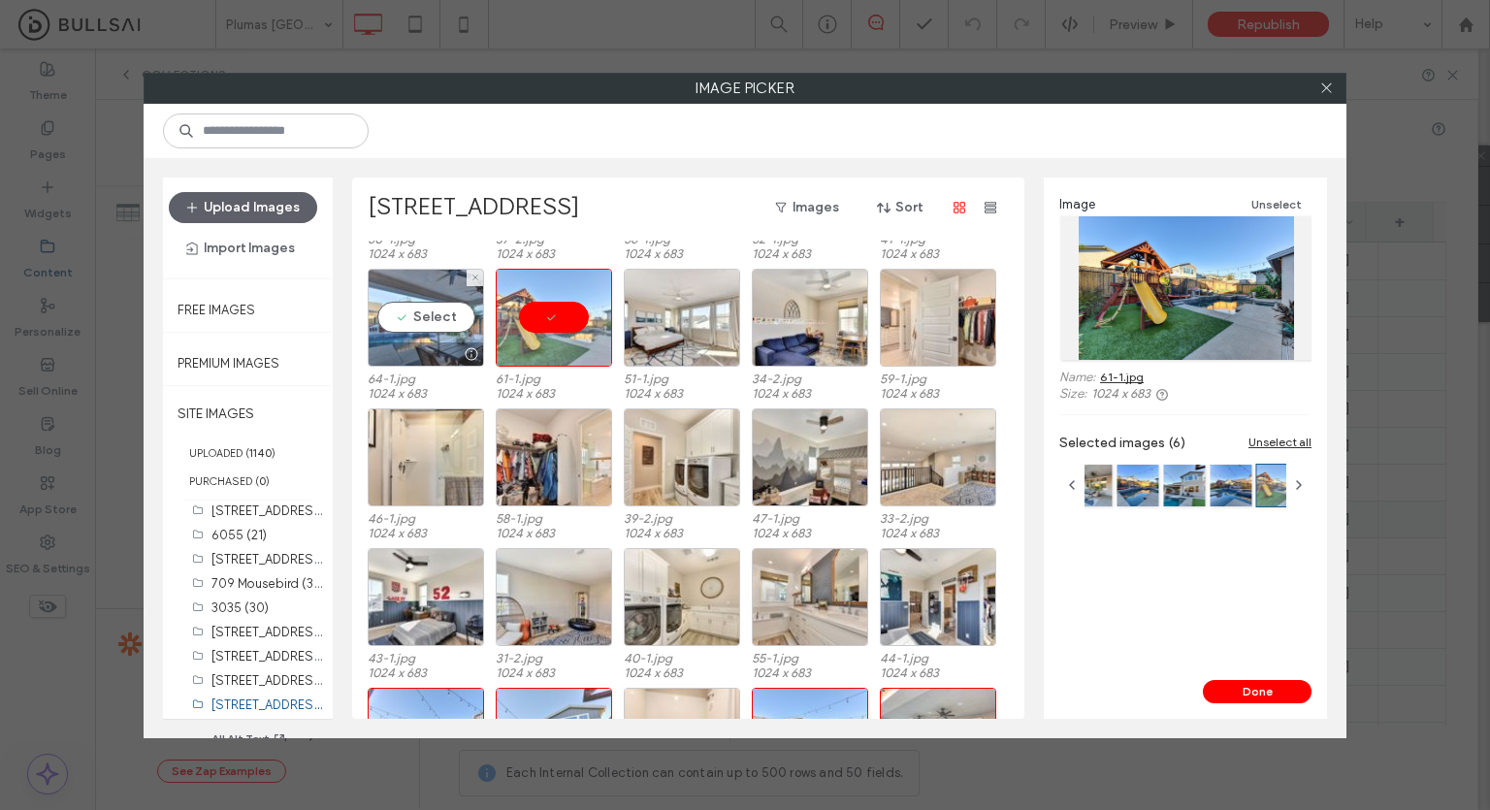
click at [397, 346] on div at bounding box center [426, 353] width 114 height 23
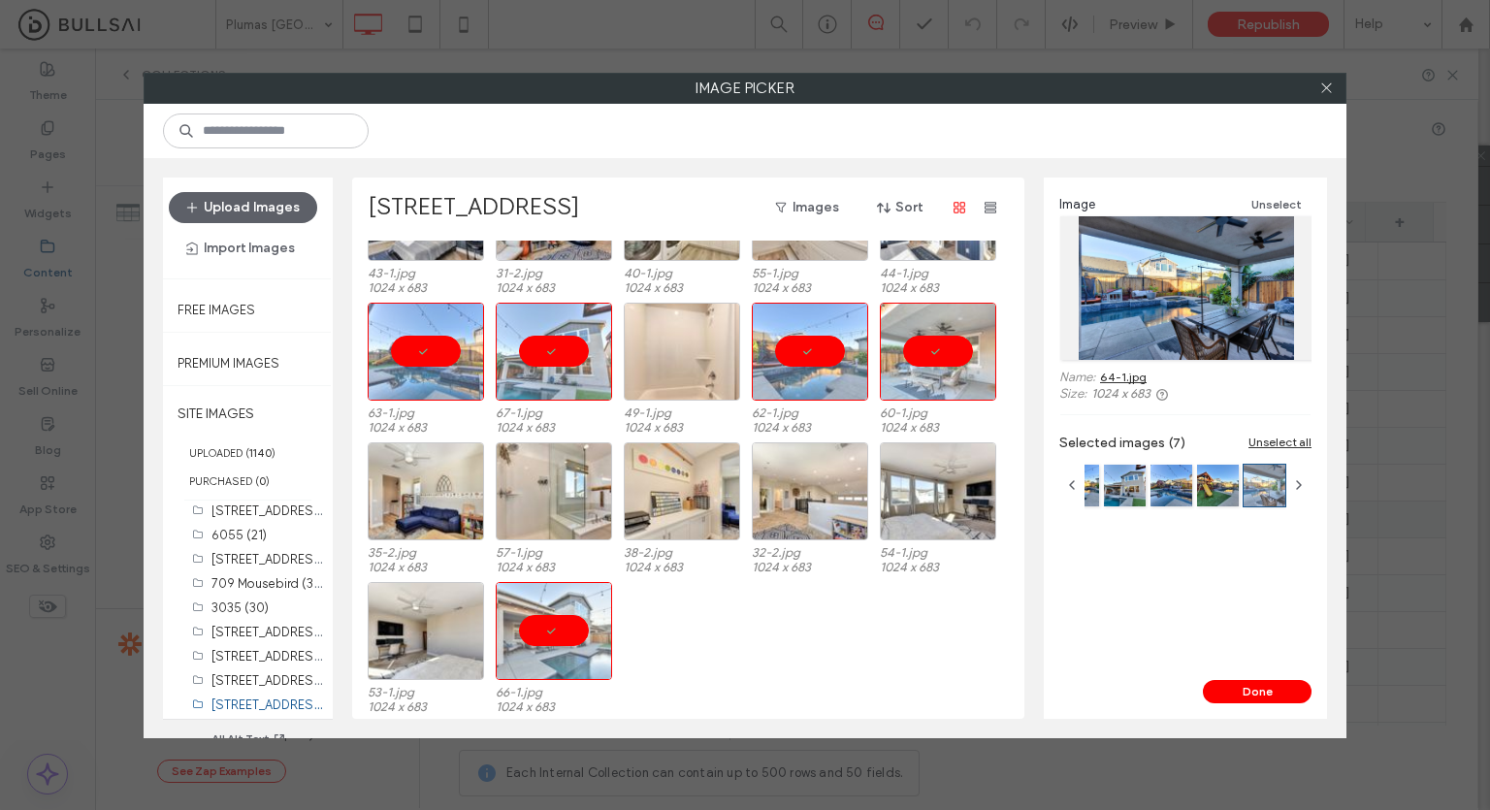
scroll to position [639, 0]
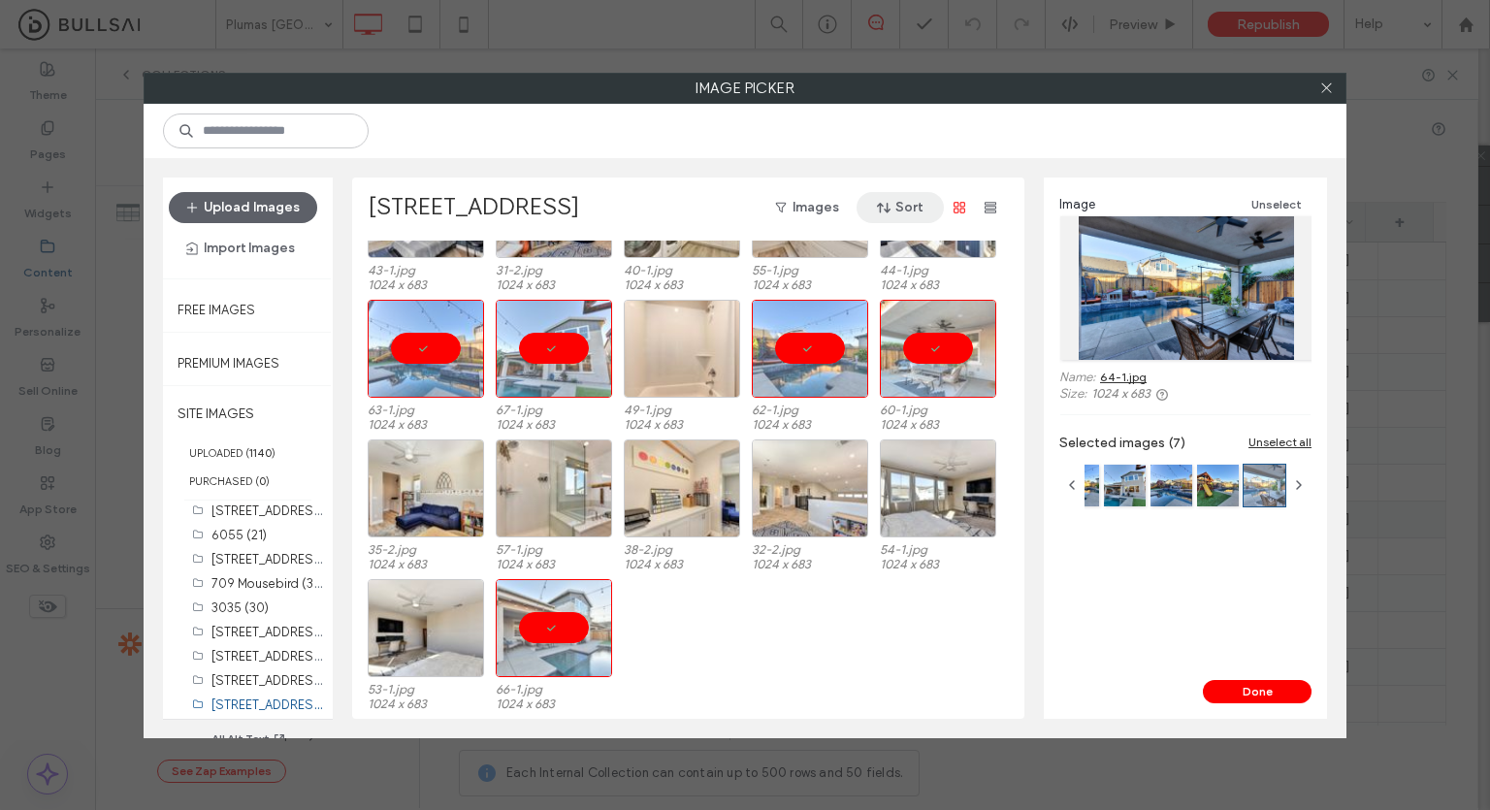
click at [895, 201] on button "Sort" at bounding box center [900, 207] width 87 height 31
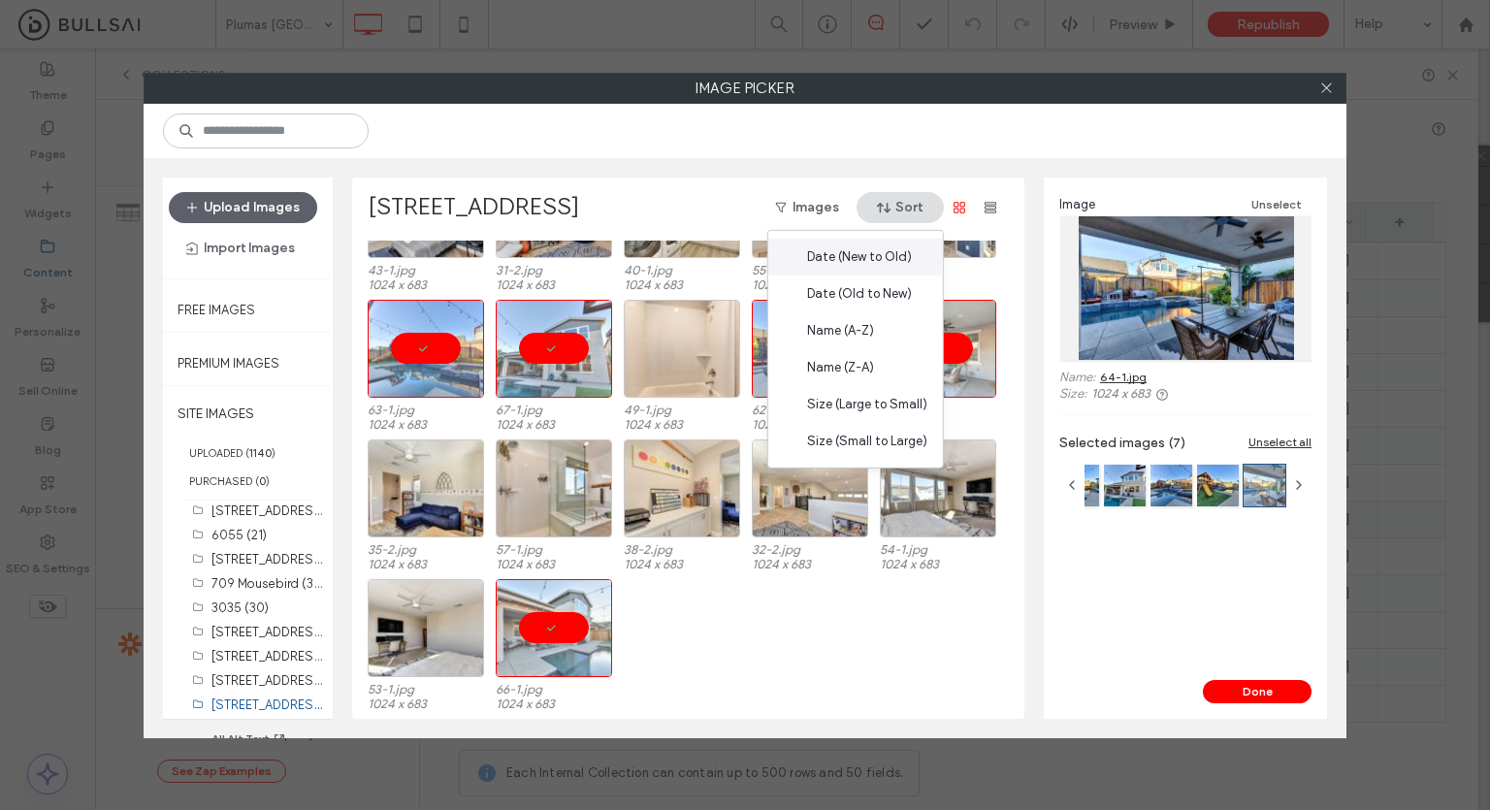
click at [860, 260] on span "Date (New to Old)" at bounding box center [859, 256] width 105 height 19
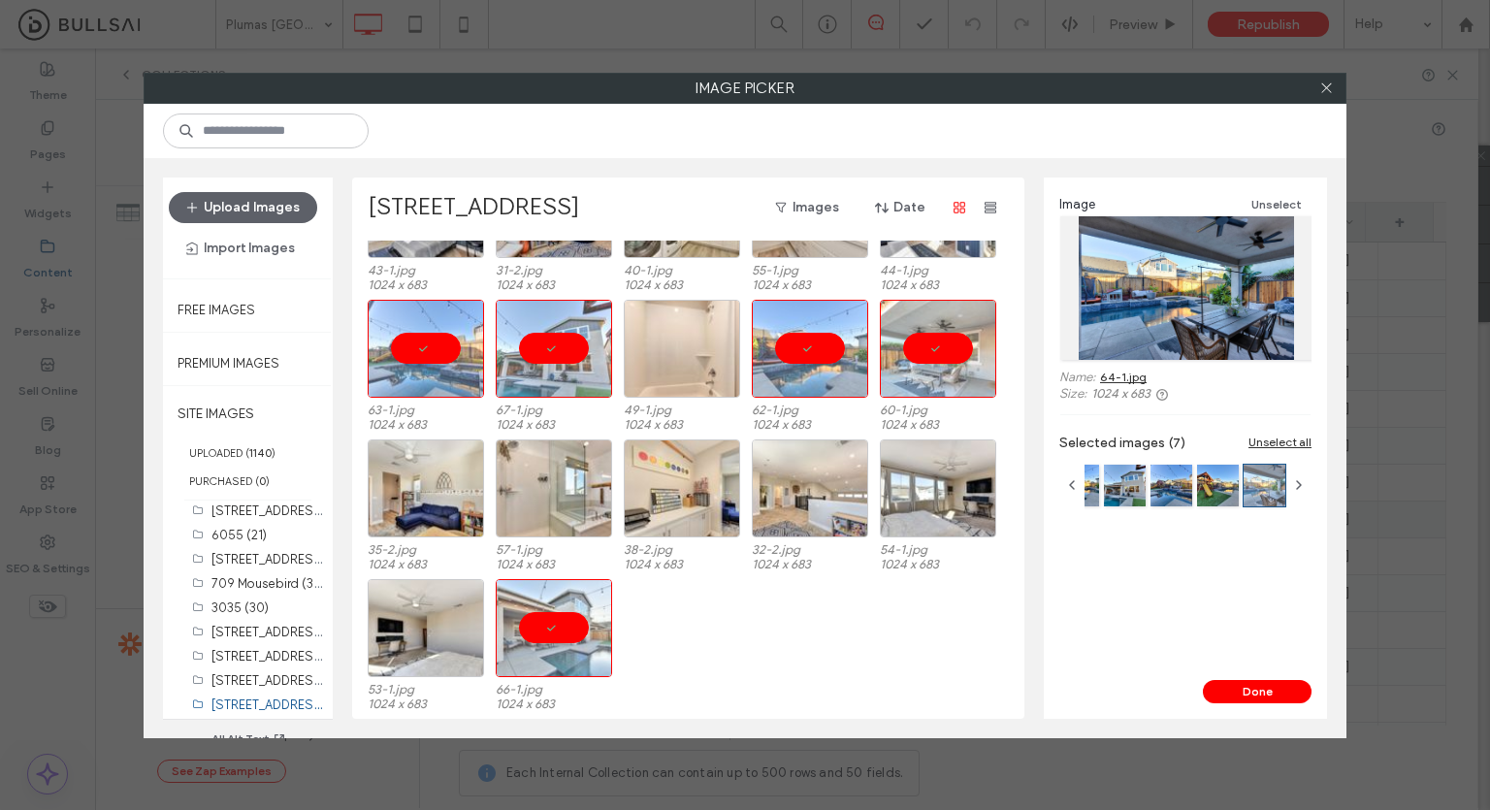
click at [683, 619] on div "53-1.jpg 1024 x 683 66-1.jpg 1024 x 683" at bounding box center [694, 649] width 652 height 140
click at [557, 625] on div at bounding box center [554, 628] width 116 height 98
click at [539, 617] on div "Select" at bounding box center [554, 628] width 116 height 98
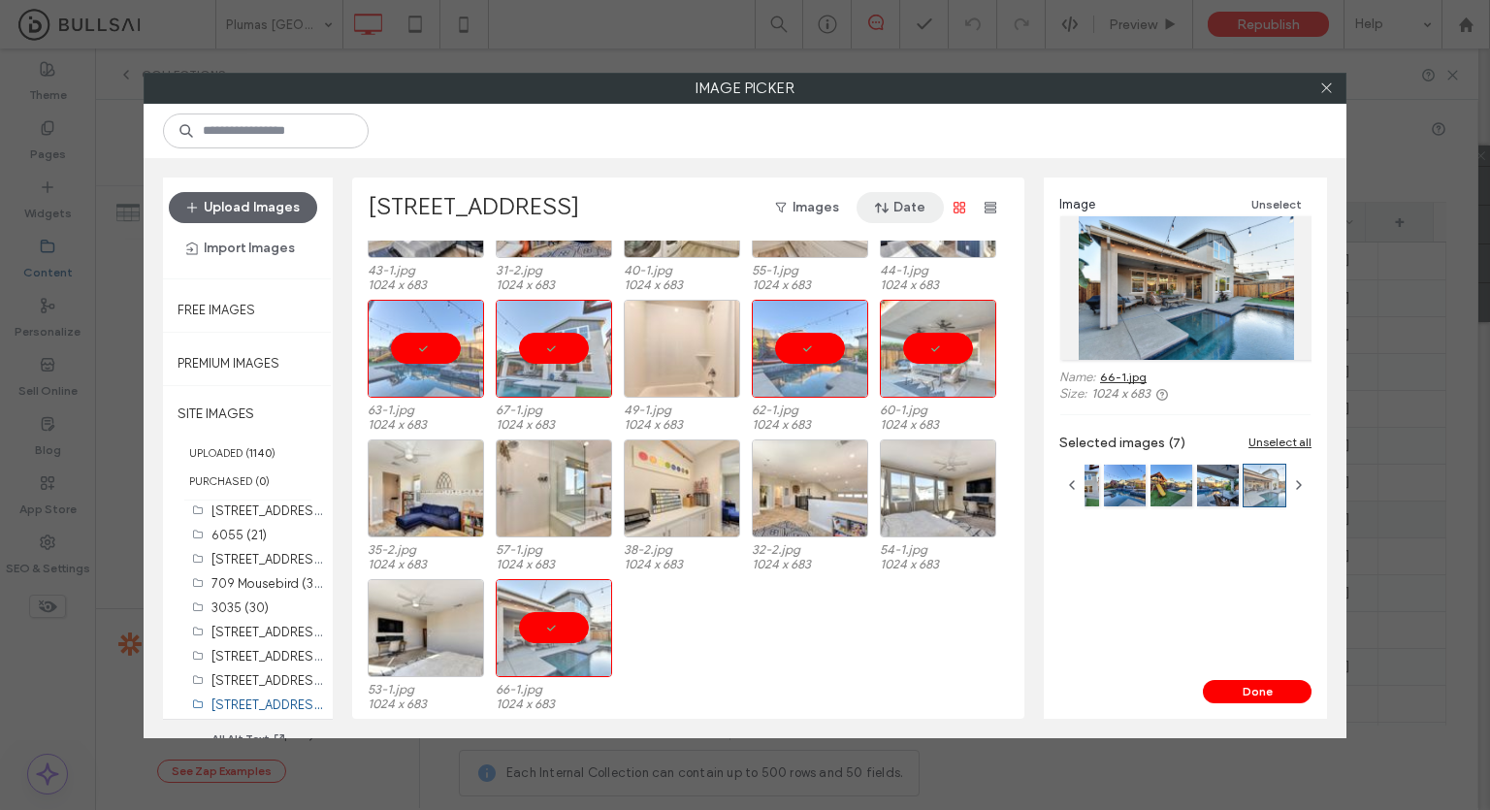
click at [902, 205] on button "Date" at bounding box center [900, 207] width 87 height 31
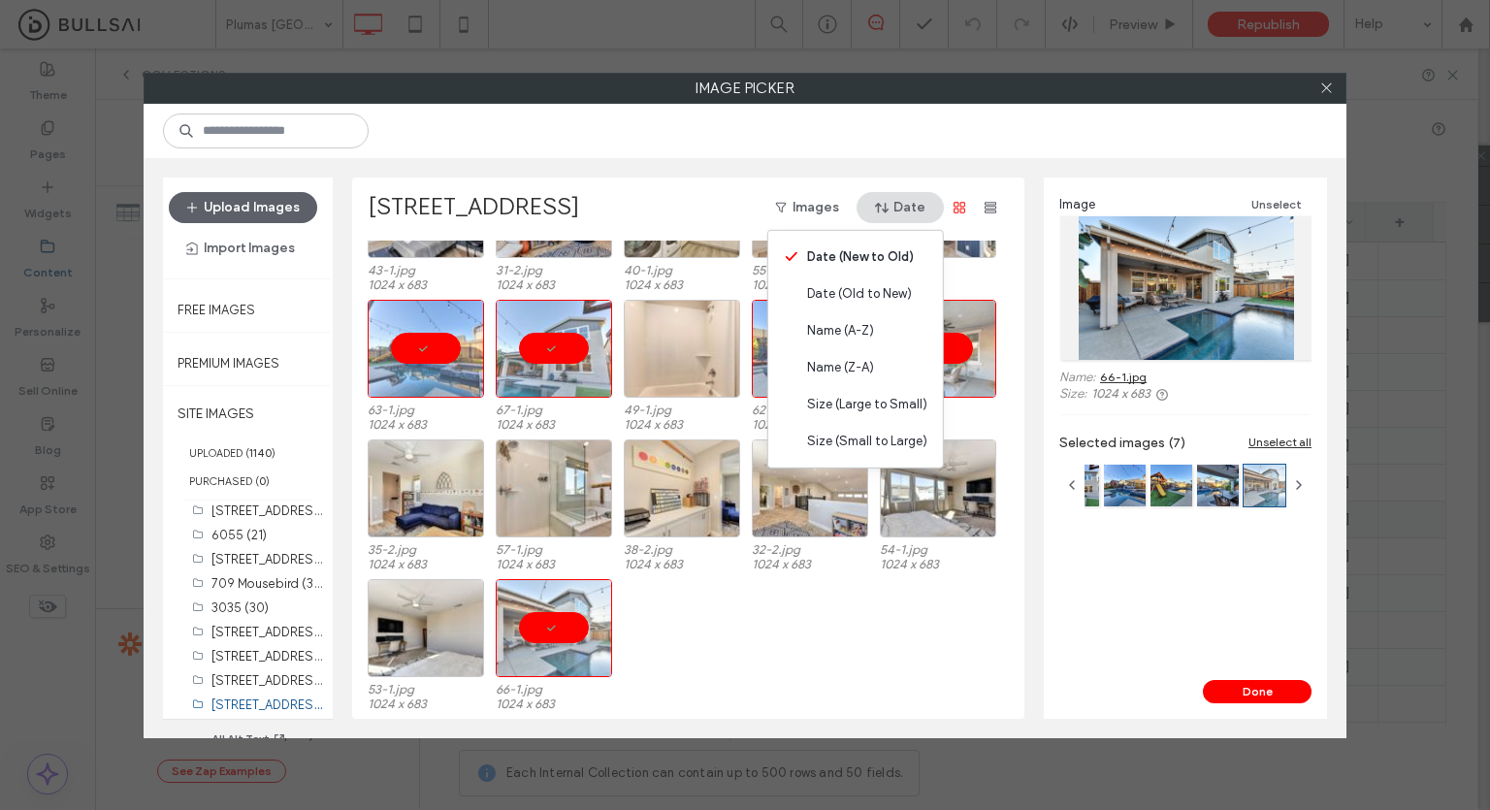
click at [699, 606] on div "53-1.jpg 1024 x 683 66-1.jpg 1024 x 683" at bounding box center [694, 649] width 652 height 140
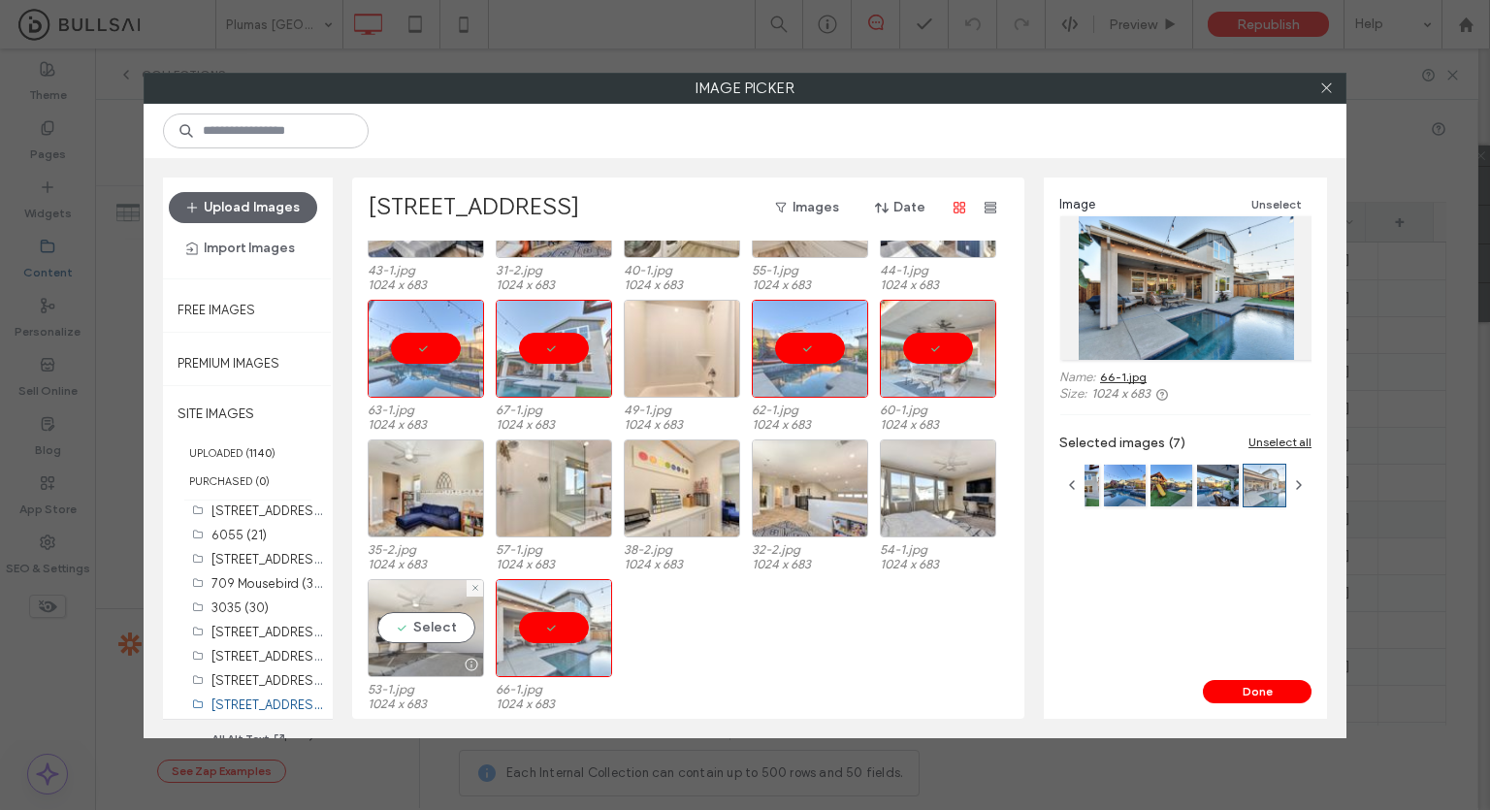
click at [448, 622] on div "Select" at bounding box center [426, 628] width 116 height 98
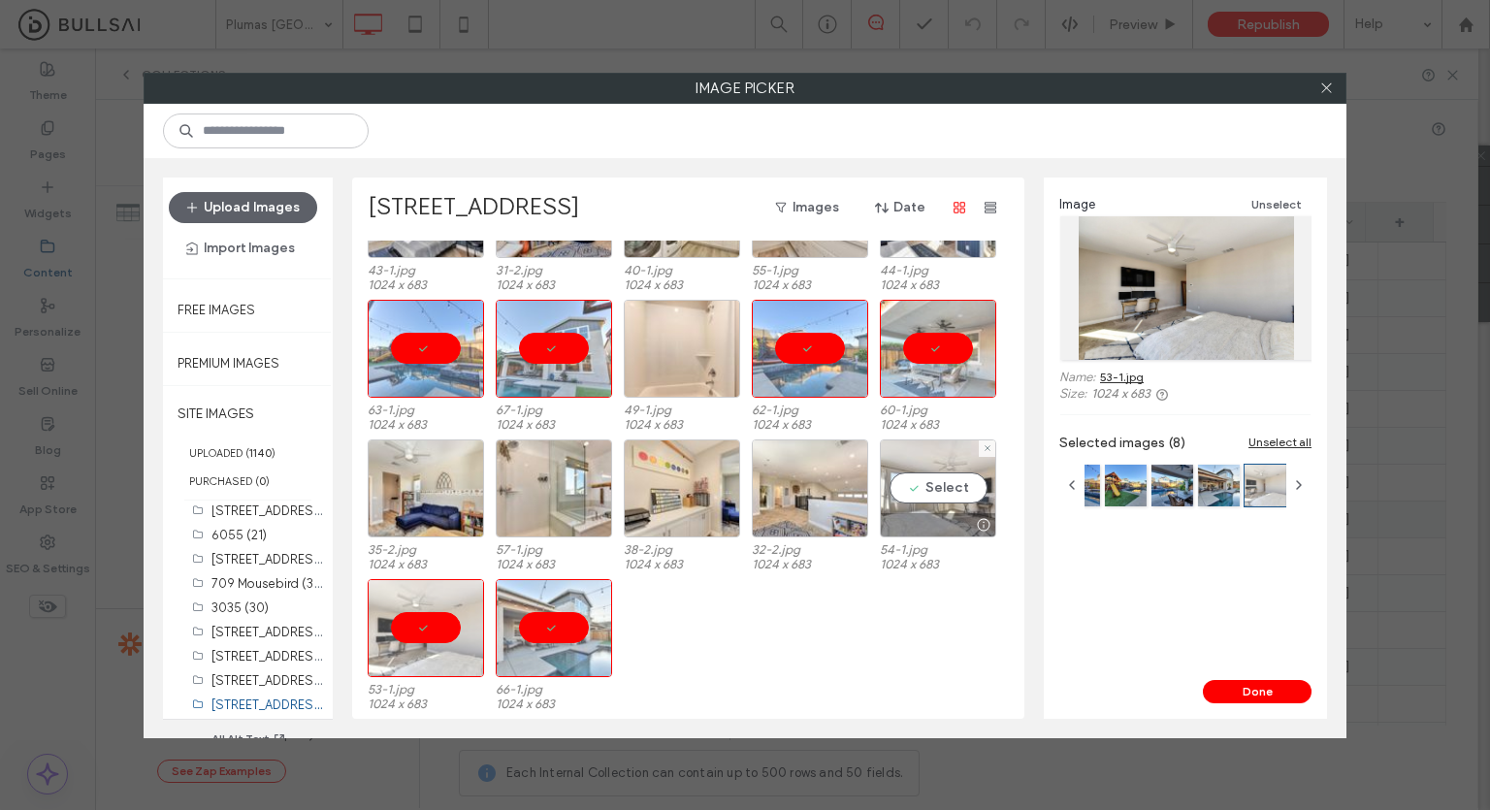
click at [909, 494] on div "Select" at bounding box center [938, 488] width 116 height 98
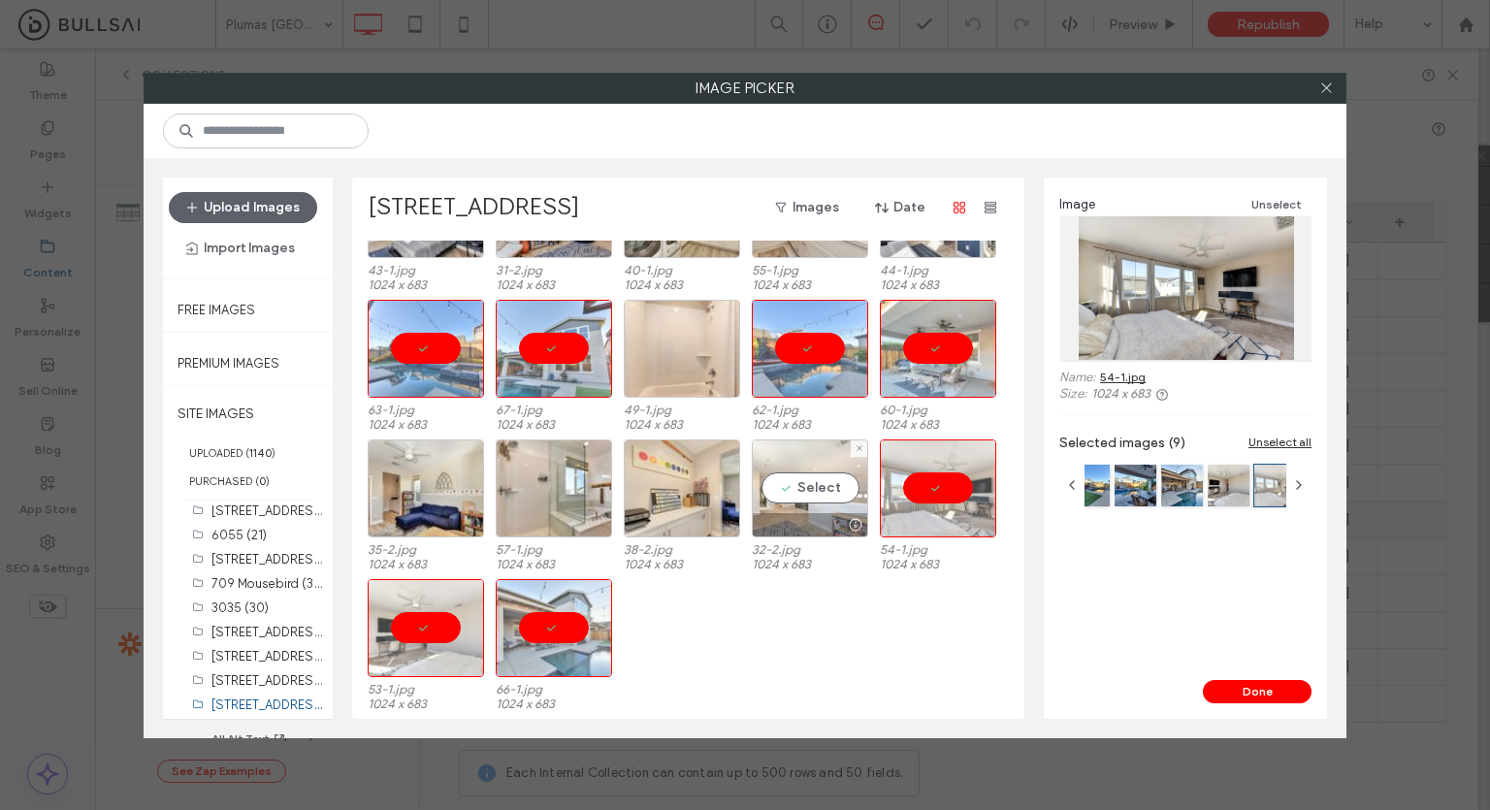
click at [808, 490] on div "Select" at bounding box center [810, 488] width 116 height 98
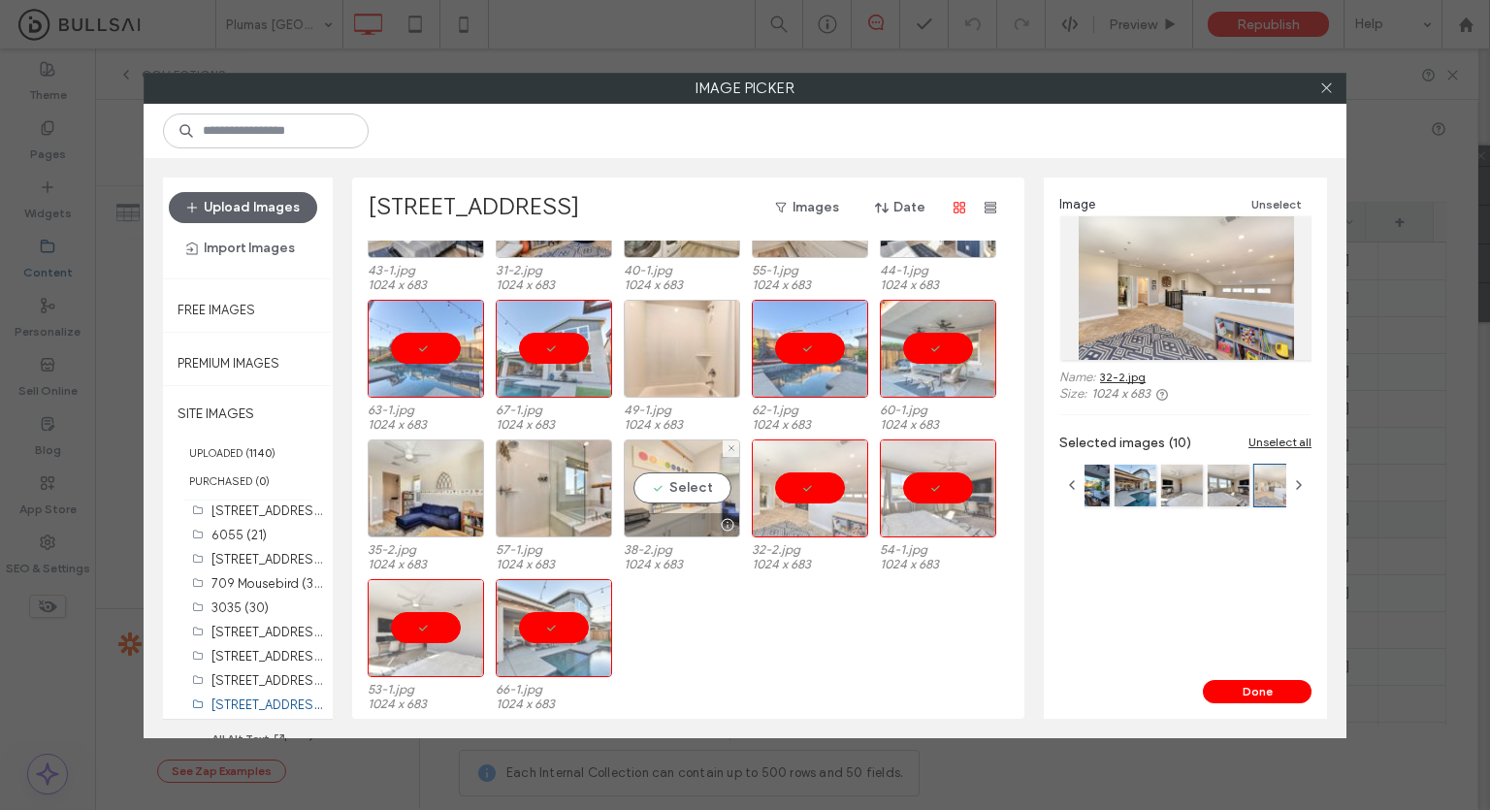
click at [694, 494] on div "Select" at bounding box center [682, 488] width 116 height 98
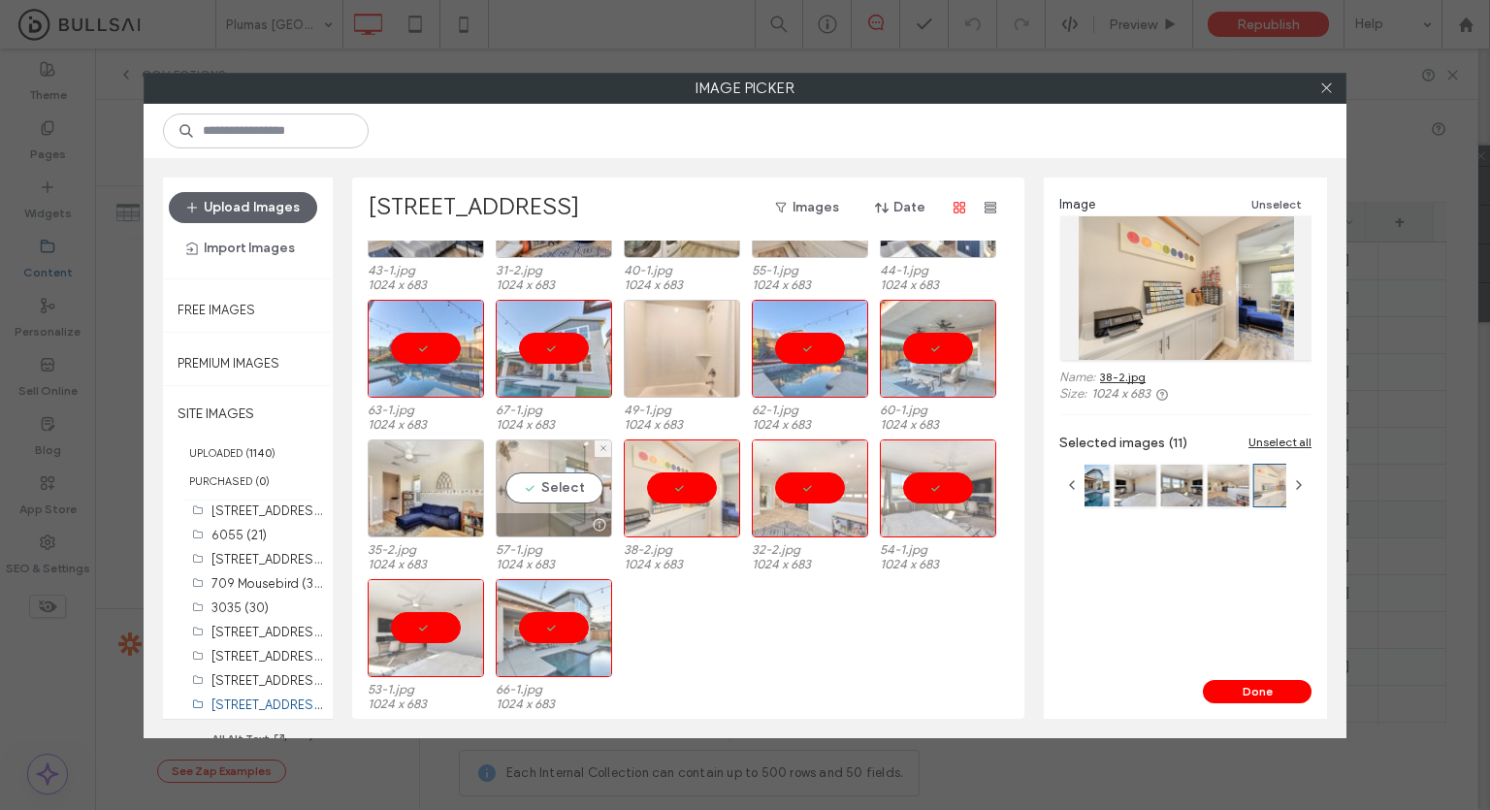
click at [530, 499] on div "Select" at bounding box center [554, 488] width 116 height 98
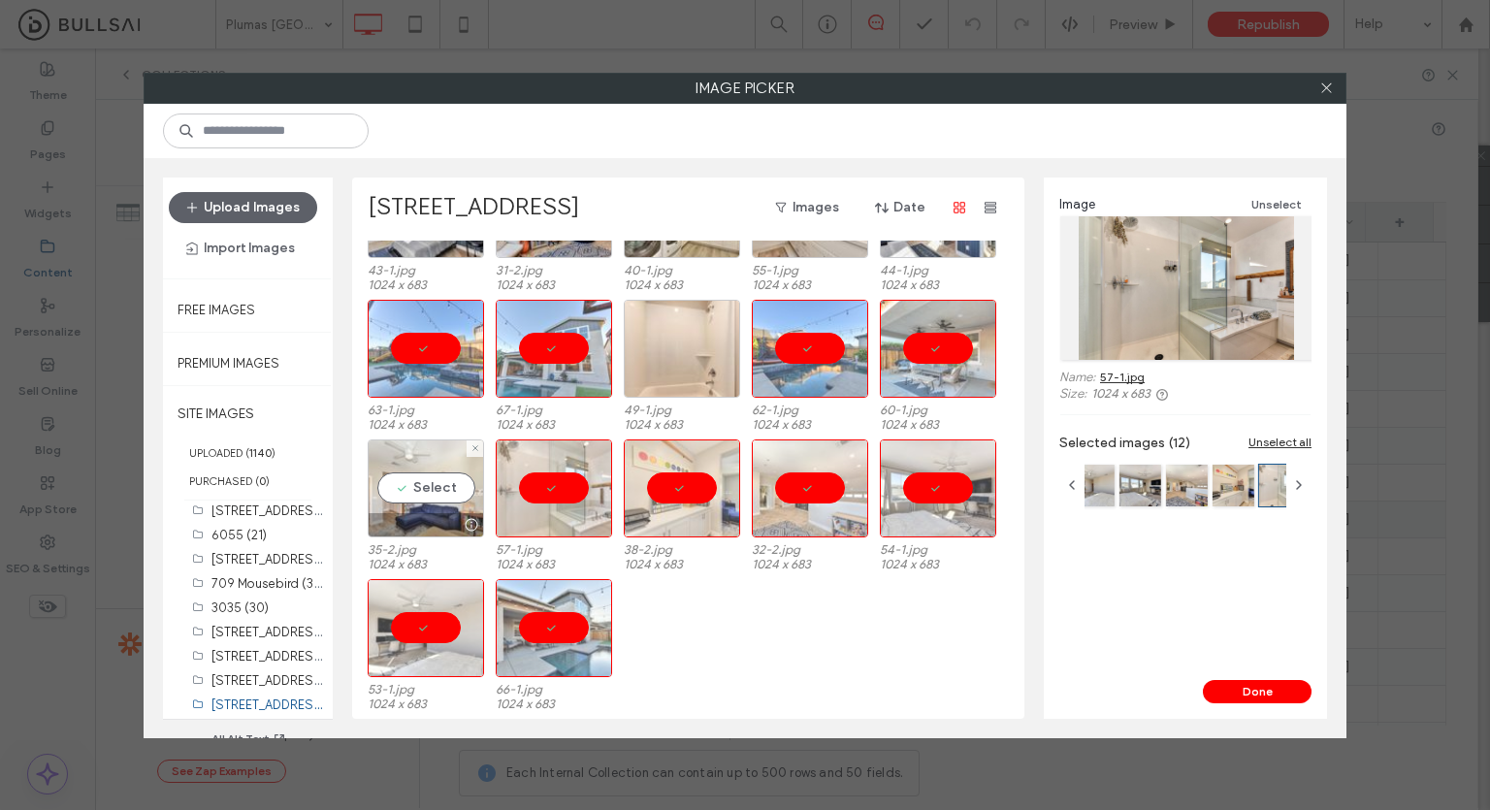
click at [461, 502] on div "Select" at bounding box center [426, 488] width 116 height 98
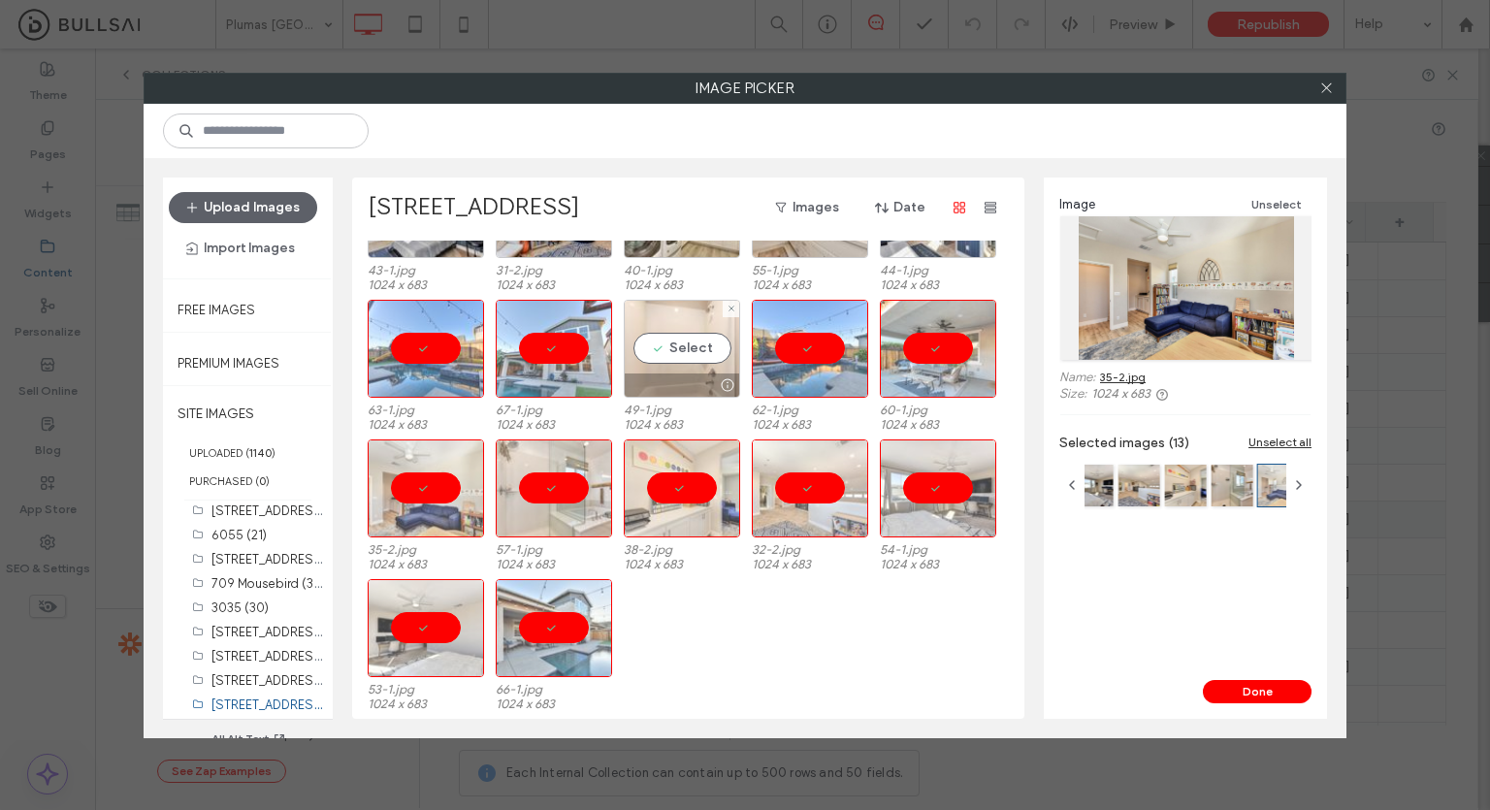
click at [695, 374] on div at bounding box center [682, 385] width 114 height 23
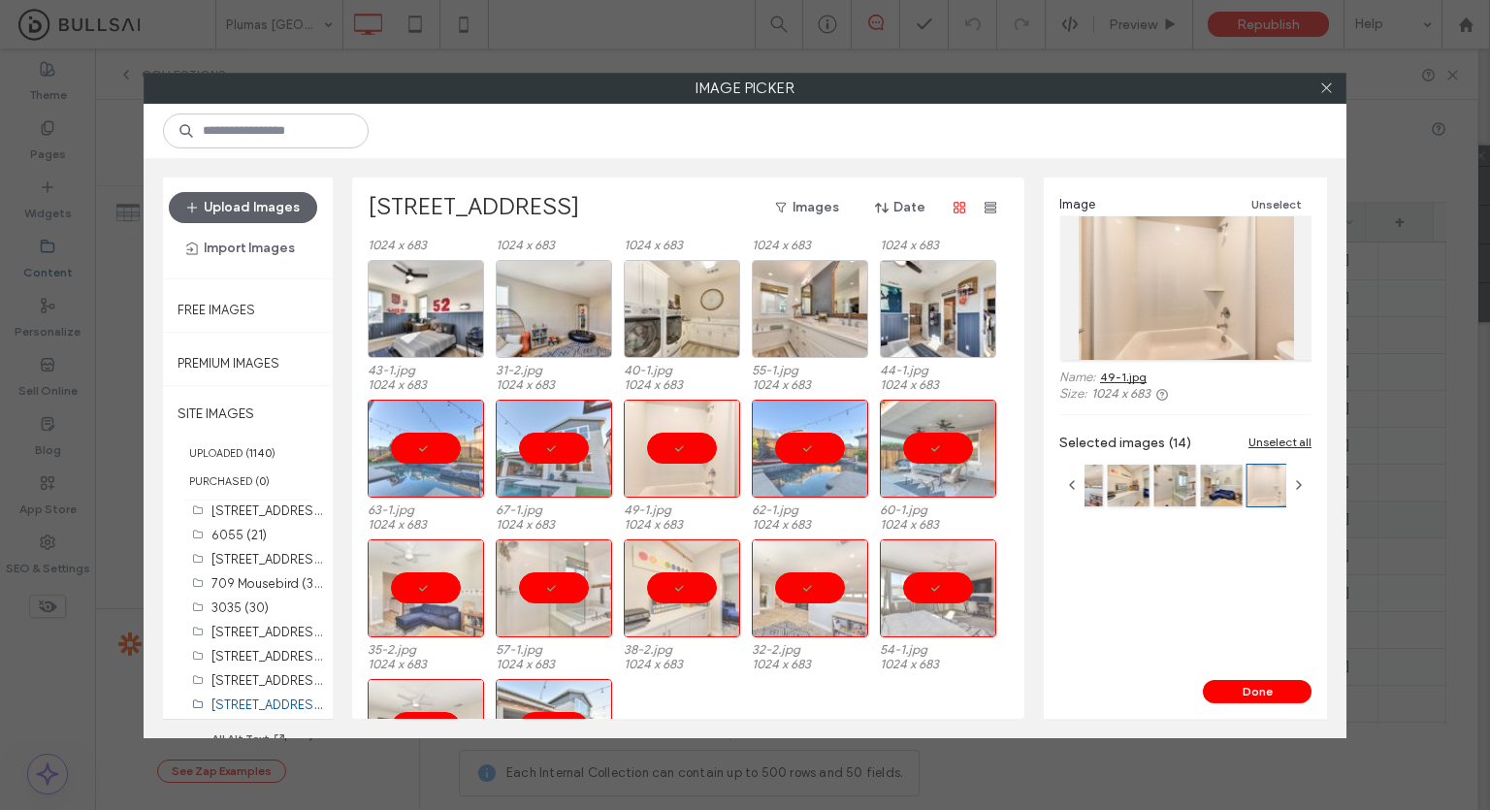
scroll to position [445, 0]
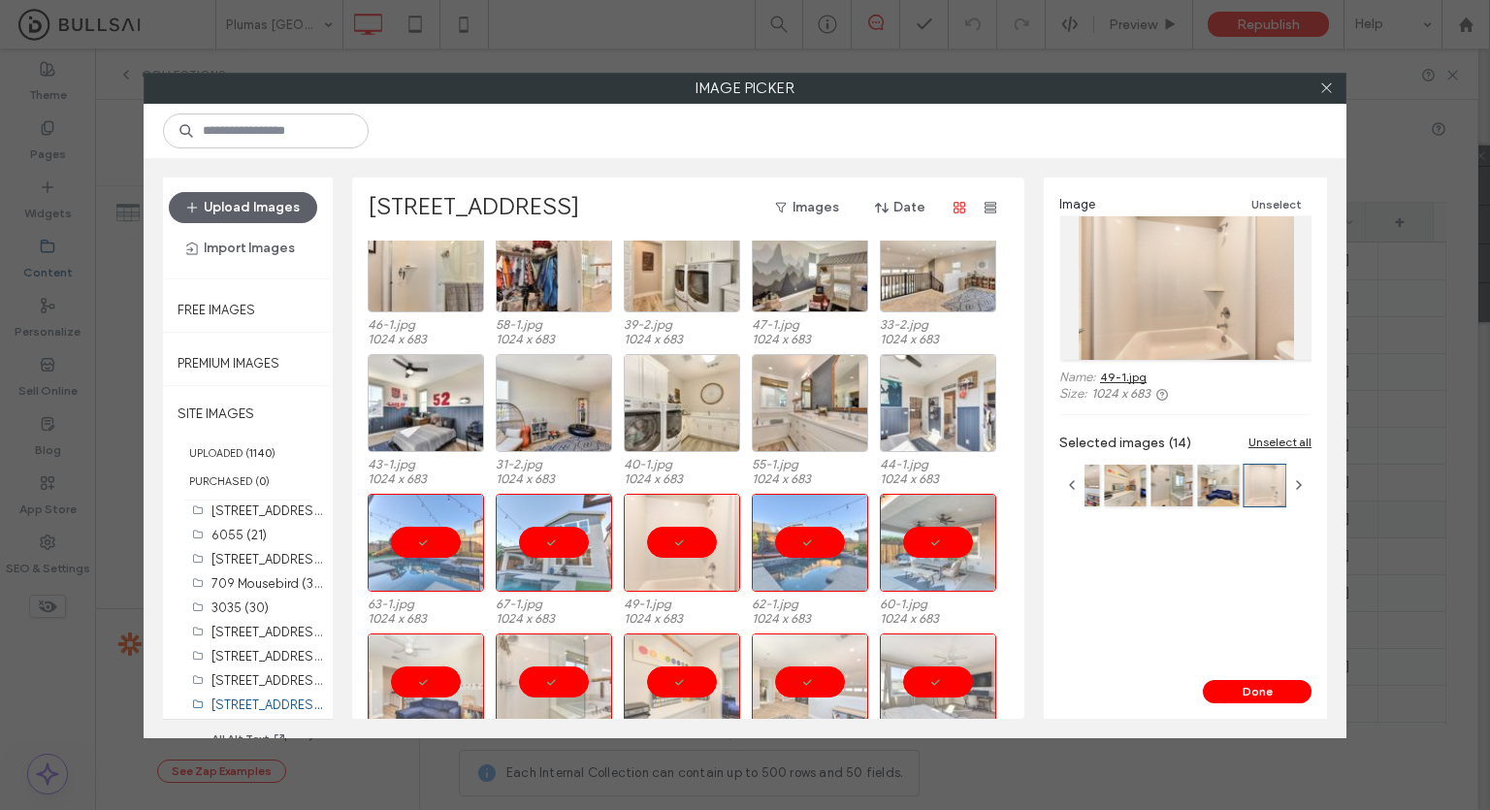
click at [929, 405] on div at bounding box center [938, 403] width 116 height 98
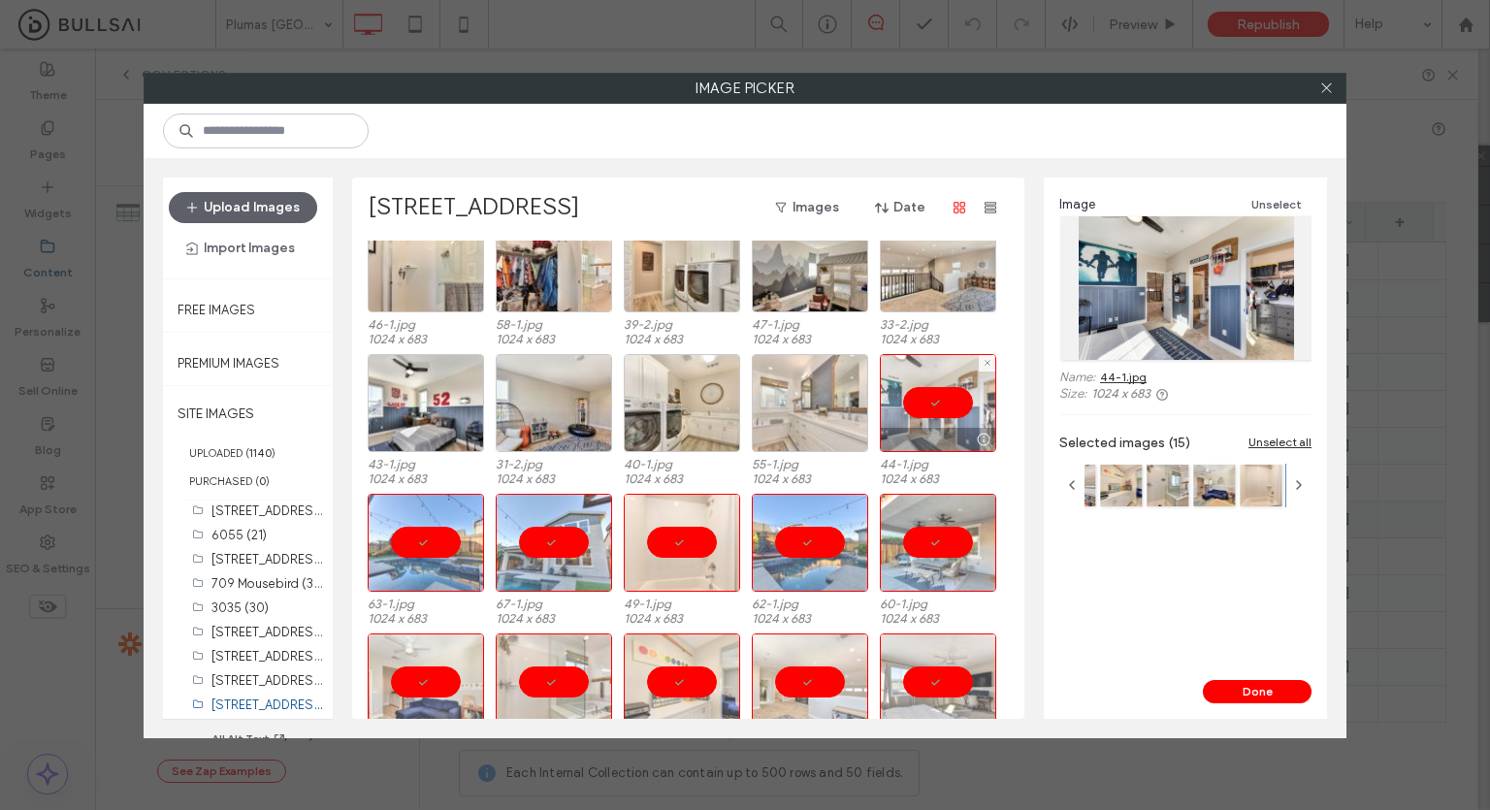
click at [819, 405] on div at bounding box center [810, 403] width 116 height 98
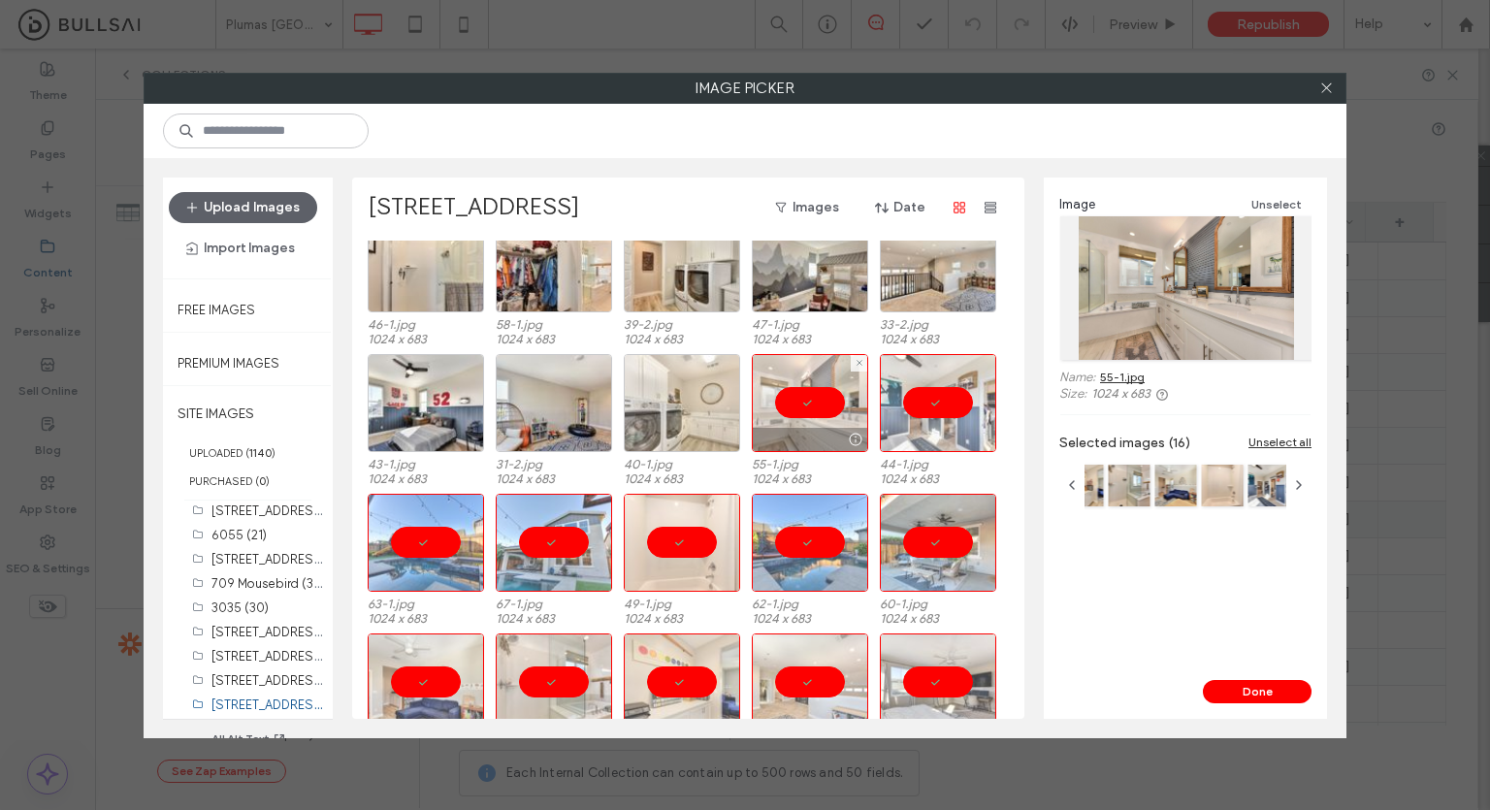
click at [699, 406] on div at bounding box center [682, 403] width 116 height 98
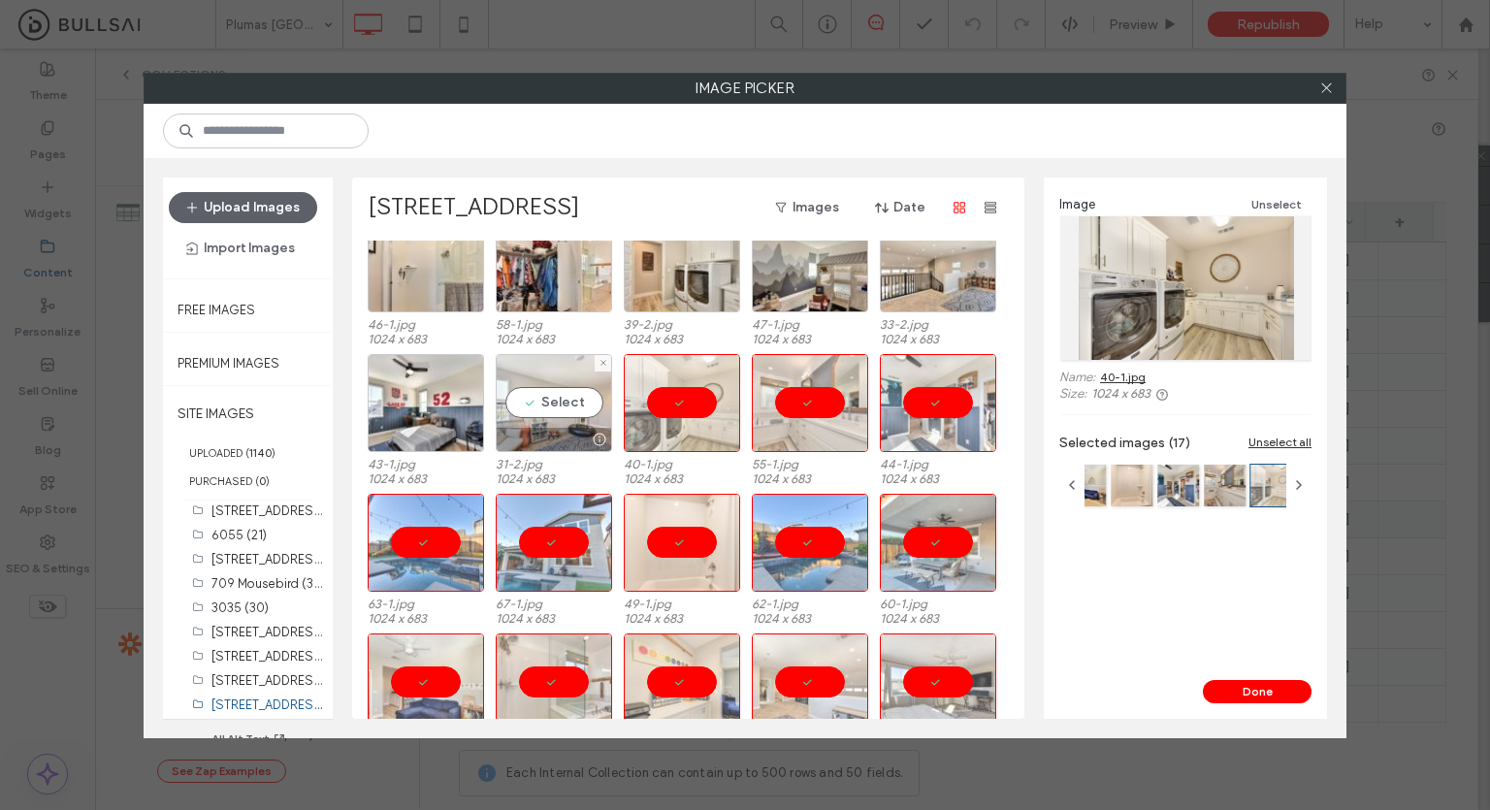
click at [547, 408] on div "Select" at bounding box center [554, 403] width 116 height 98
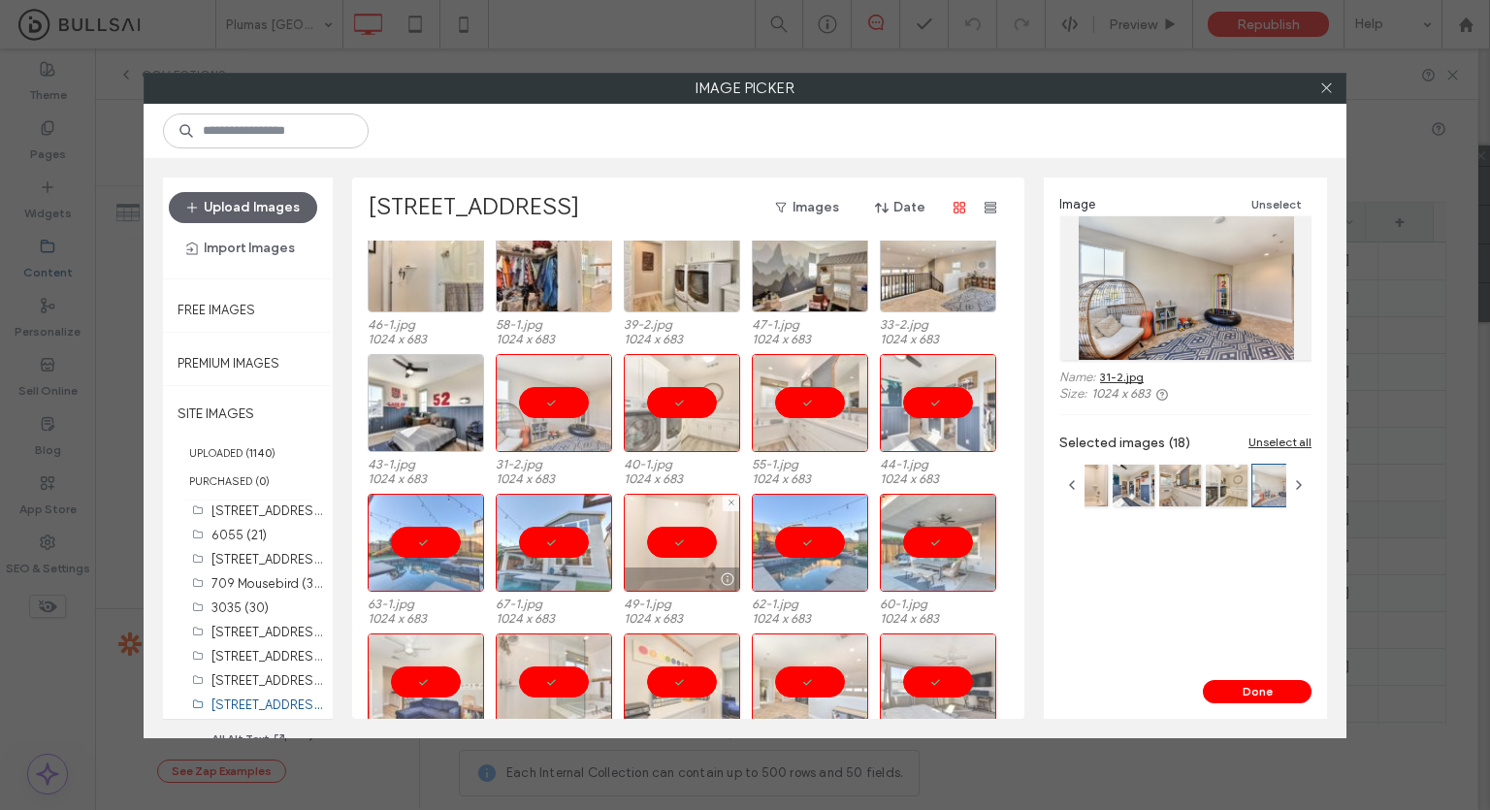
click at [682, 534] on div at bounding box center [682, 543] width 116 height 98
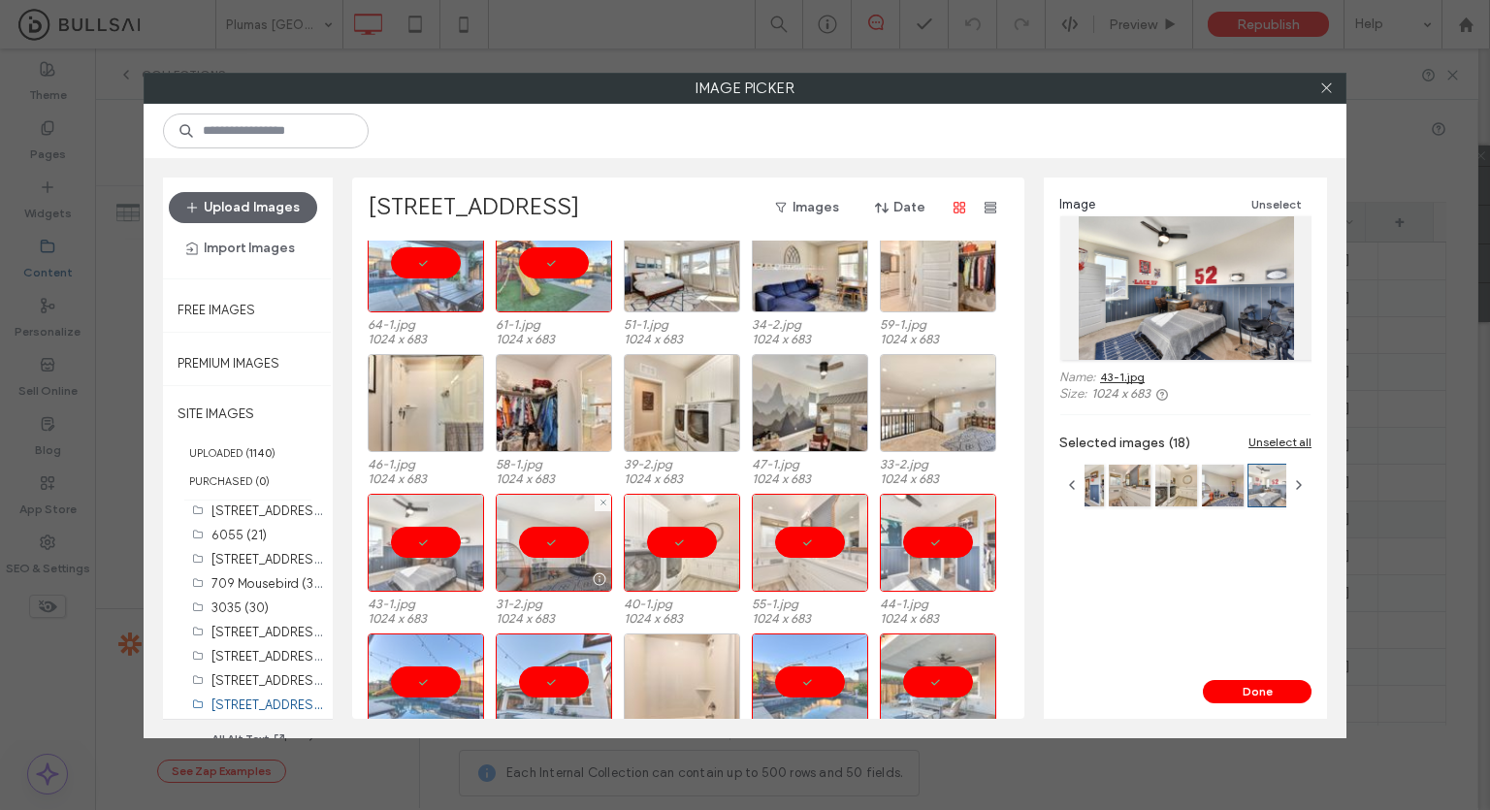
scroll to position [251, 0]
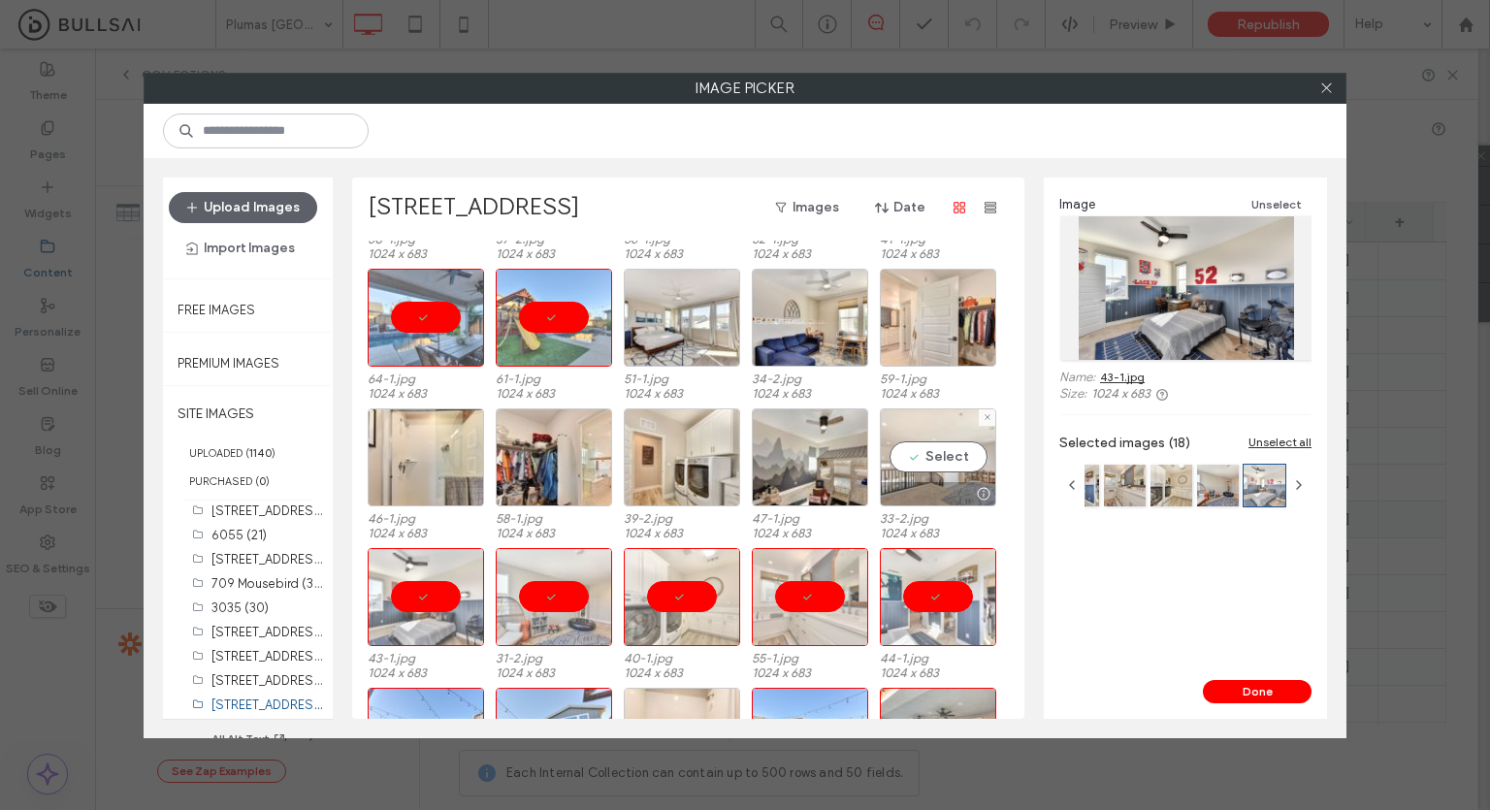
click at [903, 434] on div "Select" at bounding box center [938, 457] width 116 height 98
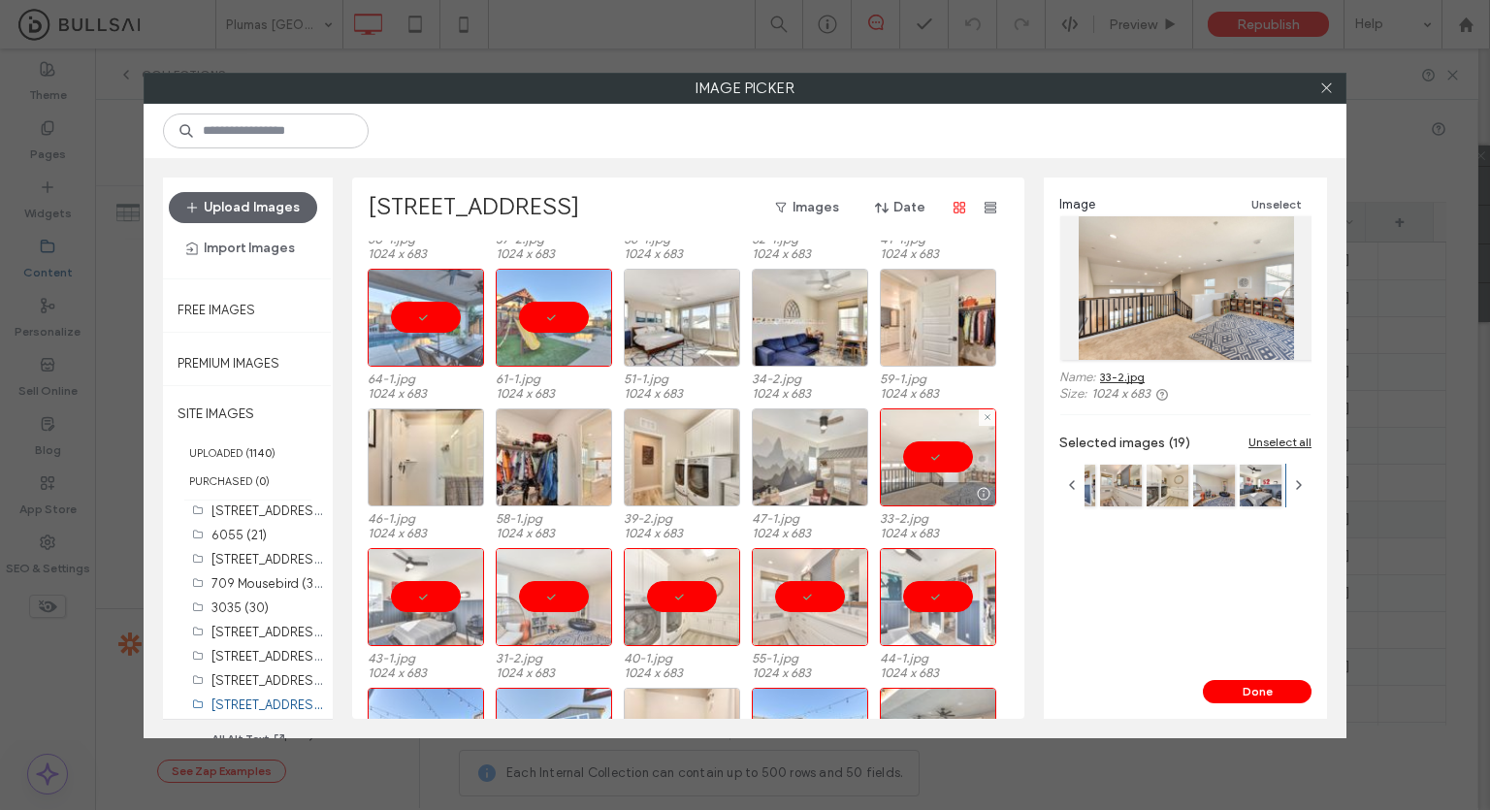
click at [829, 440] on div at bounding box center [810, 457] width 116 height 98
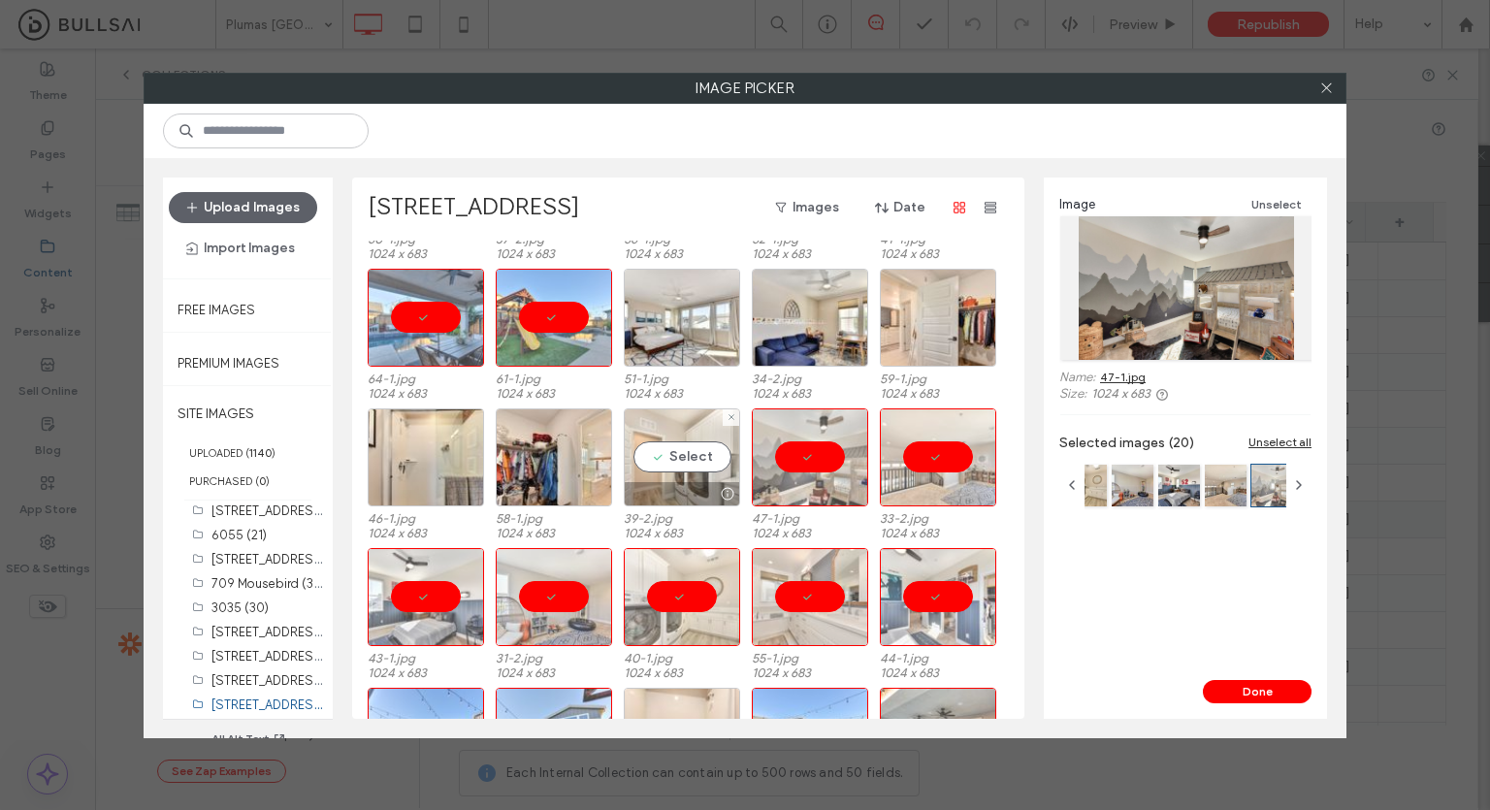
click at [694, 452] on div "Select" at bounding box center [682, 457] width 116 height 98
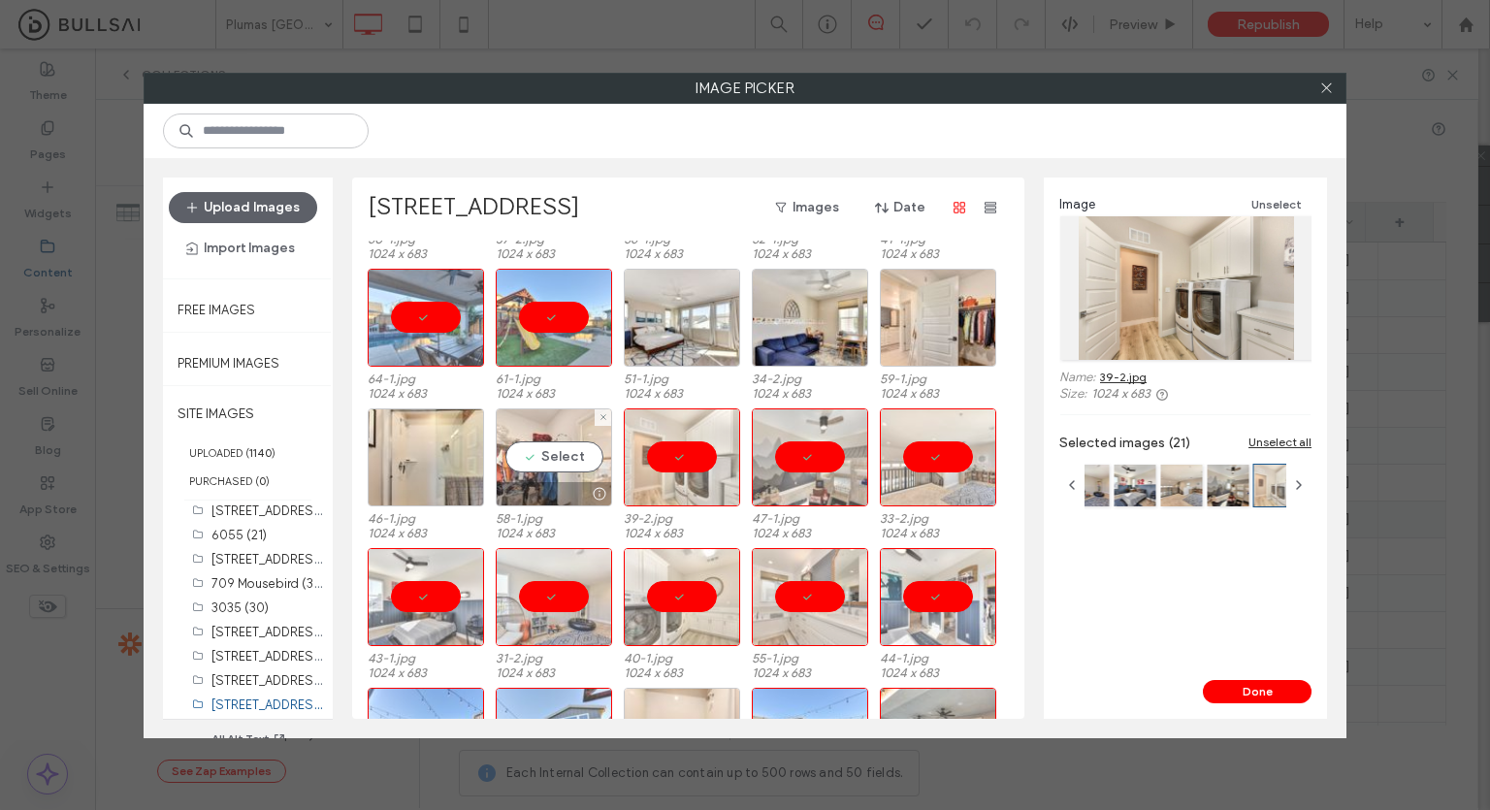
click at [555, 458] on div "Select" at bounding box center [554, 457] width 116 height 98
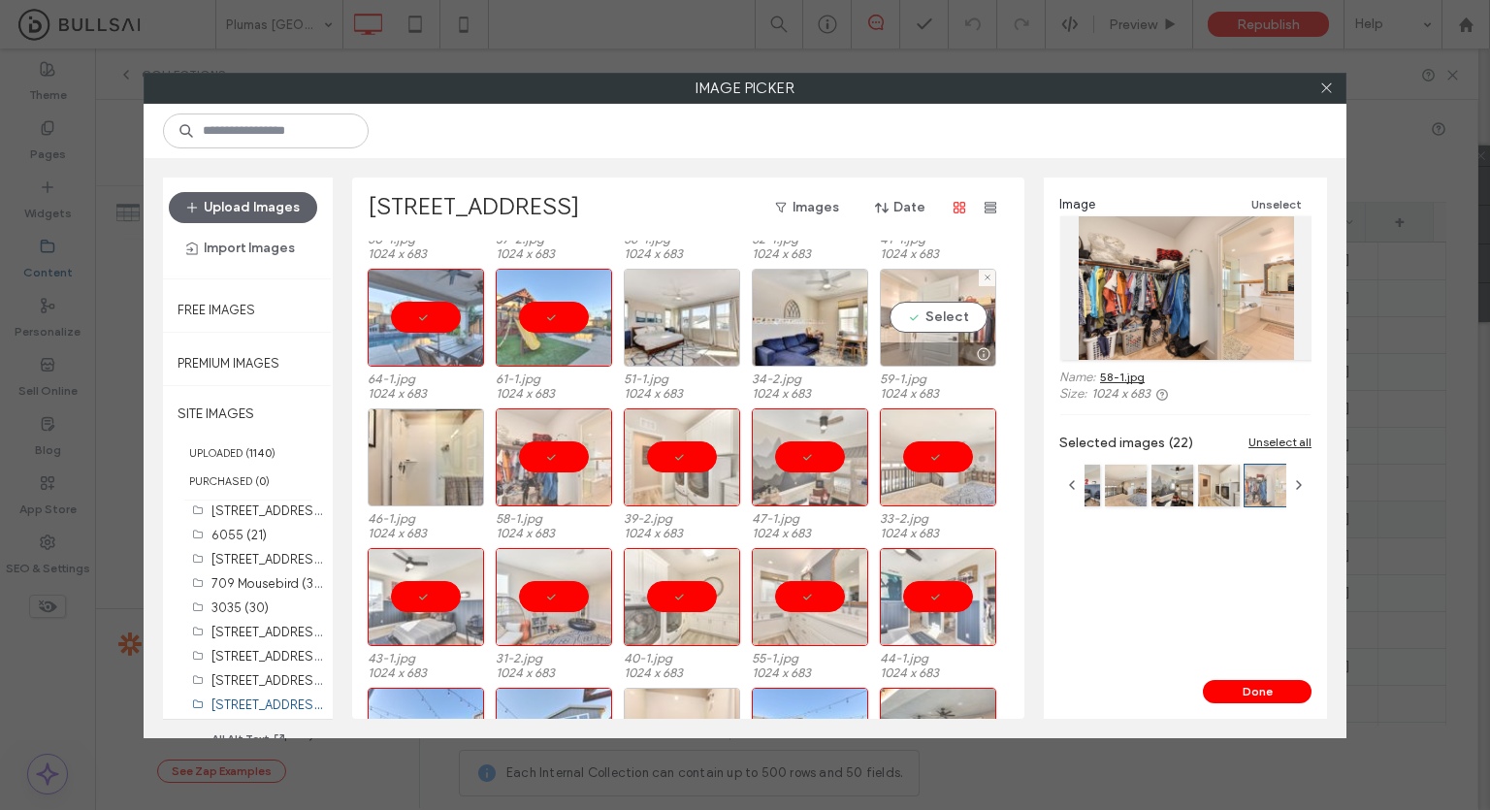
click at [939, 338] on div "Select" at bounding box center [938, 318] width 116 height 98
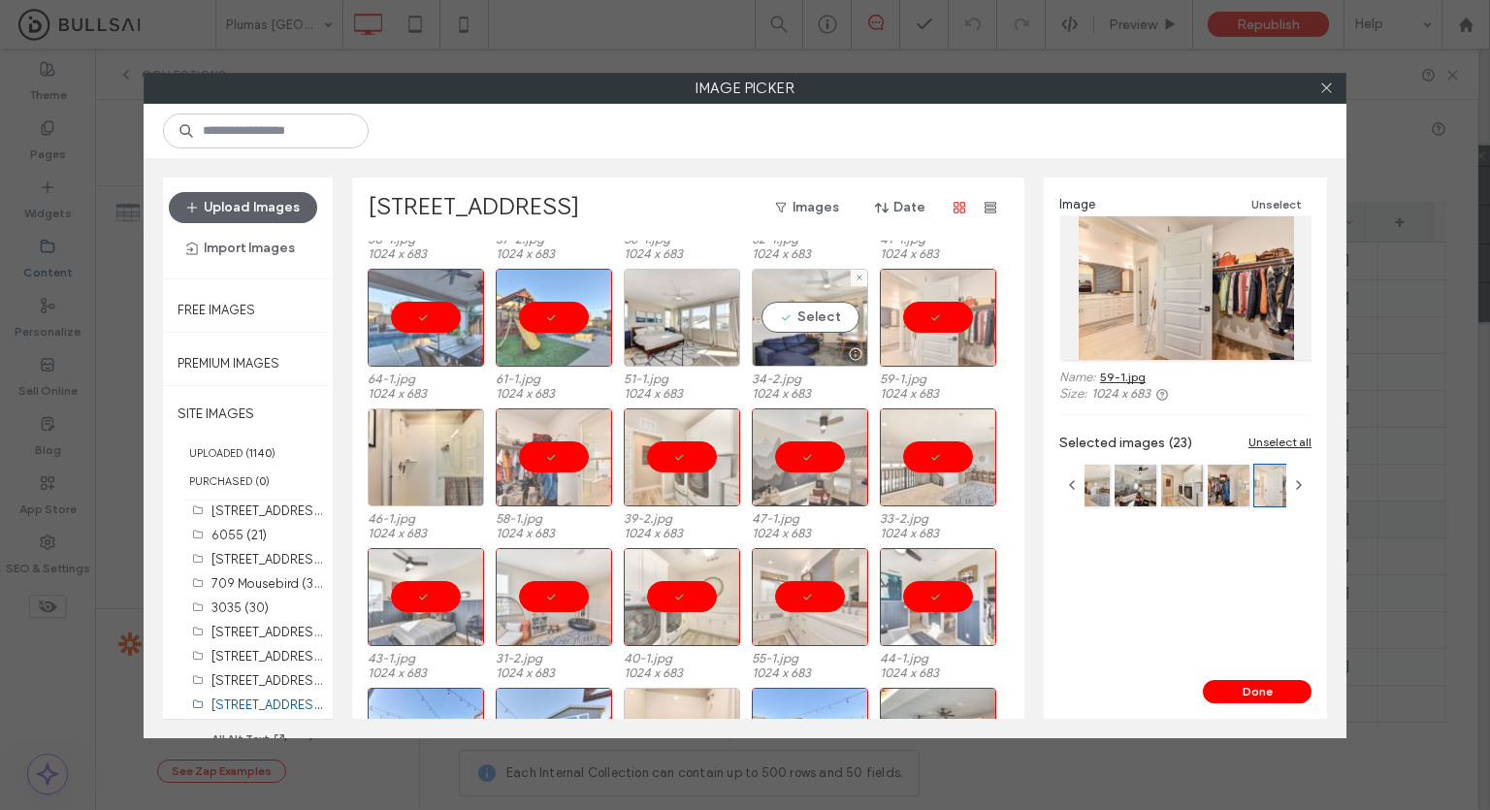
click at [787, 335] on div "Select" at bounding box center [810, 318] width 116 height 98
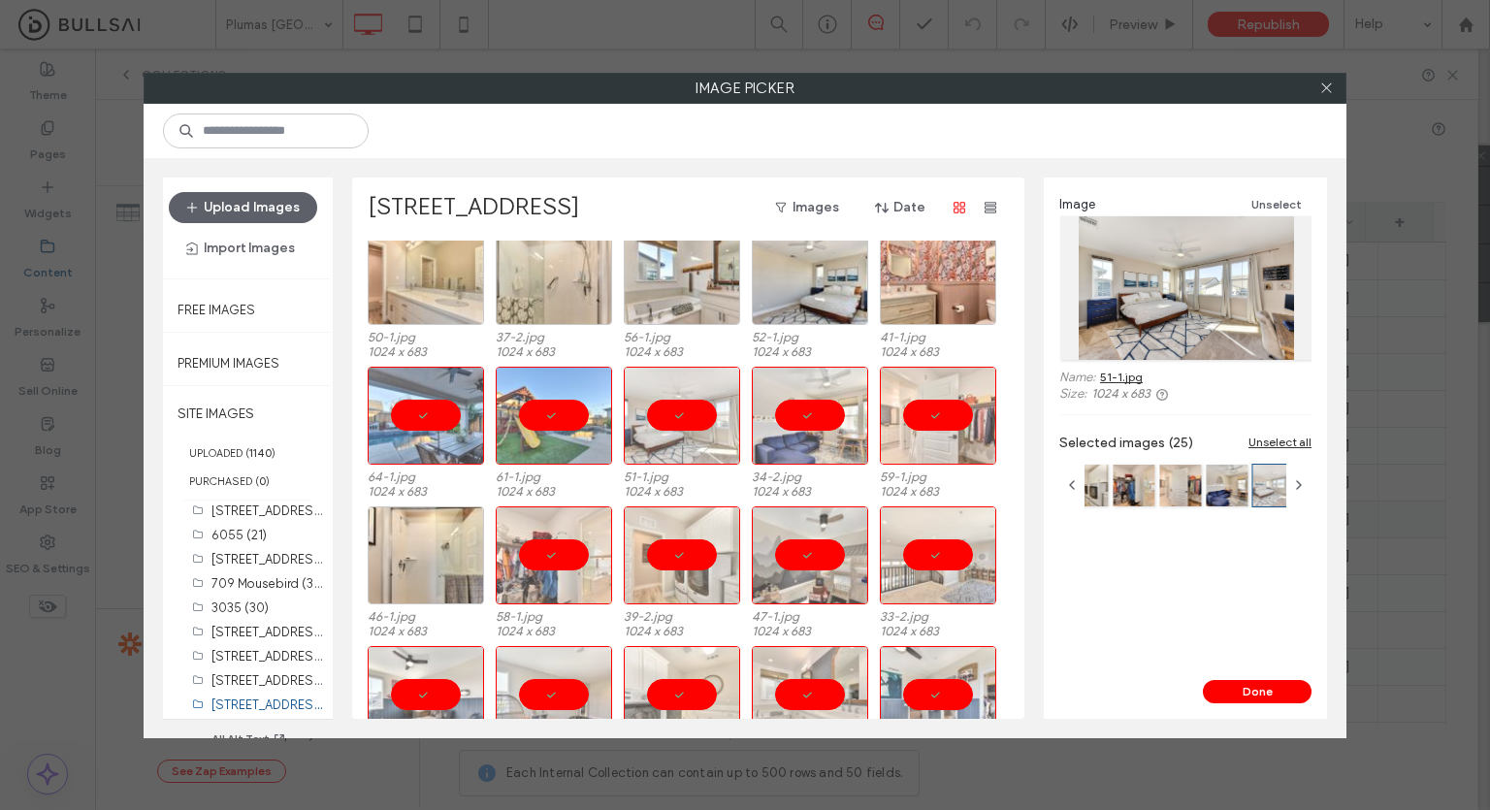
scroll to position [0, 0]
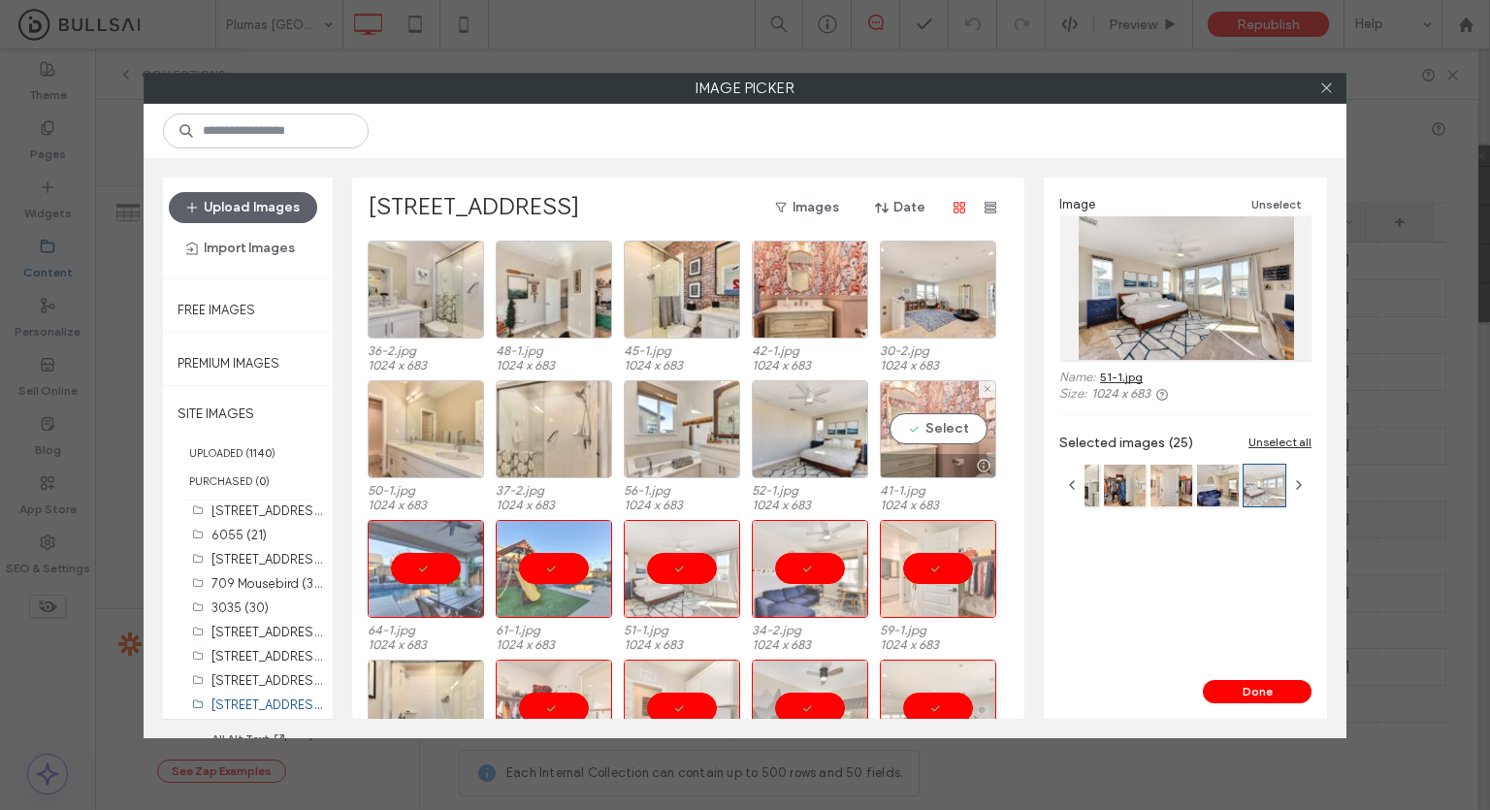
click at [939, 416] on div "Select" at bounding box center [938, 429] width 116 height 98
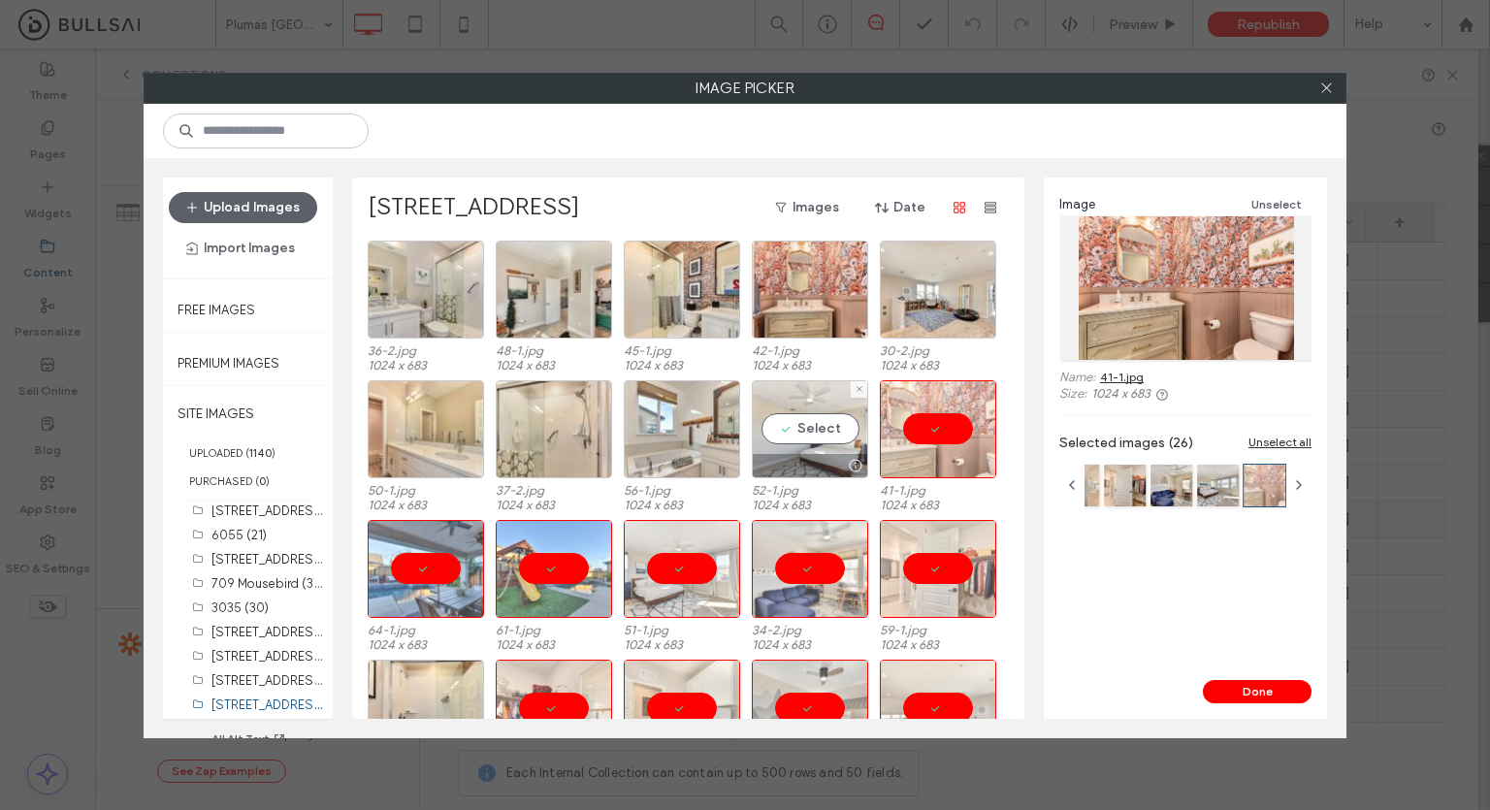
click at [819, 430] on div "Select" at bounding box center [810, 429] width 116 height 98
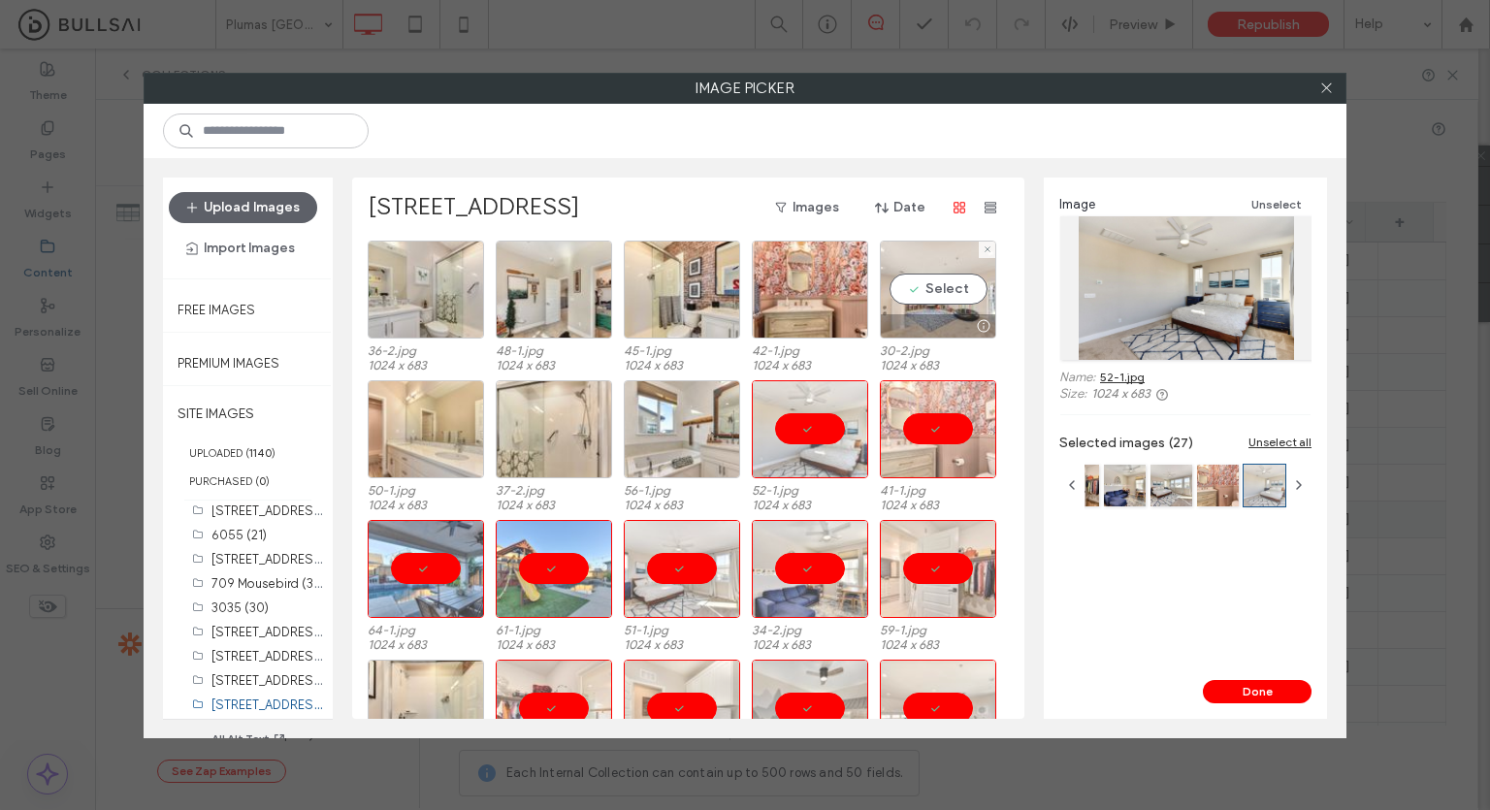
click at [935, 301] on div "Select" at bounding box center [938, 290] width 116 height 98
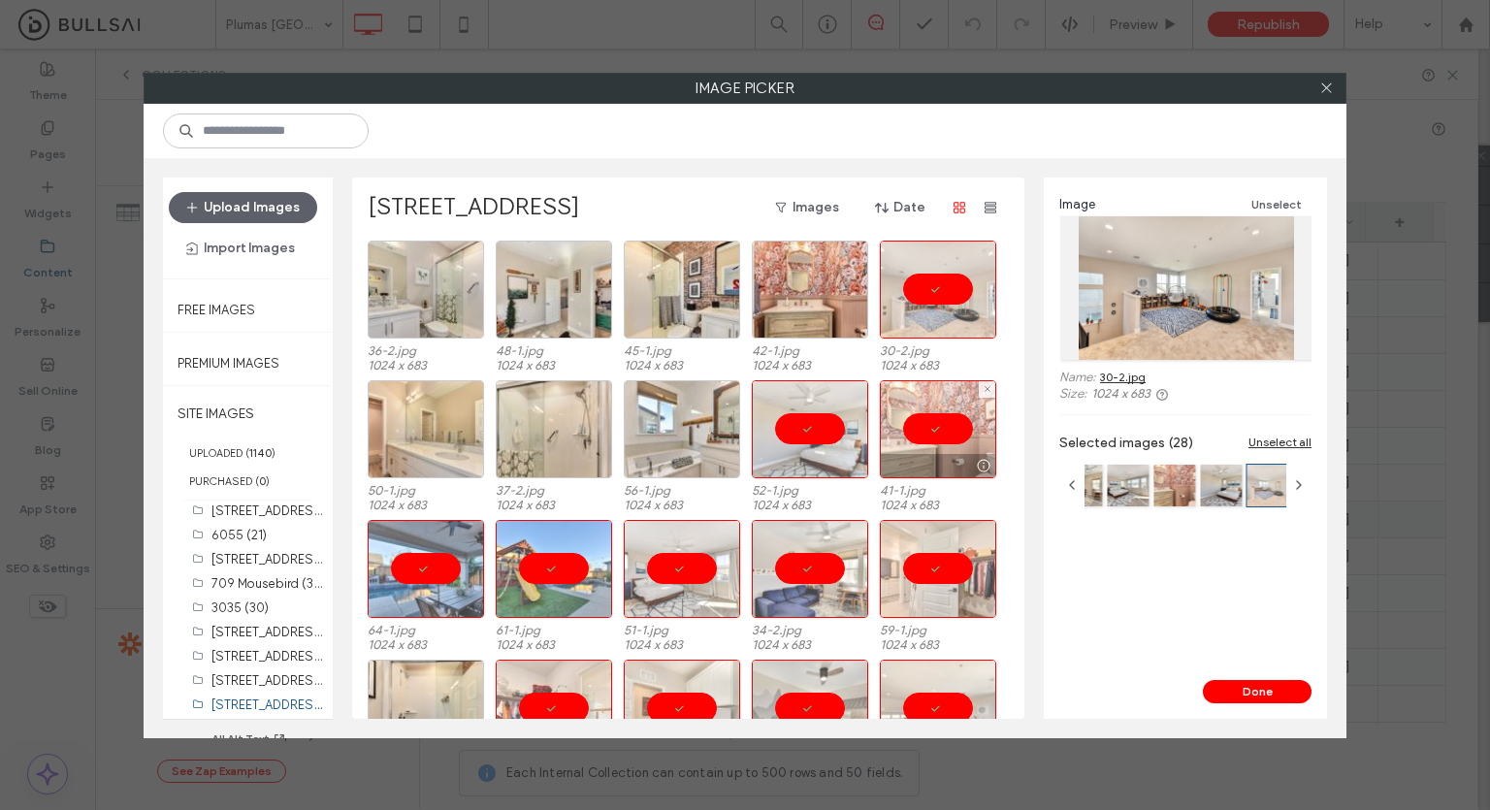
click at [916, 405] on div at bounding box center [938, 429] width 116 height 98
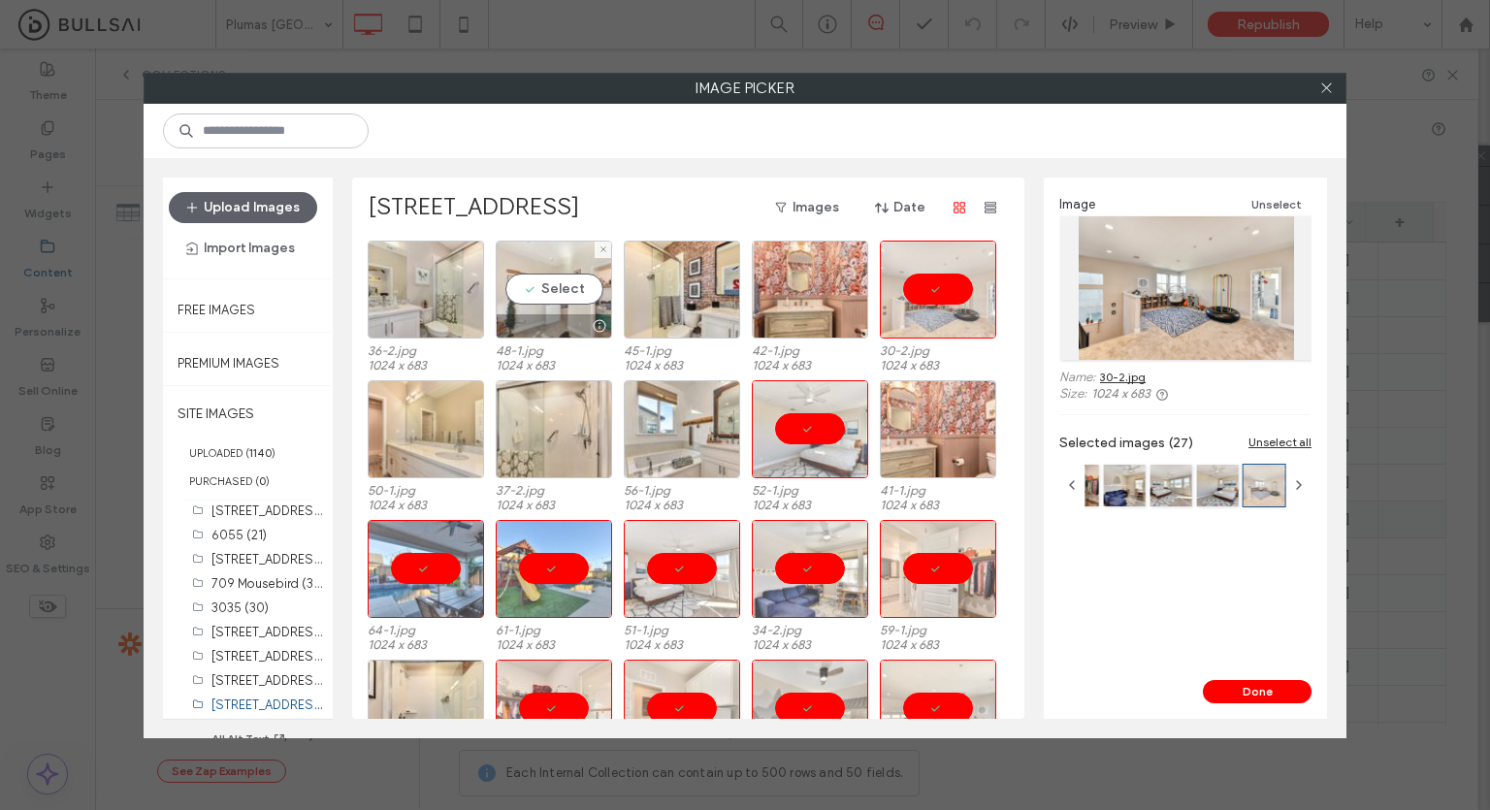
click at [527, 296] on div "Select" at bounding box center [554, 290] width 116 height 98
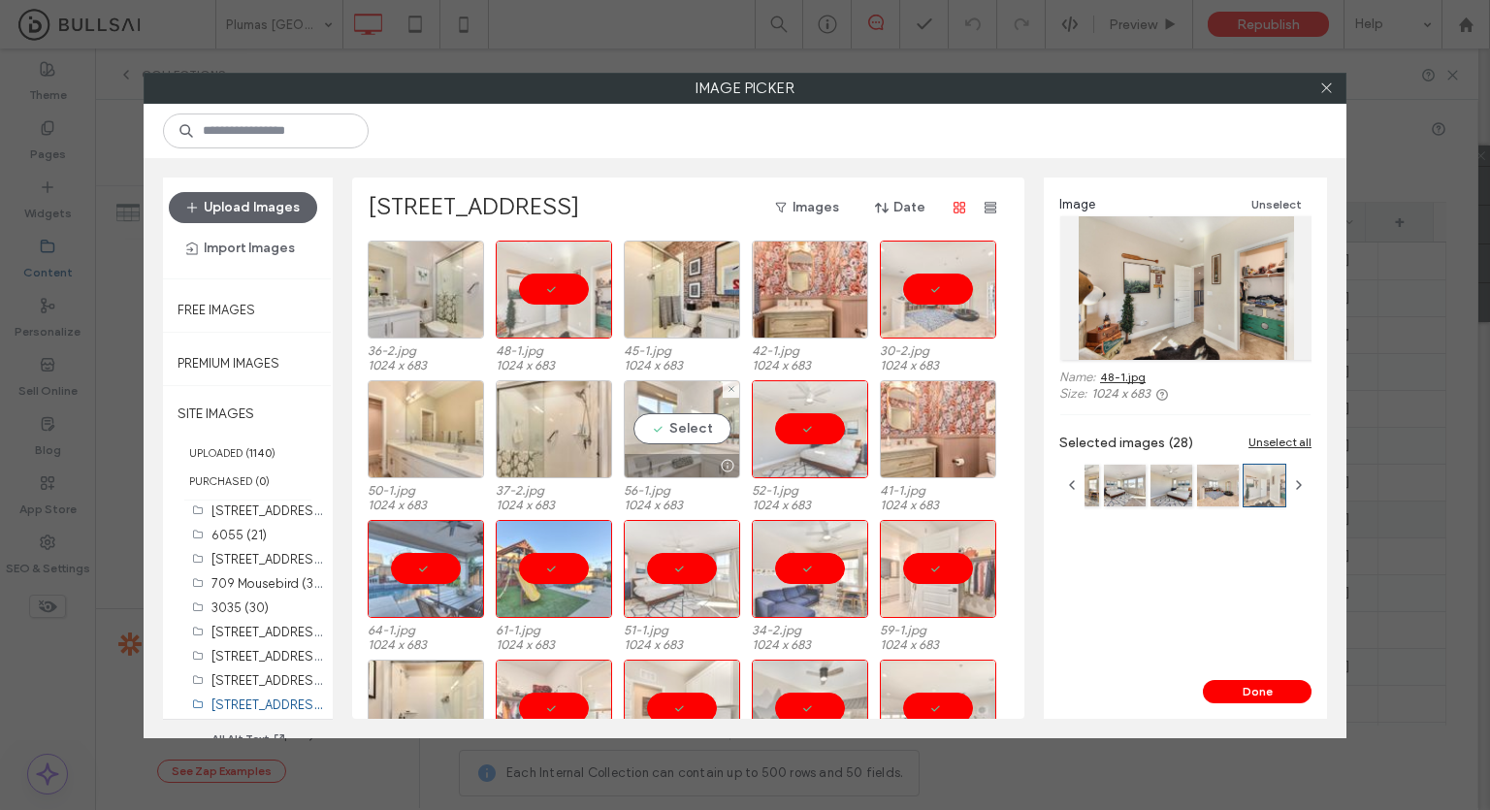
click at [675, 439] on div "Select" at bounding box center [682, 429] width 116 height 98
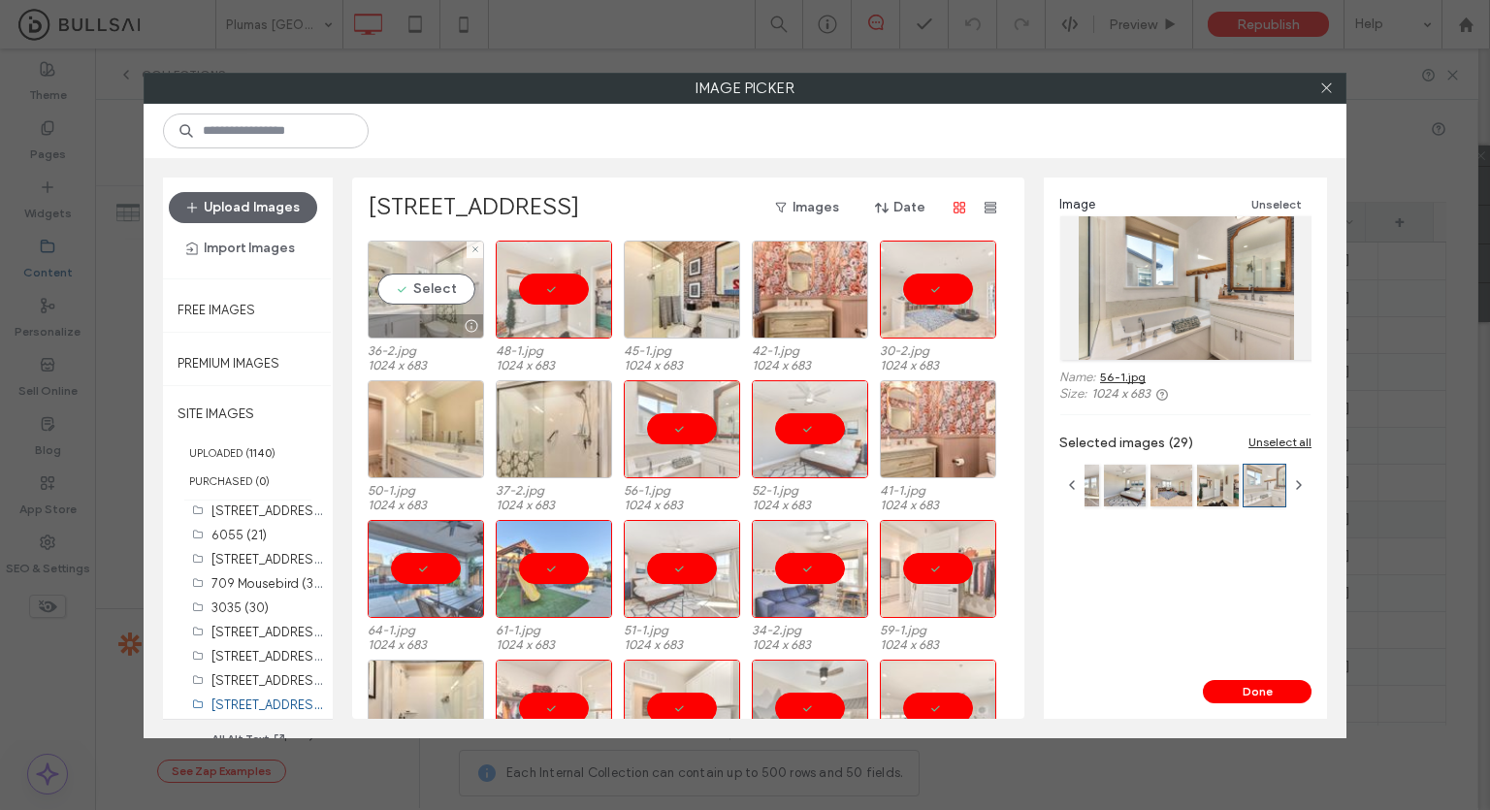
click at [422, 310] on div "Select" at bounding box center [426, 290] width 116 height 98
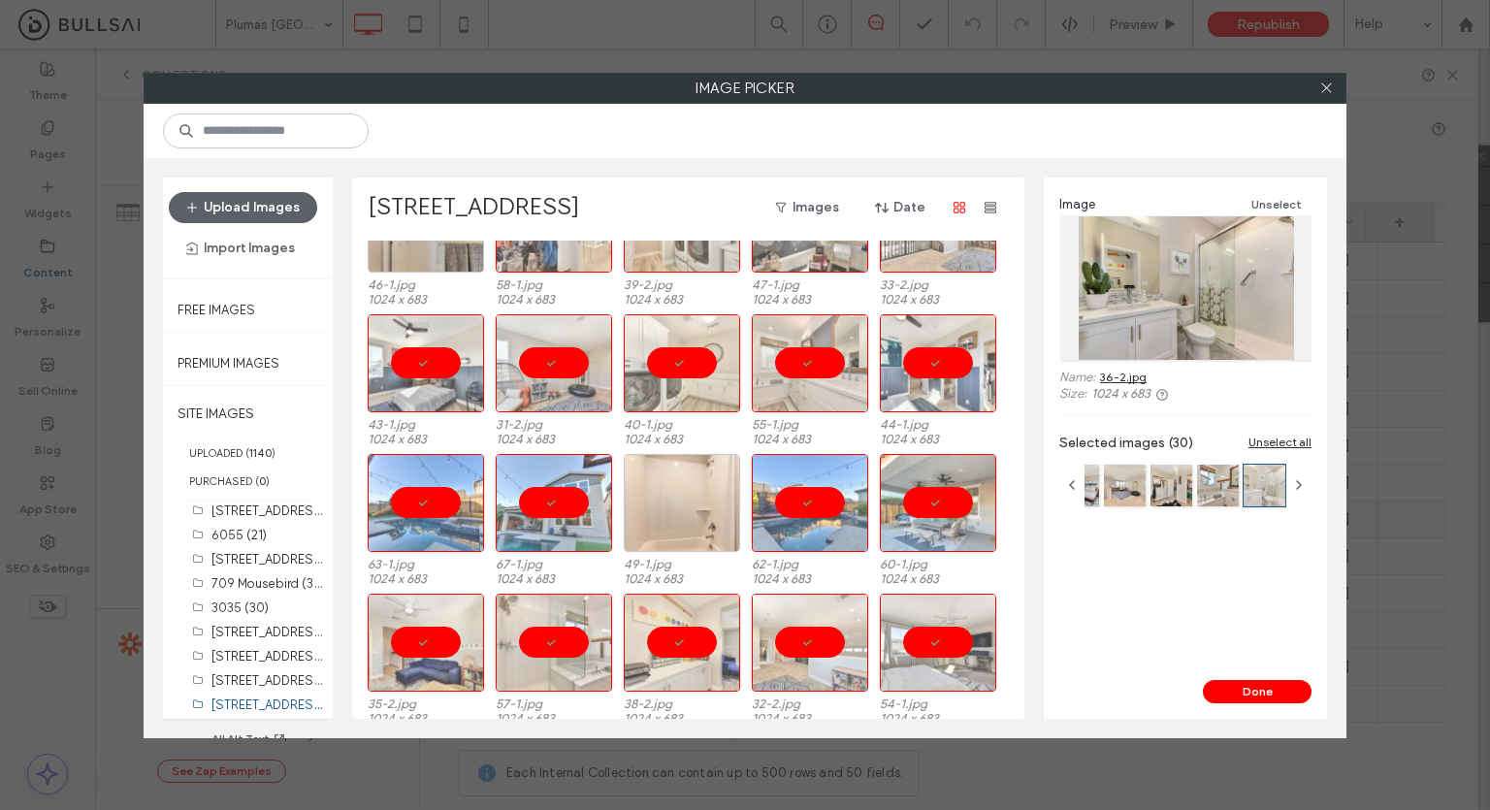
scroll to position [639, 0]
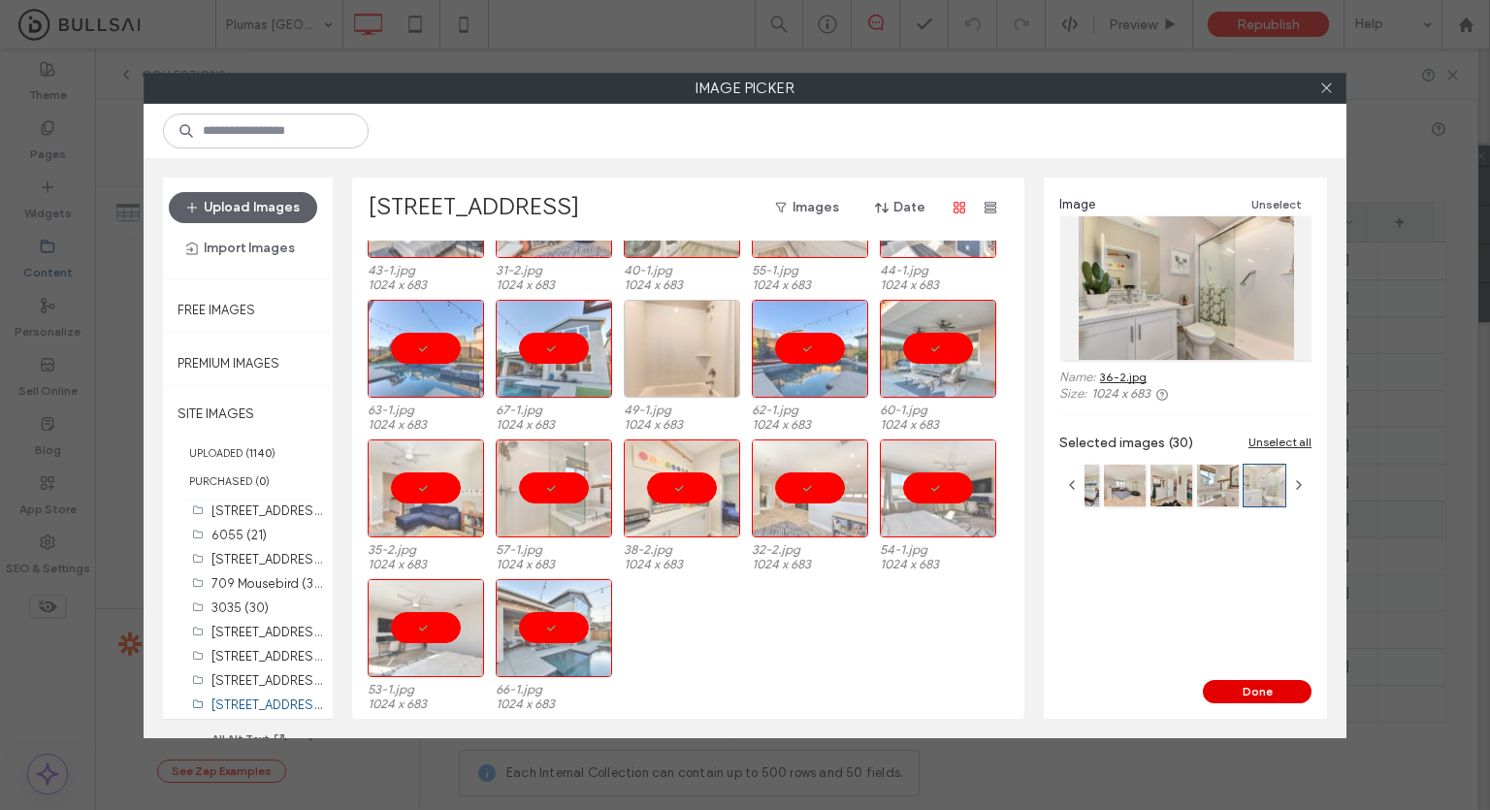
click at [1264, 693] on button "Done" at bounding box center [1257, 691] width 109 height 23
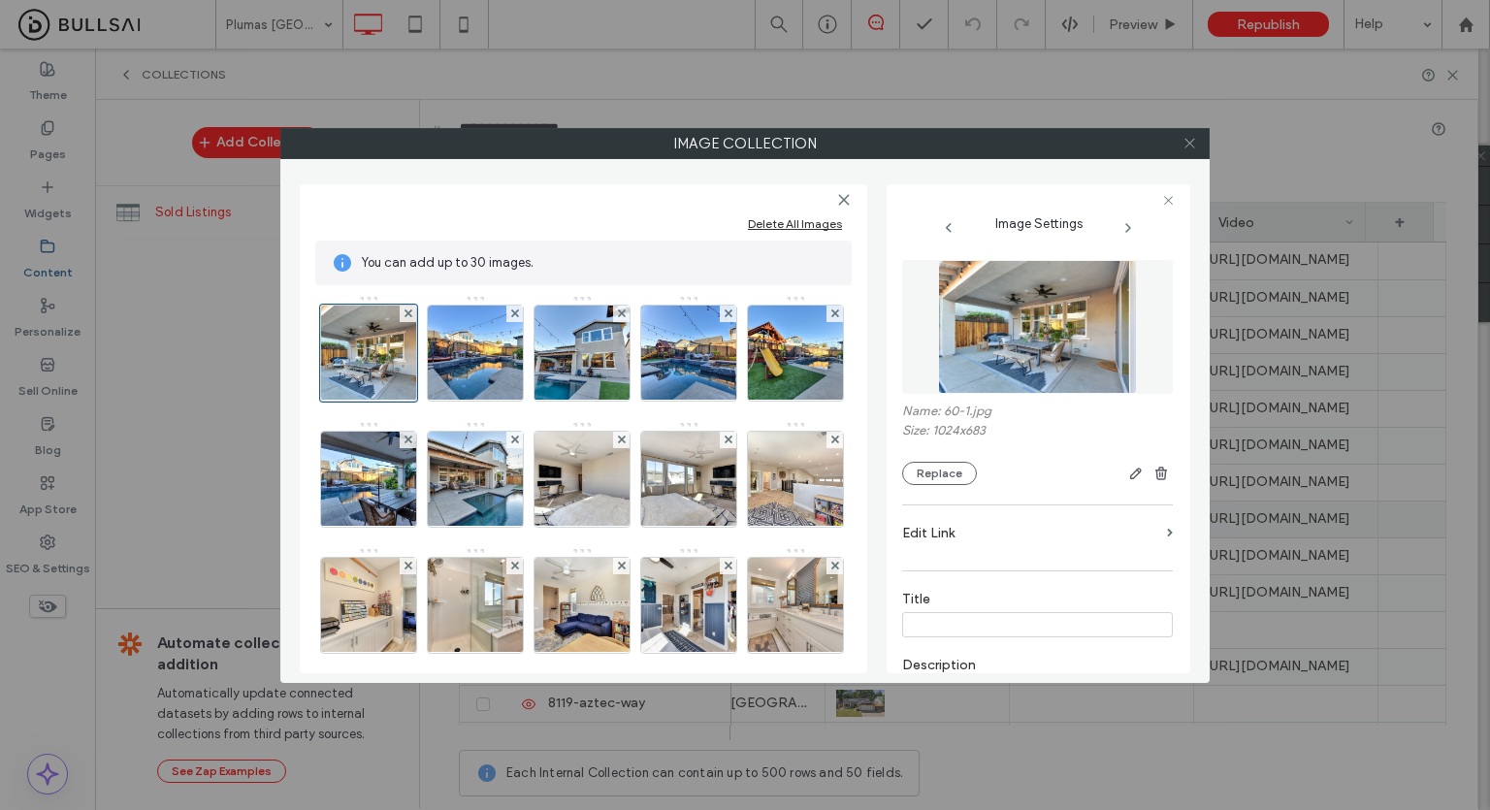
click at [1192, 143] on icon at bounding box center [1190, 143] width 15 height 15
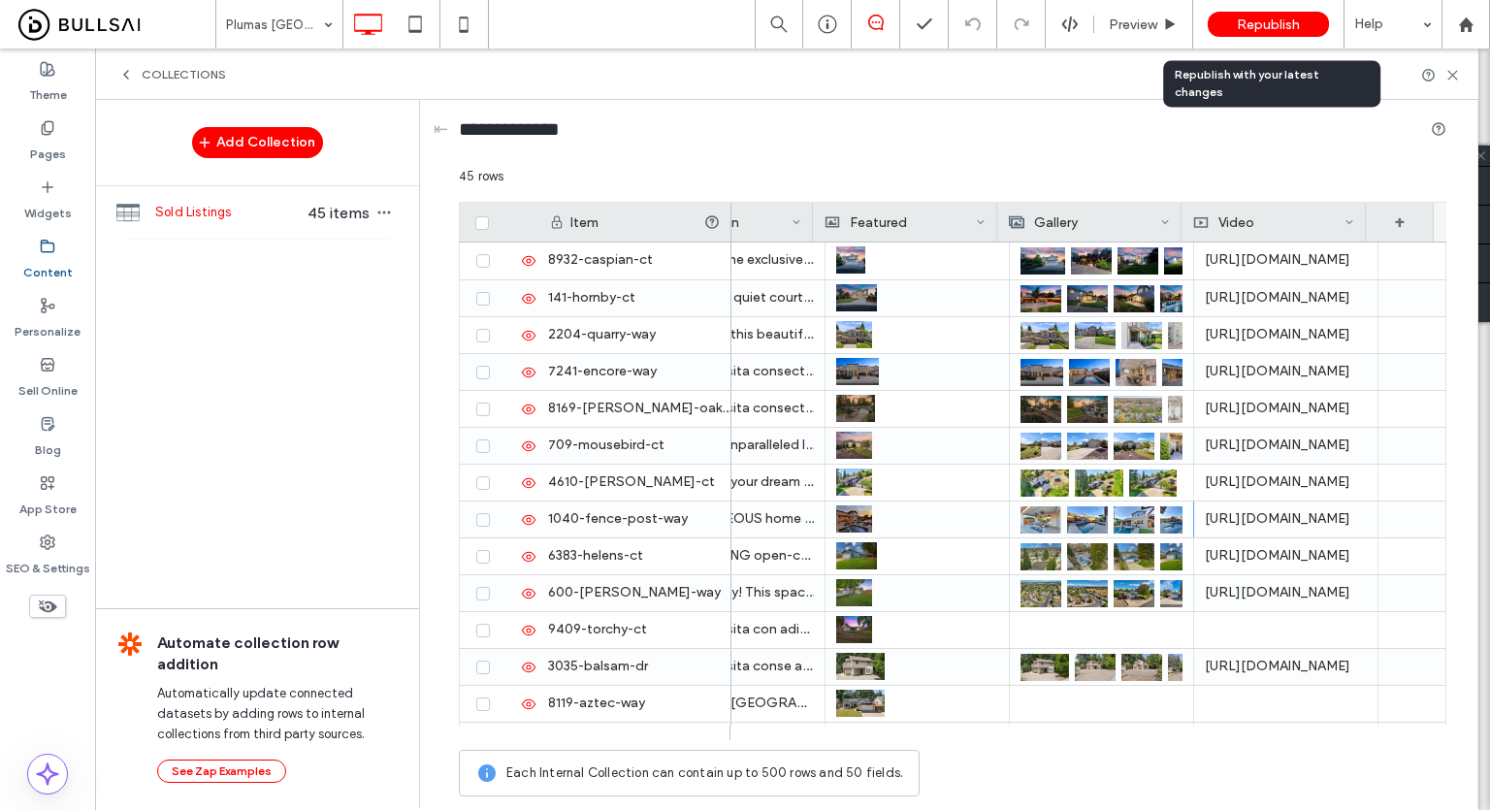
click at [1281, 25] on span "Republish" at bounding box center [1268, 24] width 63 height 16
